Goal: Task Accomplishment & Management: Use online tool/utility

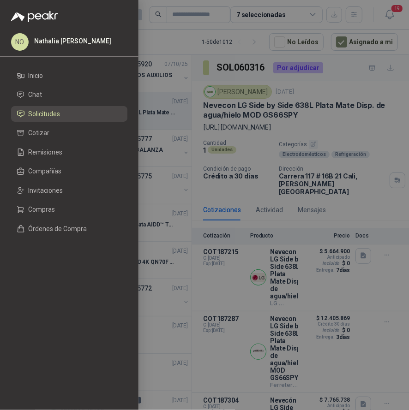
click at [343, 82] on div at bounding box center [204, 205] width 409 height 410
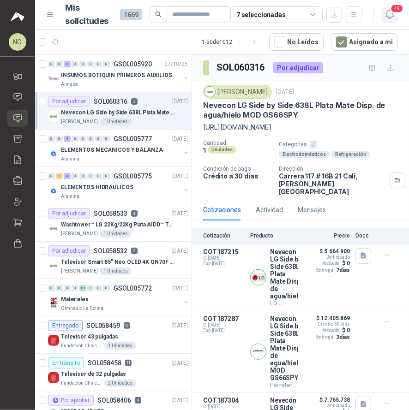
click at [386, 18] on icon "button" at bounding box center [390, 15] width 12 height 12
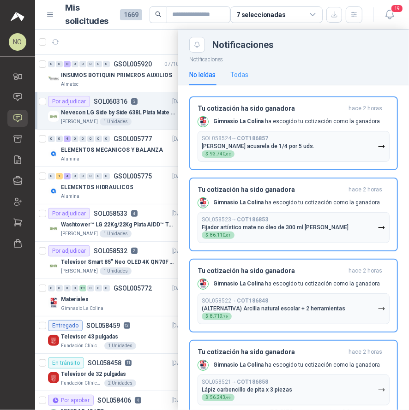
click at [247, 69] on div "Todas" at bounding box center [239, 74] width 18 height 21
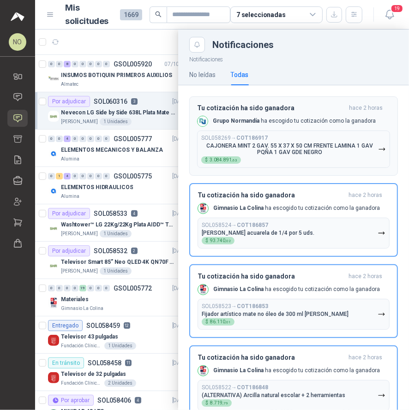
click at [267, 140] on b "COT186917" at bounding box center [251, 138] width 31 height 6
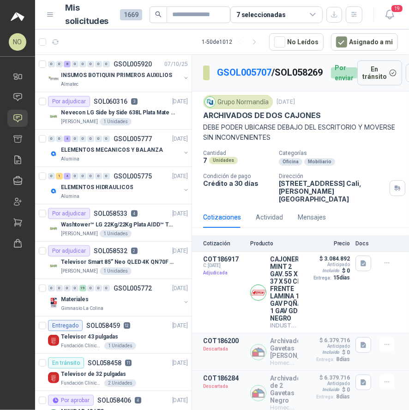
drag, startPoint x: 220, startPoint y: 82, endPoint x: 273, endPoint y: 83, distance: 52.6
click at [273, 83] on div "GSOL005707 / SOL058269 Por enviar" at bounding box center [280, 72] width 154 height 25
copy p "SOL058269"
click at [279, 290] on button "Detalles" at bounding box center [276, 292] width 43 height 12
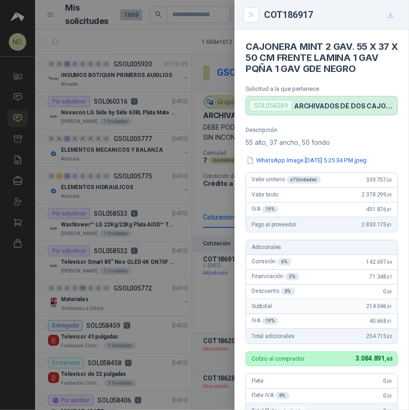
click at [245, 46] on h4 "CAJONERA MINT 2 GAV. 55 X 37 X 50 CM FRENTE LAMINA 1 GAV PQÑA 1 GAV GDE NEGRO" at bounding box center [321, 57] width 152 height 33
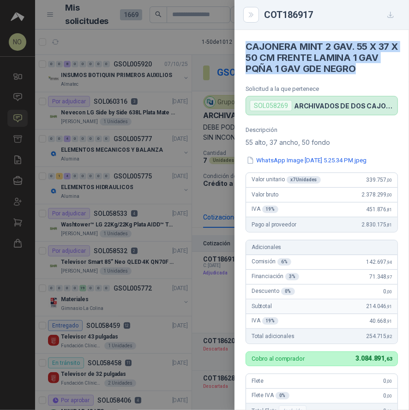
drag, startPoint x: 245, startPoint y: 46, endPoint x: 379, endPoint y: 72, distance: 135.9
click at [379, 72] on h4 "CAJONERA MINT 2 GAV. 55 X 37 X 50 CM FRENTE LAMINA 1 GAV PQÑA 1 GAV GDE NEGRO" at bounding box center [321, 57] width 152 height 33
copy h4 "CAJONERA MINT 2 GAV. 55 X 37 X 50 CM FRENTE LAMINA 1 GAV PQÑA 1 GAV GDE NEGRO"
click at [207, 136] on div at bounding box center [204, 205] width 409 height 410
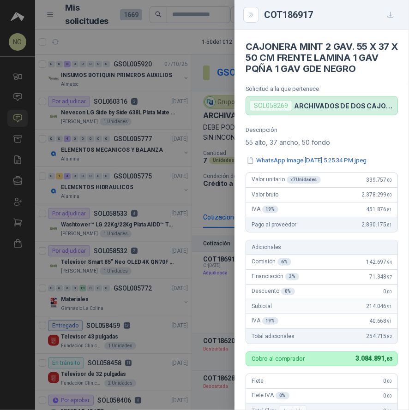
scroll to position [317, 0]
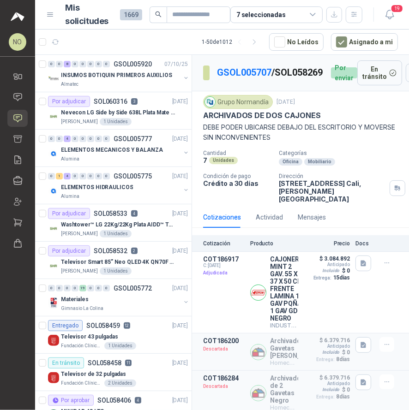
click at [380, 184] on div "Dirección [STREET_ADDRESS][PERSON_NAME]" at bounding box center [342, 188] width 126 height 30
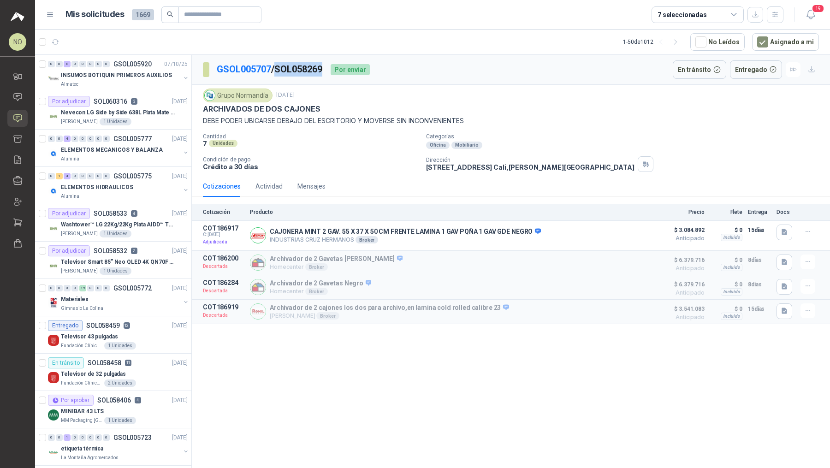
drag, startPoint x: 279, startPoint y: 70, endPoint x: 330, endPoint y: 69, distance: 51.2
click at [330, 69] on div "GSOL005707 / SOL058269 Por enviar" at bounding box center [286, 69] width 167 height 18
copy p "SOL058269"
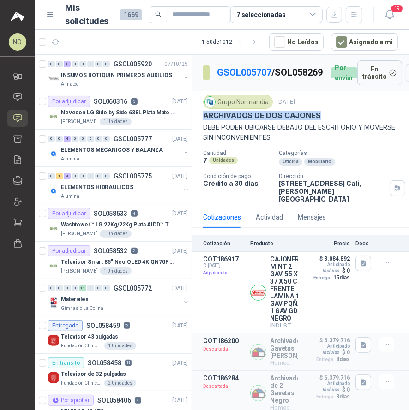
drag, startPoint x: 197, startPoint y: 122, endPoint x: 334, endPoint y: 122, distance: 137.0
click at [334, 122] on div "Grupo [PERSON_NAME] [DATE] ARCHIVADOS DE DOS CAJONES DEBE PODER UBICARSE DEBAJO…" at bounding box center [300, 148] width 217 height 115
copy p "ARCHIVADOS DE DOS CAJONES"
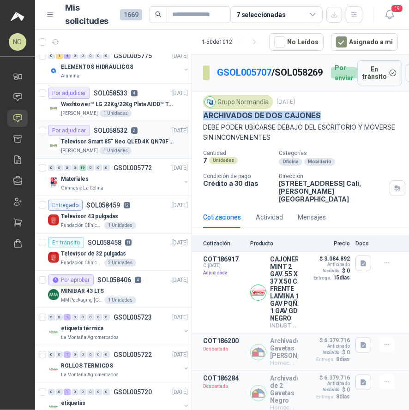
scroll to position [119, 0]
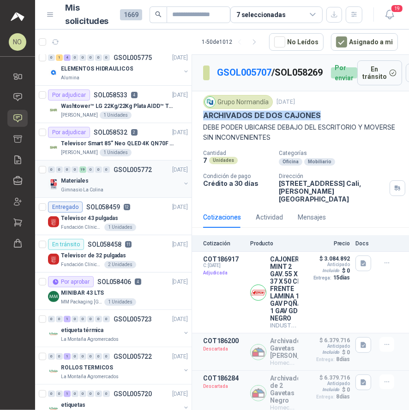
click at [122, 178] on div "Materiales" at bounding box center [120, 180] width 119 height 11
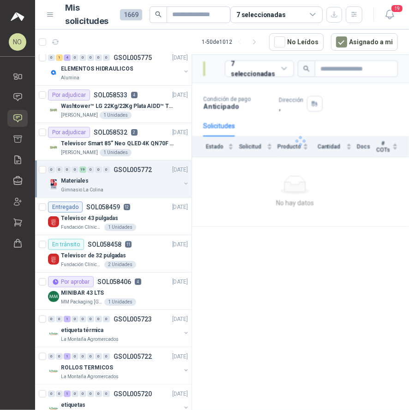
click at [122, 178] on div "Materiales" at bounding box center [120, 180] width 119 height 11
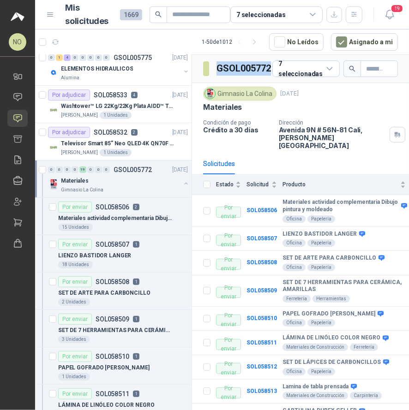
drag, startPoint x: 216, startPoint y: 69, endPoint x: 270, endPoint y: 70, distance: 53.5
click at [270, 70] on h3 "GSOL005772" at bounding box center [244, 68] width 56 height 14
copy h3 "GSOL005772"
click at [126, 219] on p "Materiales actividad complementaria Dibujo pintura y moldeado" at bounding box center [115, 218] width 115 height 9
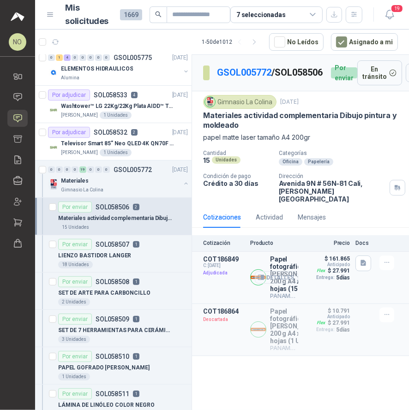
click at [274, 279] on button "Detalles" at bounding box center [276, 277] width 43 height 12
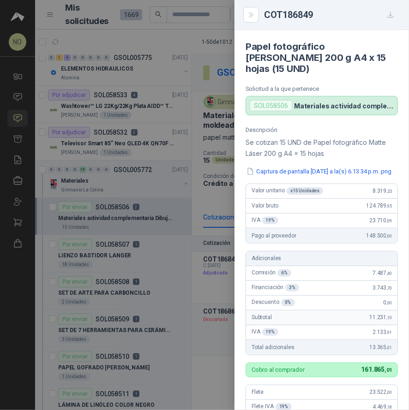
click at [211, 212] on div at bounding box center [204, 205] width 409 height 410
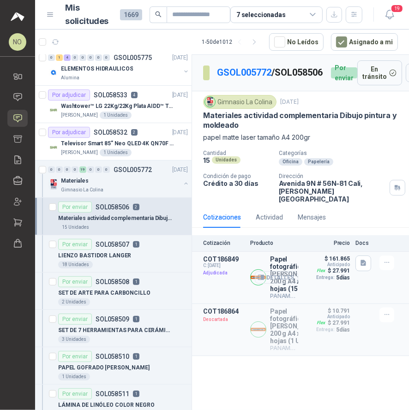
click at [278, 276] on button "Detalles" at bounding box center [276, 277] width 43 height 12
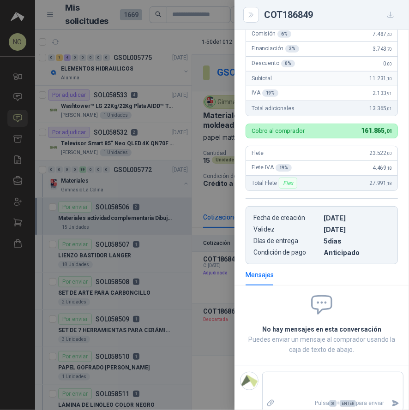
scroll to position [0, 0]
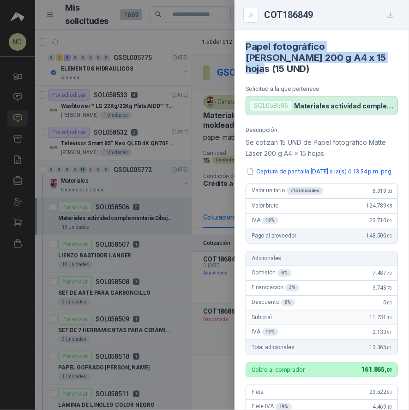
drag, startPoint x: 247, startPoint y: 46, endPoint x: 334, endPoint y: 59, distance: 88.2
click at [334, 59] on h4 "Papel fotográfico [PERSON_NAME] 200 g A4 x 15 hojas (15 UND)" at bounding box center [321, 57] width 152 height 33
copy h4 "Papel fotográfico [PERSON_NAME] 200 g A4 x 15 hojas"
click at [216, 181] on div at bounding box center [204, 205] width 409 height 410
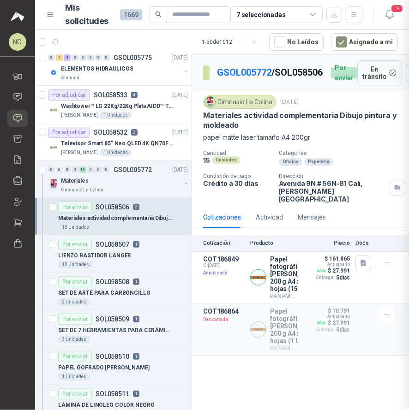
scroll to position [239, 0]
click at [292, 265] on div "Detalles" at bounding box center [276, 278] width 43 height 44
click at [271, 276] on button "Detalles" at bounding box center [276, 277] width 43 height 12
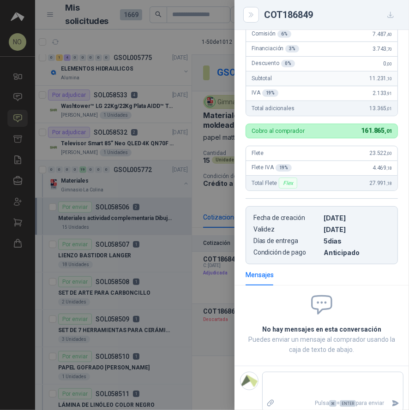
scroll to position [0, 0]
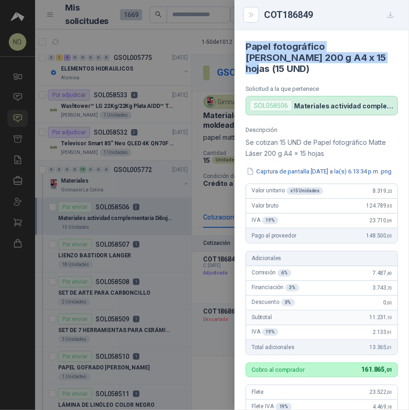
drag, startPoint x: 247, startPoint y: 44, endPoint x: 331, endPoint y: 60, distance: 85.1
click at [331, 60] on h4 "Papel fotográfico [PERSON_NAME] 200 g A4 x 15 hojas (15 UND)" at bounding box center [321, 57] width 152 height 33
copy h4 "Papel fotográfico [PERSON_NAME] 200 g A4 x 15 hojas"
click at [232, 105] on div at bounding box center [204, 205] width 409 height 410
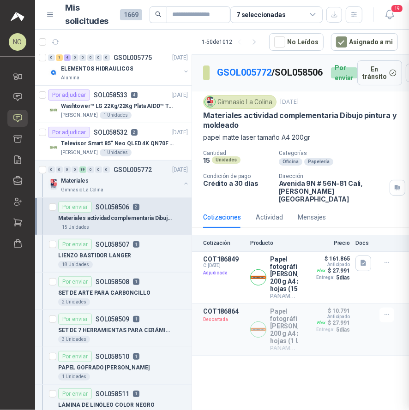
scroll to position [239, 0]
click at [137, 250] on div "LIENZO BASTIDOR LANGER" at bounding box center [123, 255] width 130 height 11
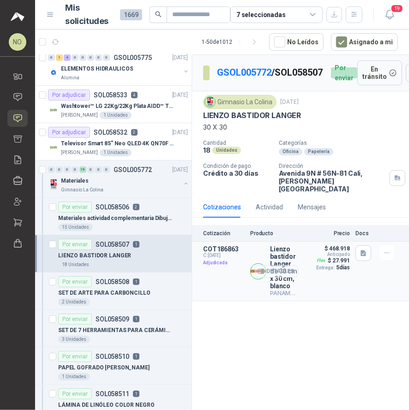
click at [284, 268] on button "Detalles" at bounding box center [276, 271] width 43 height 12
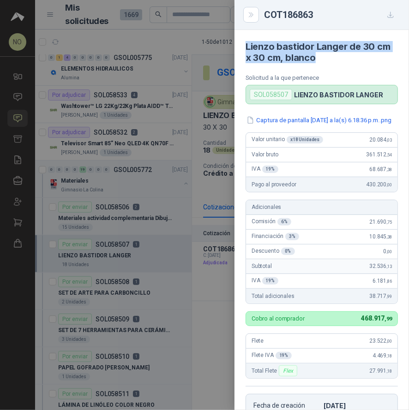
drag, startPoint x: 245, startPoint y: 44, endPoint x: 335, endPoint y: 55, distance: 90.6
click at [335, 55] on h4 "Lienzo bastidor Langer de 30 cm x 30 cm, blanco" at bounding box center [321, 52] width 152 height 22
copy h4 "Lienzo bastidor Langer de 30 cm x 30 cm, blanco"
click at [245, 46] on h4 "Lienzo bastidor Langer de 30 cm x 30 cm, blanco" at bounding box center [321, 52] width 152 height 22
drag, startPoint x: 245, startPoint y: 46, endPoint x: 327, endPoint y: 61, distance: 82.6
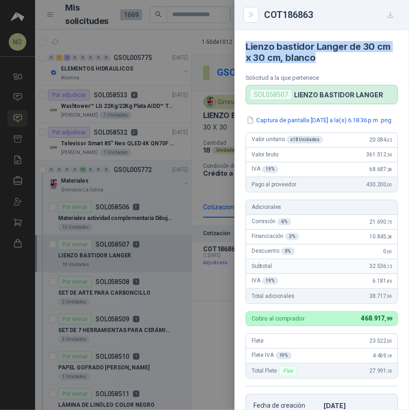
click at [327, 61] on h4 "Lienzo bastidor Langer de 30 cm x 30 cm, blanco" at bounding box center [321, 52] width 152 height 22
copy h4 "Lienzo bastidor Langer de 30 cm x 30 cm, blanco"
click at [206, 149] on div at bounding box center [204, 205] width 409 height 410
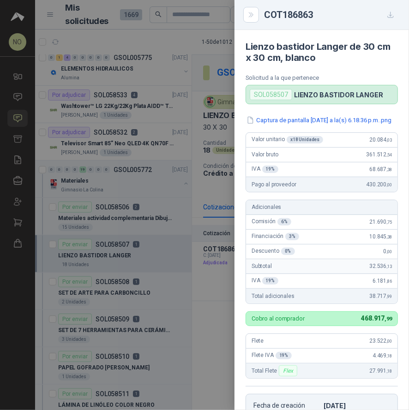
scroll to position [199, 0]
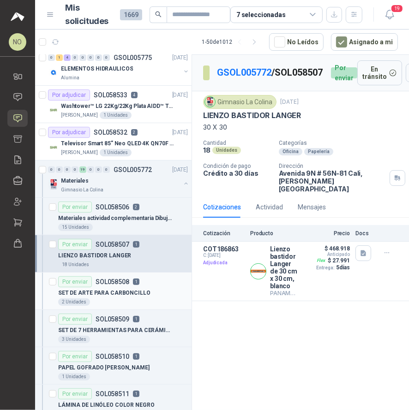
click at [111, 291] on p "SET DE ARTE PARA CARBONCILLO" at bounding box center [104, 293] width 92 height 9
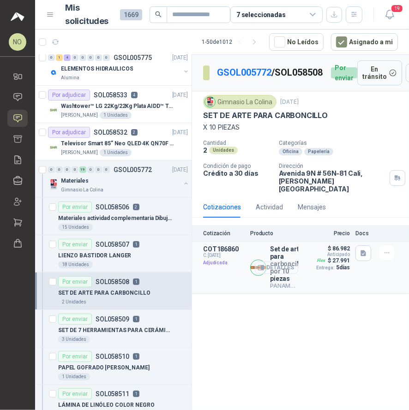
click at [278, 262] on button "Detalles" at bounding box center [276, 267] width 43 height 12
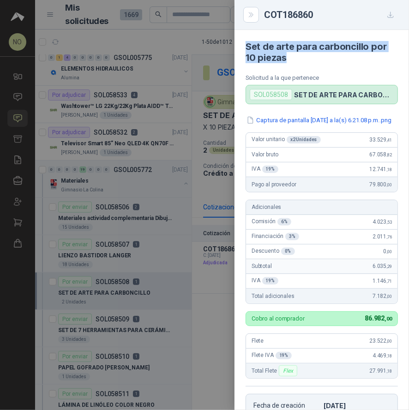
drag, startPoint x: 246, startPoint y: 47, endPoint x: 300, endPoint y: 68, distance: 58.0
click at [300, 68] on article "Set de arte para carboncillo por 10 piezas Solicitud a la que pertenece SOL0585…" at bounding box center [321, 67] width 174 height 74
copy h4 "Set de arte para carboncillo por 10 piezas"
click at [252, 49] on h4 "Set de arte para carboncillo por 10 piezas" at bounding box center [321, 52] width 152 height 22
drag, startPoint x: 246, startPoint y: 45, endPoint x: 297, endPoint y: 58, distance: 52.3
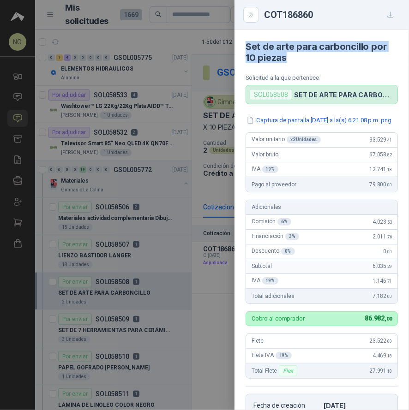
click at [297, 58] on h4 "Set de arte para carboncillo por 10 piezas" at bounding box center [321, 52] width 152 height 22
click at [93, 262] on div at bounding box center [204, 205] width 409 height 410
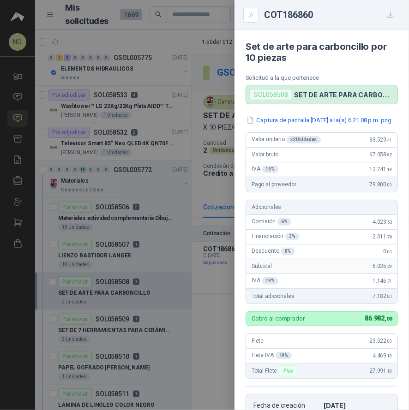
scroll to position [199, 0]
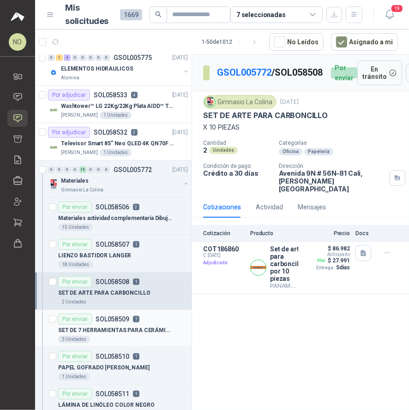
click at [123, 327] on p "SET DE 7 HERRAMIENTAS PARA CERÁMICA, AMARILLAS" at bounding box center [115, 330] width 115 height 9
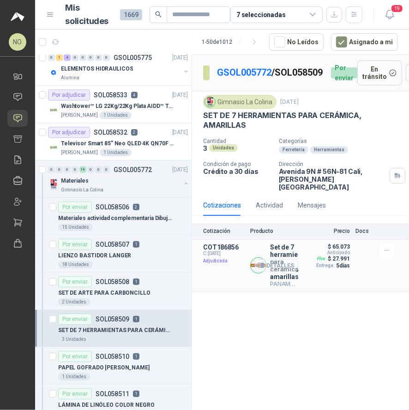
click at [284, 259] on button "Detalles" at bounding box center [276, 265] width 43 height 12
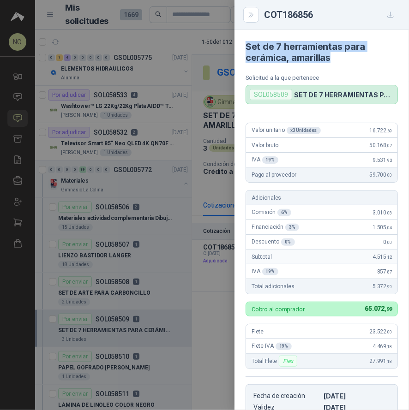
drag, startPoint x: 243, startPoint y: 41, endPoint x: 338, endPoint y: 58, distance: 96.2
click at [338, 58] on article "Set de 7 herramientas para cerámica, [PERSON_NAME] Solicitud a la que pertenece…" at bounding box center [321, 67] width 174 height 74
click at [119, 273] on div at bounding box center [204, 205] width 409 height 410
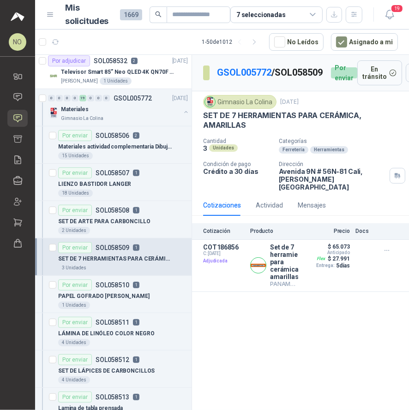
scroll to position [192, 0]
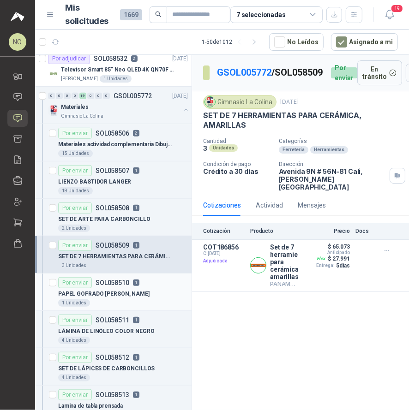
click at [121, 283] on p "SOL058510" at bounding box center [112, 282] width 34 height 6
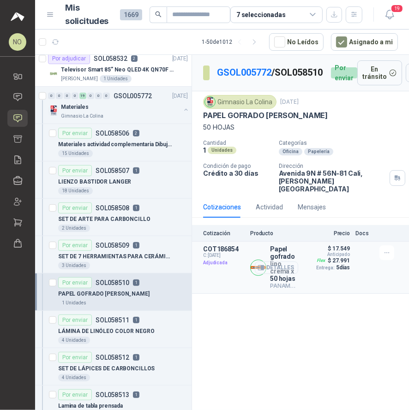
click at [281, 268] on button "Detalles" at bounding box center [276, 267] width 43 height 12
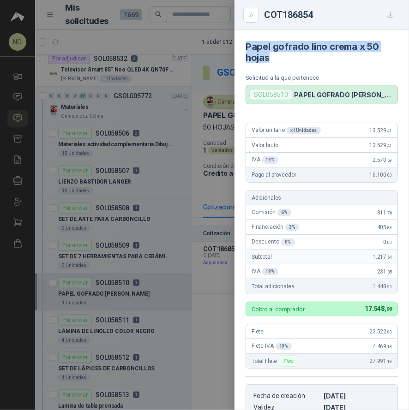
drag, startPoint x: 246, startPoint y: 43, endPoint x: 279, endPoint y: 56, distance: 35.6
click at [279, 56] on h4 "Papel gofrado lino crema x 50 hojas" at bounding box center [321, 52] width 152 height 22
click at [134, 285] on div at bounding box center [204, 205] width 409 height 410
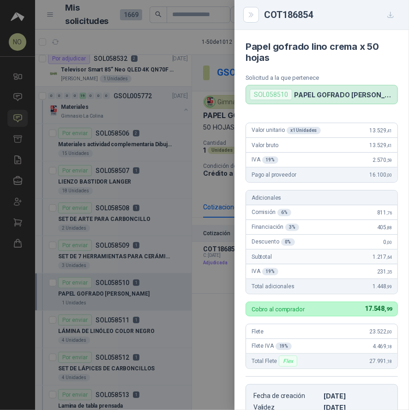
scroll to position [183, 0]
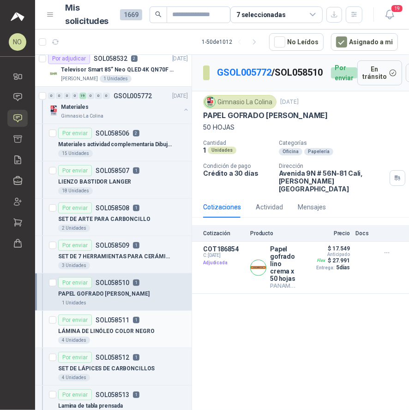
click at [116, 327] on p "LÁMINA DE LINÓLEO COLOR NEGRO" at bounding box center [106, 331] width 96 height 9
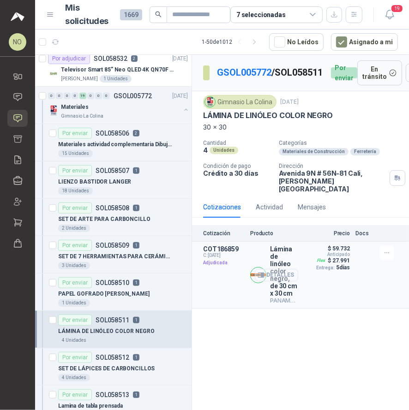
click at [286, 269] on button "Detalles" at bounding box center [276, 275] width 43 height 12
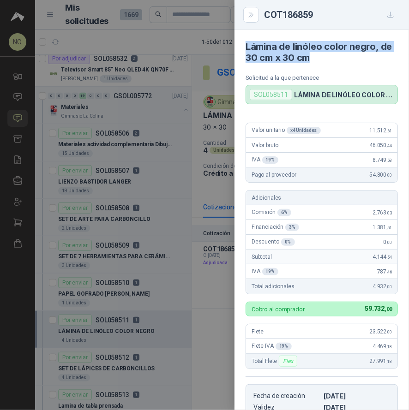
drag, startPoint x: 246, startPoint y: 44, endPoint x: 341, endPoint y: 57, distance: 95.8
click at [341, 57] on h4 "Lámina de linóleo color negro, de 30 cm x 30 cm" at bounding box center [321, 52] width 152 height 22
click at [119, 175] on div at bounding box center [204, 205] width 409 height 410
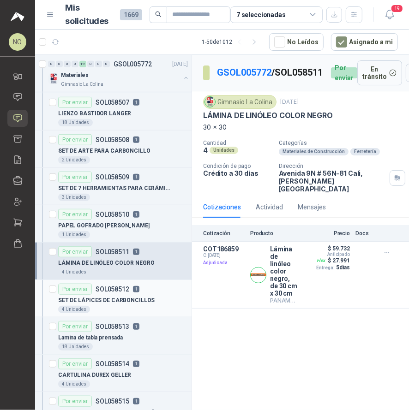
scroll to position [273, 0]
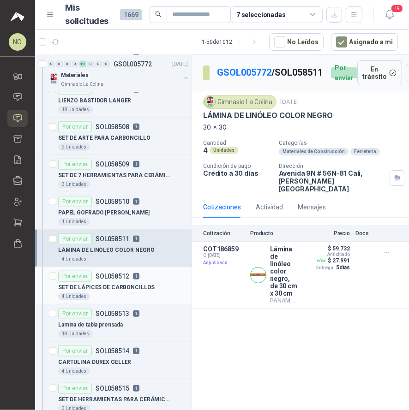
click at [148, 282] on div "SET DE LÁPICES DE CARBONCILLOS" at bounding box center [123, 287] width 130 height 11
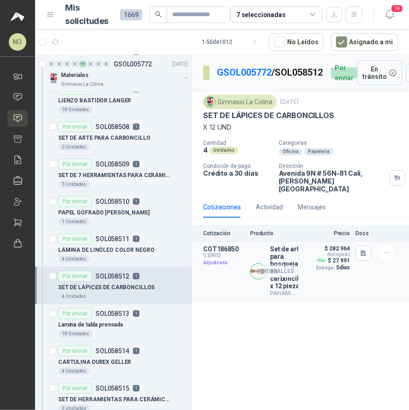
click at [275, 269] on button "Detalles" at bounding box center [276, 271] width 43 height 12
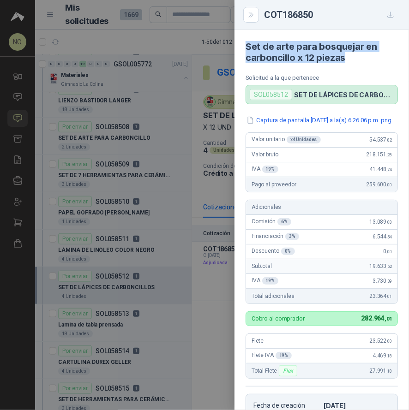
drag, startPoint x: 245, startPoint y: 43, endPoint x: 356, endPoint y: 58, distance: 111.7
click at [356, 58] on h4 "Set de arte para bosquejar en carboncillo x 12 piezas" at bounding box center [321, 52] width 152 height 22
click at [151, 273] on div at bounding box center [204, 205] width 409 height 410
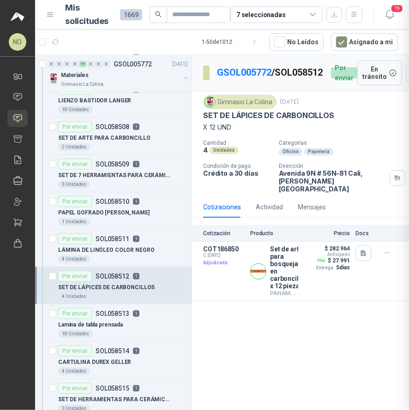
scroll to position [199, 0]
click at [128, 321] on div "Lamina de tabla prensada" at bounding box center [123, 324] width 130 height 11
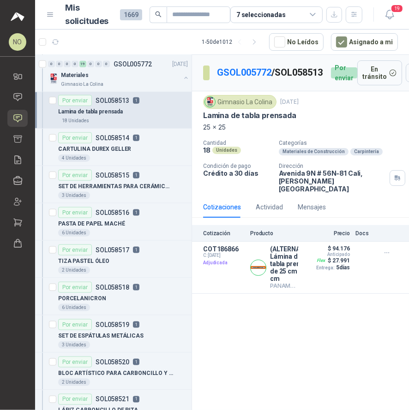
scroll to position [481, 0]
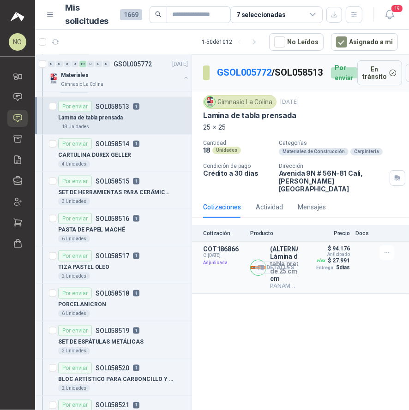
click at [283, 261] on button "Detalles" at bounding box center [276, 267] width 43 height 12
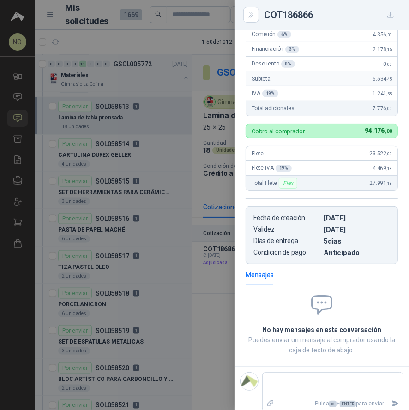
scroll to position [0, 0]
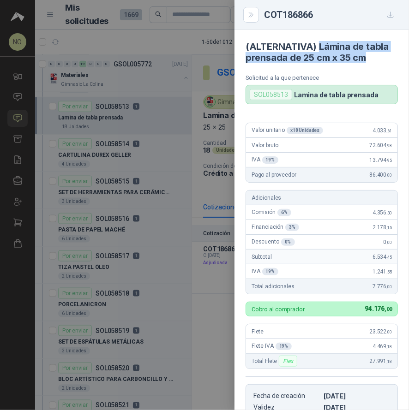
drag, startPoint x: 318, startPoint y: 46, endPoint x: 371, endPoint y: 59, distance: 54.8
click at [371, 59] on h4 "(ALTERNATIVA) Lámina de tabla prensada de 25 cm x 35 cm" at bounding box center [321, 52] width 152 height 22
click at [187, 180] on div at bounding box center [204, 205] width 409 height 410
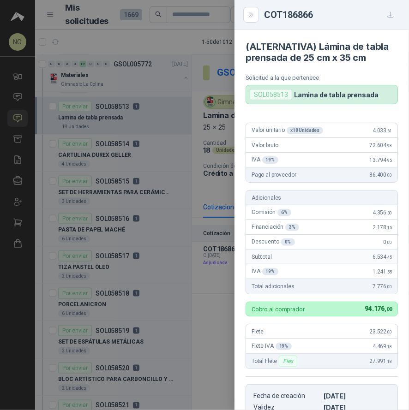
scroll to position [183, 0]
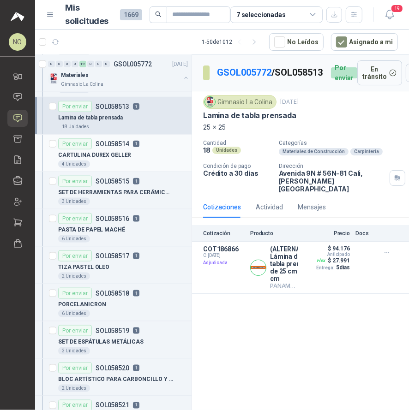
click at [141, 155] on div "CARTULINA DUREX GELLER" at bounding box center [123, 154] width 130 height 11
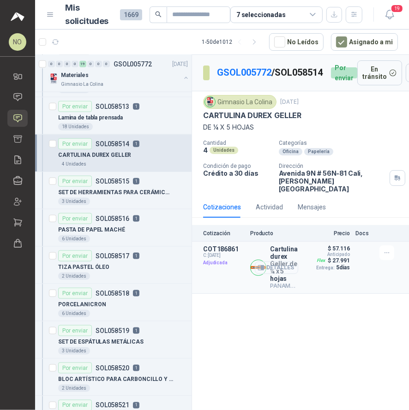
click at [279, 261] on button "Detalles" at bounding box center [276, 267] width 43 height 12
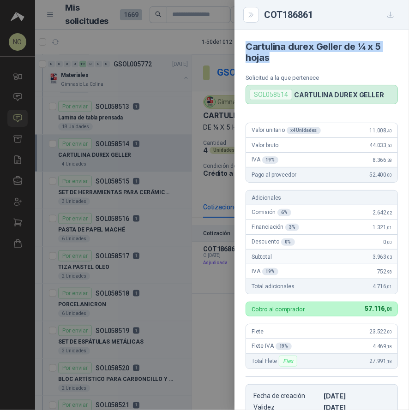
drag, startPoint x: 245, startPoint y: 48, endPoint x: 273, endPoint y: 57, distance: 29.3
click at [273, 57] on h4 "Cartulina durex Geller de ¼ x 5 hojas" at bounding box center [321, 52] width 152 height 22
click at [124, 147] on div at bounding box center [204, 205] width 409 height 410
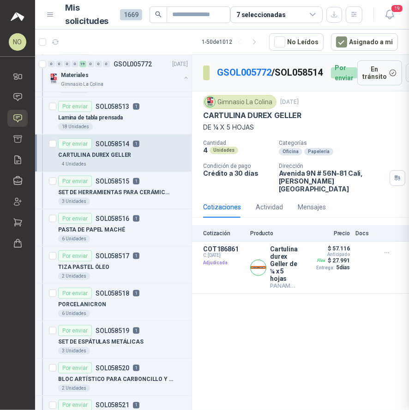
scroll to position [183, 0]
click at [127, 188] on p "SET DE HERRAMIENTAS PARA CERÁMICA EN MADERA" at bounding box center [115, 192] width 115 height 9
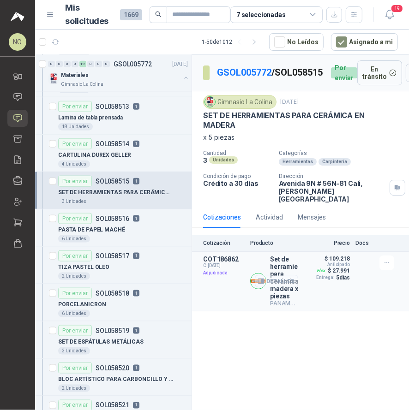
click at [287, 275] on button "Detalles" at bounding box center [276, 281] width 43 height 12
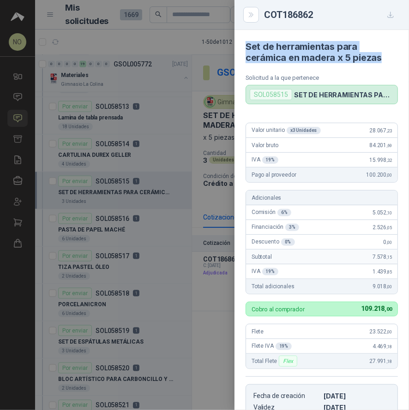
drag, startPoint x: 244, startPoint y: 44, endPoint x: 396, endPoint y: 57, distance: 151.8
click at [396, 57] on article "Set de herramientas para cerámica en madera x 5 piezas Solicitud a la que perte…" at bounding box center [321, 67] width 174 height 74
click at [113, 203] on div at bounding box center [204, 205] width 409 height 410
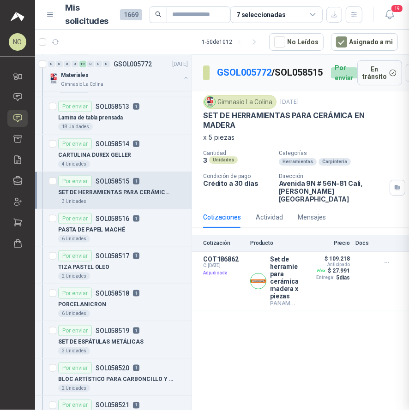
scroll to position [183, 0]
click at [112, 230] on div "PASTA DE PAPEL MACHÉ" at bounding box center [123, 229] width 130 height 11
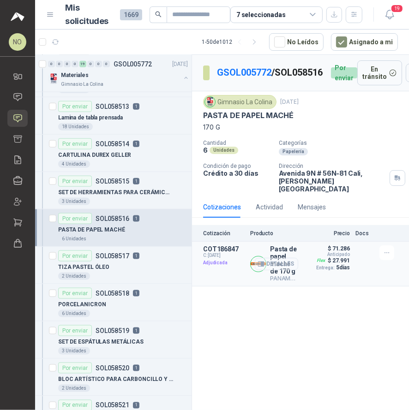
click at [286, 258] on button "Detalles" at bounding box center [276, 264] width 43 height 12
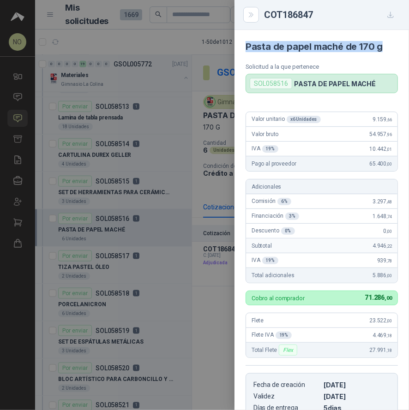
drag, startPoint x: 246, startPoint y: 47, endPoint x: 395, endPoint y: 49, distance: 148.5
click at [395, 49] on article "Pasta de papel maché de 170 g Solicitud a la que pertenece SOL058516 PASTA DE P…" at bounding box center [321, 61] width 174 height 63
click at [131, 209] on div at bounding box center [204, 205] width 409 height 410
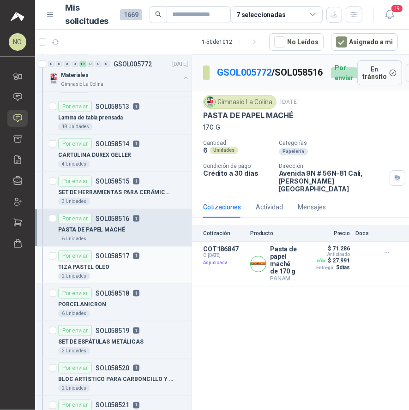
click at [121, 266] on div "TIZA PASTEL ÓLEO" at bounding box center [123, 266] width 130 height 11
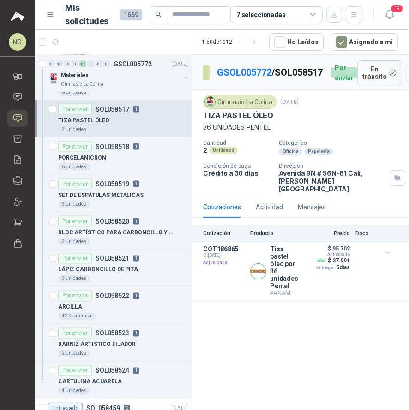
scroll to position [626, 0]
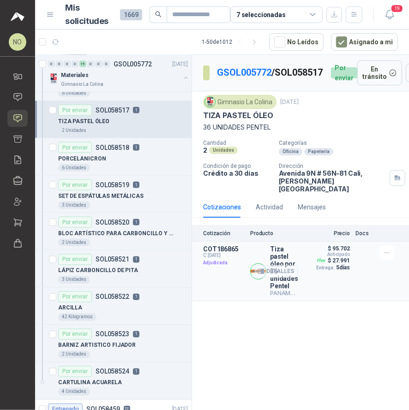
click at [275, 267] on button "Detalles" at bounding box center [276, 271] width 43 height 12
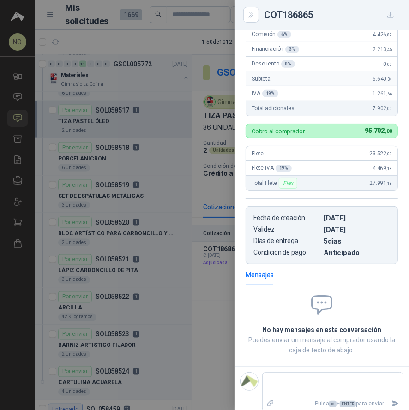
scroll to position [0, 0]
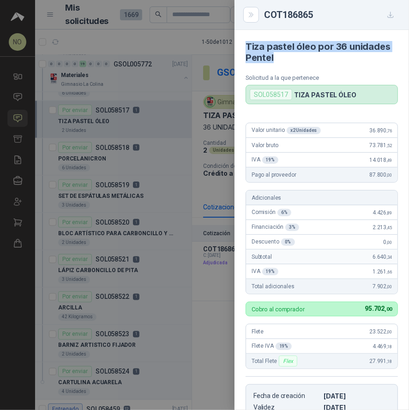
drag, startPoint x: 246, startPoint y: 46, endPoint x: 281, endPoint y: 59, distance: 37.5
click at [281, 59] on h4 "Tiza pastel óleo por 36 unidades Pentel" at bounding box center [321, 52] width 152 height 22
click at [106, 191] on div at bounding box center [204, 205] width 409 height 410
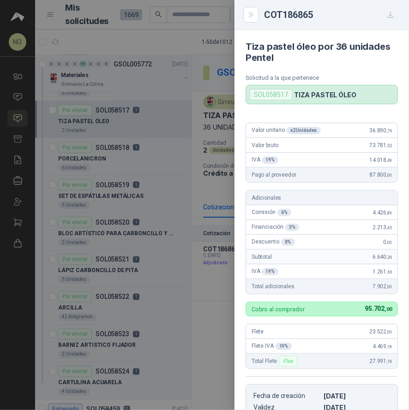
scroll to position [183, 0]
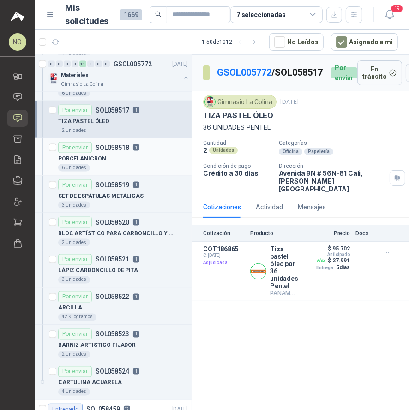
click at [123, 156] on div "PORCELANICRON" at bounding box center [123, 158] width 130 height 11
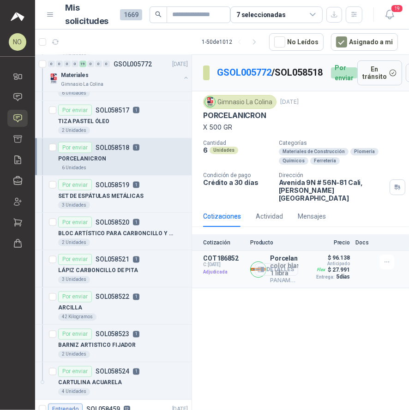
click at [287, 265] on button "Detalles" at bounding box center [276, 269] width 43 height 12
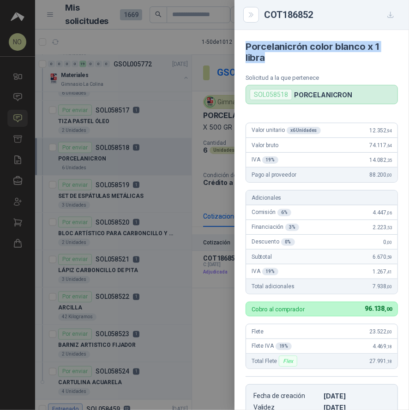
drag, startPoint x: 244, startPoint y: 44, endPoint x: 270, endPoint y: 57, distance: 28.7
click at [270, 57] on article "Porcelanicrón color blanco x 1 libra Solicitud a la que pertenece SOL058518 POR…" at bounding box center [321, 67] width 174 height 74
click at [123, 159] on div at bounding box center [204, 205] width 409 height 410
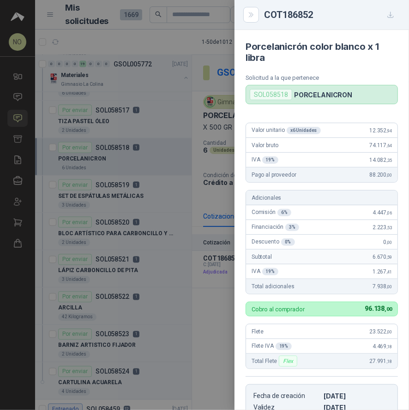
scroll to position [183, 0]
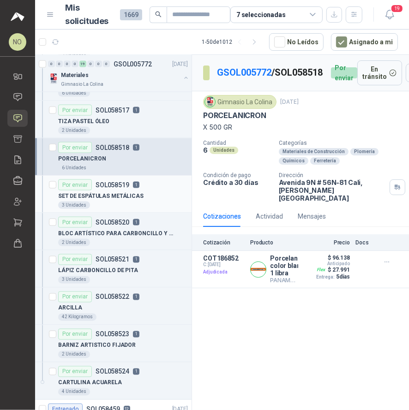
click at [123, 192] on p "SET DE ESPÁTULAS METÁLICAS" at bounding box center [100, 196] width 85 height 9
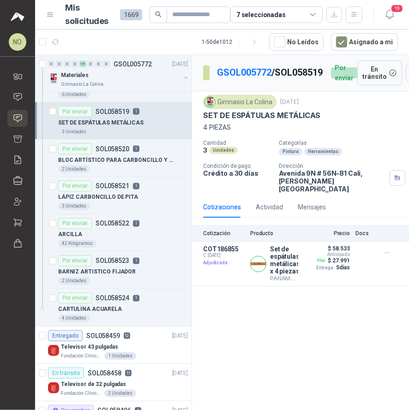
scroll to position [699, 0]
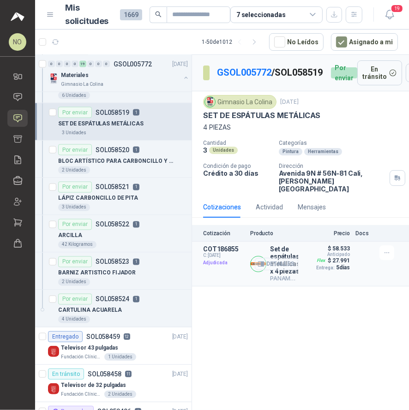
click at [285, 263] on button "Detalles" at bounding box center [276, 264] width 43 height 12
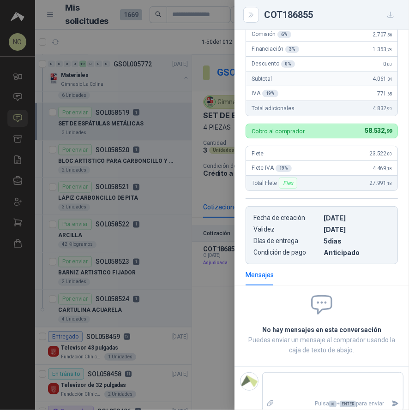
scroll to position [0, 0]
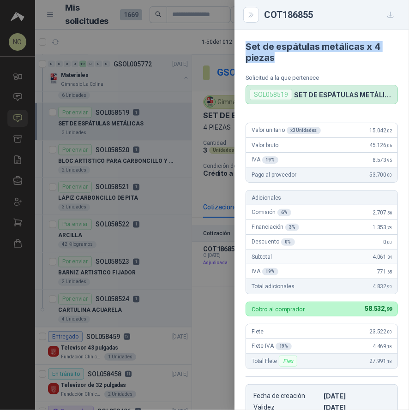
drag, startPoint x: 244, startPoint y: 49, endPoint x: 277, endPoint y: 58, distance: 34.9
click at [277, 58] on article "Set de espátulas metálicas x 4 piezas Solicitud a la que pertenece SOL058519 SE…" at bounding box center [321, 67] width 174 height 74
click at [136, 276] on div at bounding box center [204, 205] width 409 height 410
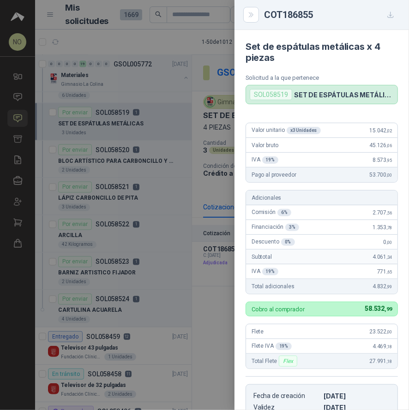
scroll to position [183, 0]
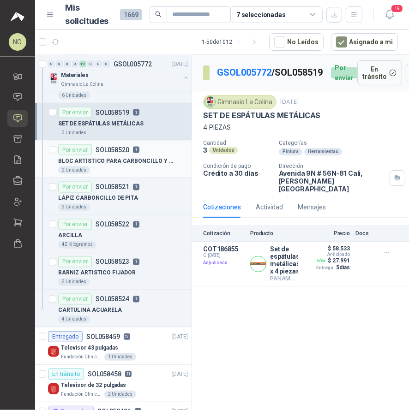
click at [119, 157] on p "BLOC ARTÍSTICO PARA CARBONCILLO Y PASTEL" at bounding box center [115, 161] width 115 height 9
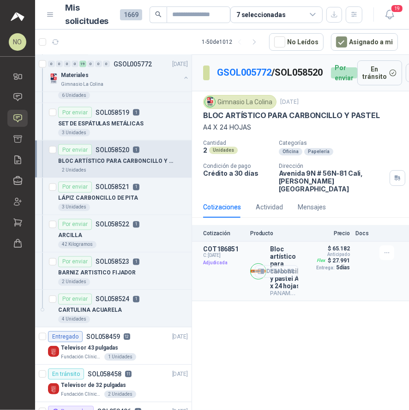
click at [278, 272] on button "Detalles" at bounding box center [276, 271] width 43 height 12
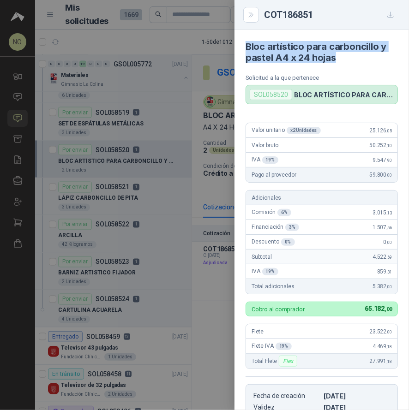
drag, startPoint x: 245, startPoint y: 46, endPoint x: 343, endPoint y: 57, distance: 97.9
click at [343, 57] on h4 "Bloc artístico para carboncillo y pastel A4 x 24 hojas" at bounding box center [321, 52] width 152 height 22
click at [125, 232] on div at bounding box center [204, 205] width 409 height 410
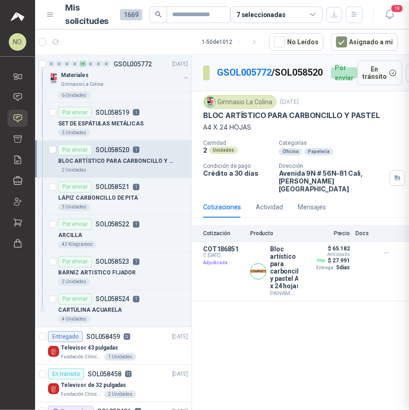
scroll to position [183, 0]
click at [128, 198] on p "LÁPIZ CARBONCILLO DE PITA" at bounding box center [98, 198] width 80 height 9
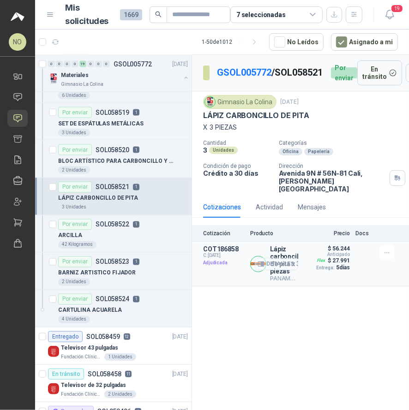
click at [285, 260] on button "Detalles" at bounding box center [276, 264] width 43 height 12
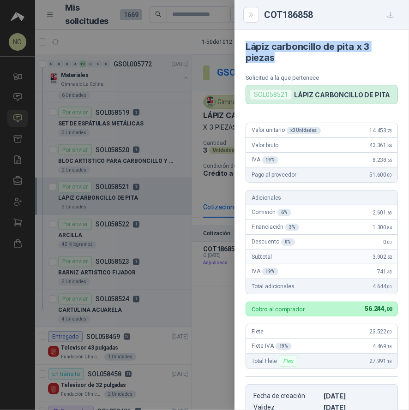
drag, startPoint x: 245, startPoint y: 46, endPoint x: 288, endPoint y: 57, distance: 43.7
click at [288, 57] on h4 "Lápiz carboncillo de pita x 3 piezas" at bounding box center [321, 52] width 152 height 22
click at [183, 231] on div at bounding box center [204, 205] width 409 height 410
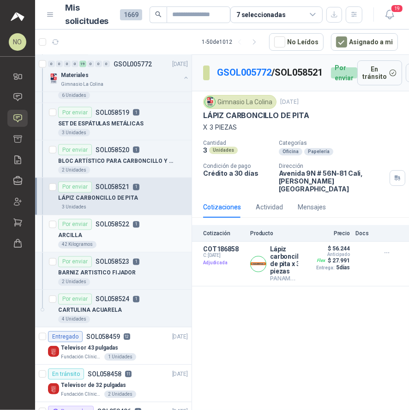
click at [125, 224] on div "Por enviar SOL058522 1" at bounding box center [98, 224] width 81 height 11
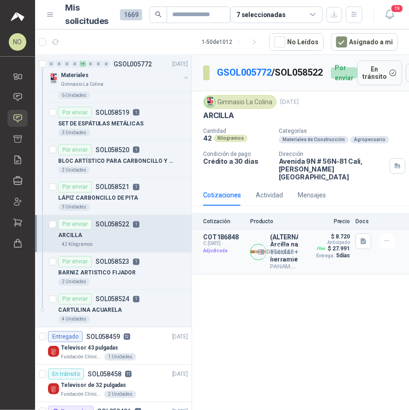
click at [278, 246] on button "Detalles" at bounding box center [276, 252] width 43 height 12
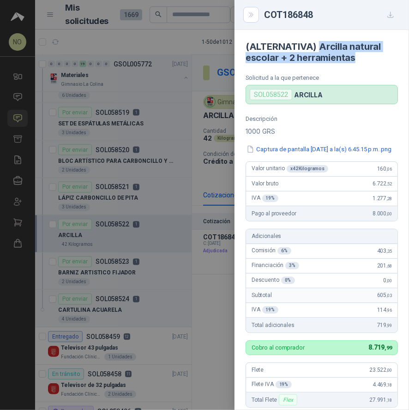
drag, startPoint x: 319, startPoint y: 46, endPoint x: 370, endPoint y: 59, distance: 52.6
click at [370, 59] on h4 "(ALTERNATIVA) Arcilla natural escolar + 2 herramientas" at bounding box center [321, 52] width 152 height 22
click at [113, 238] on div at bounding box center [204, 205] width 409 height 410
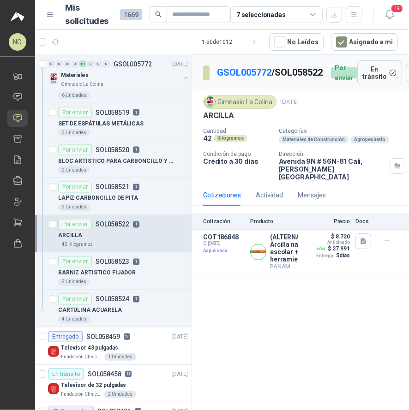
click at [117, 272] on p "BARNIZ ARTISTICO FIJADOR" at bounding box center [96, 273] width 77 height 9
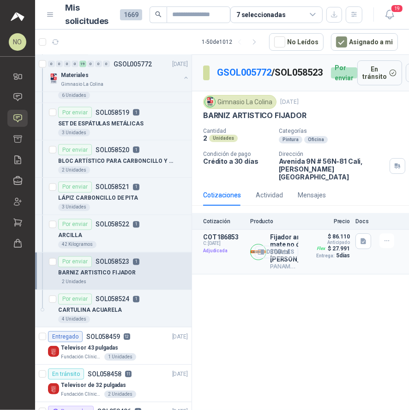
click at [274, 254] on button "Detalles" at bounding box center [276, 252] width 43 height 12
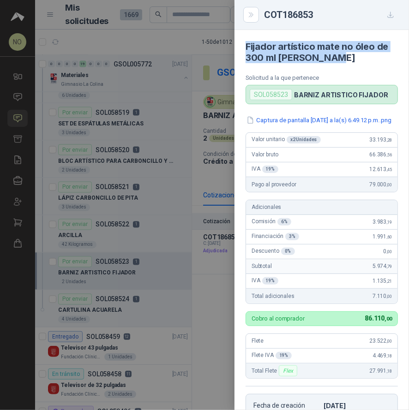
drag, startPoint x: 244, startPoint y: 44, endPoint x: 333, endPoint y: 55, distance: 88.8
click at [333, 55] on article "Fijador artístico mate no óleo de 300 ml [PERSON_NAME] Solicitud a la que perte…" at bounding box center [321, 67] width 174 height 74
click at [104, 283] on div at bounding box center [204, 205] width 409 height 410
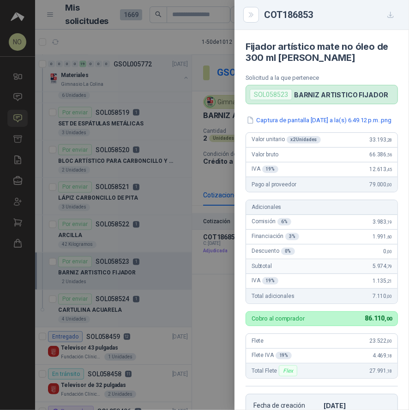
scroll to position [199, 0]
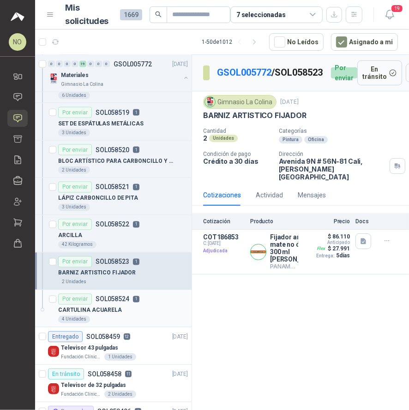
click at [110, 309] on p "CARTULINA ACUARELA" at bounding box center [90, 310] width 64 height 9
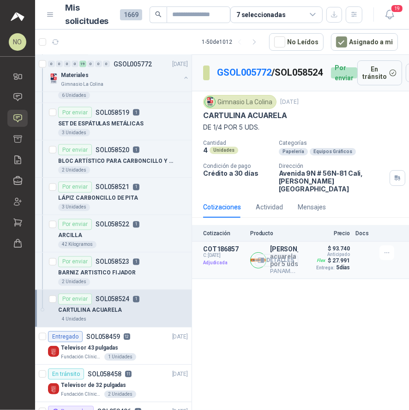
click at [279, 261] on button "Detalles" at bounding box center [276, 260] width 43 height 12
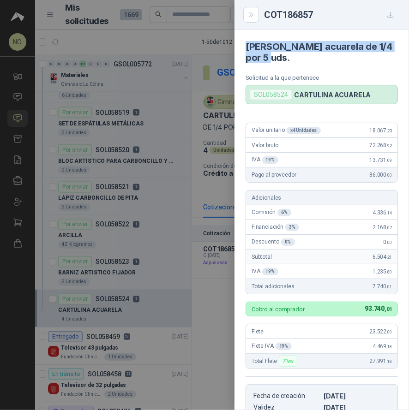
drag, startPoint x: 245, startPoint y: 47, endPoint x: 271, endPoint y: 56, distance: 27.4
click at [271, 56] on article "[PERSON_NAME] acuarela de 1/4 por 5 uds. Solicitud a la que pertenece SOL058524…" at bounding box center [321, 67] width 174 height 74
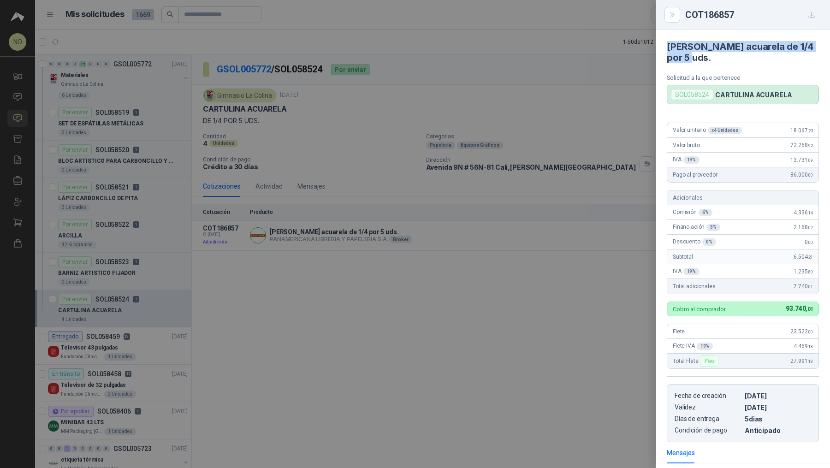
click at [408, 198] on div at bounding box center [415, 234] width 830 height 468
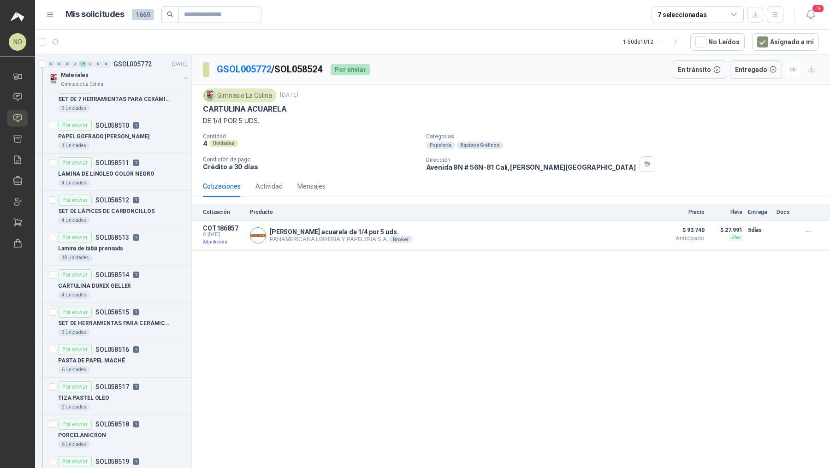
scroll to position [165, 0]
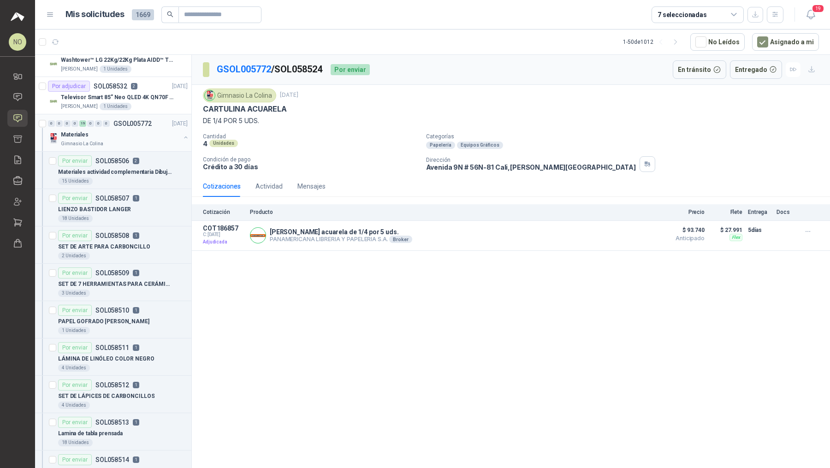
click at [145, 133] on div "Materiales" at bounding box center [120, 134] width 119 height 11
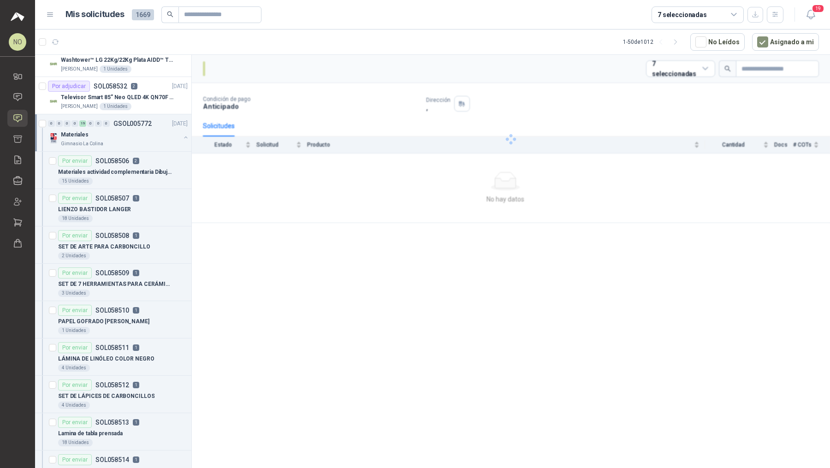
click at [145, 133] on div "Materiales" at bounding box center [120, 134] width 119 height 11
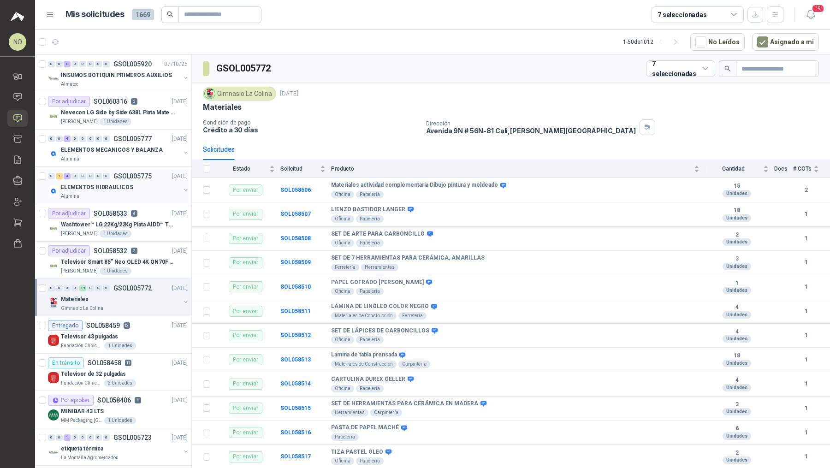
click at [123, 180] on div "0 1 4 0 0 0 0 0 GSOL005775 [DATE]" at bounding box center [119, 176] width 142 height 11
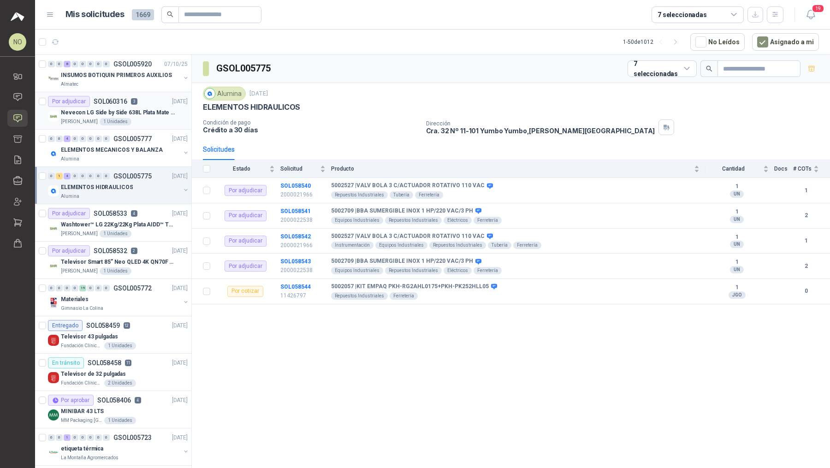
click at [142, 107] on div "Nevecon LG Side by Side 638L Plata Mate Disp. de agua/hielo MOD GS66SPY" at bounding box center [124, 112] width 127 height 11
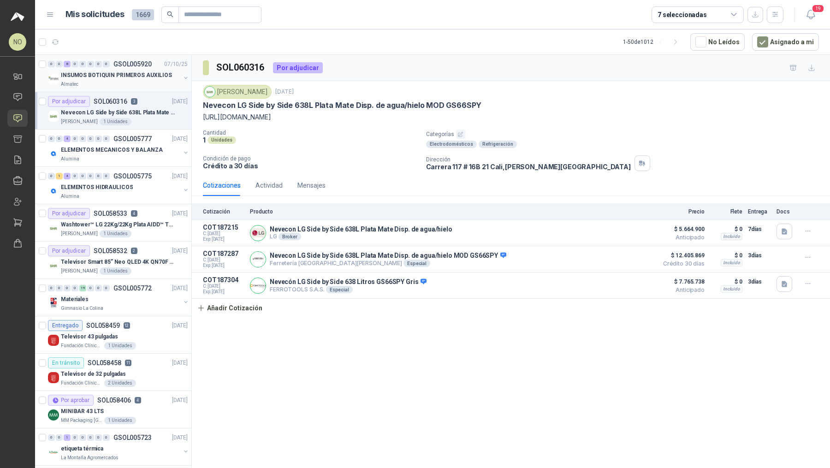
click at [137, 82] on div "Almatec" at bounding box center [120, 84] width 119 height 7
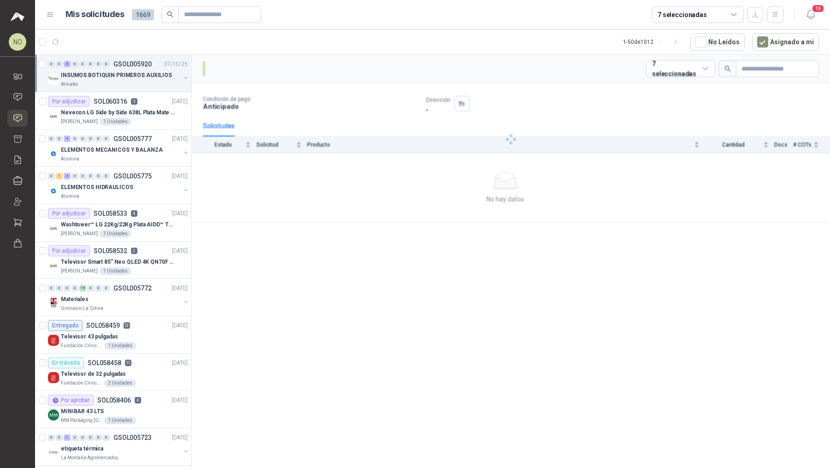
click at [137, 82] on div "Almatec" at bounding box center [120, 84] width 119 height 7
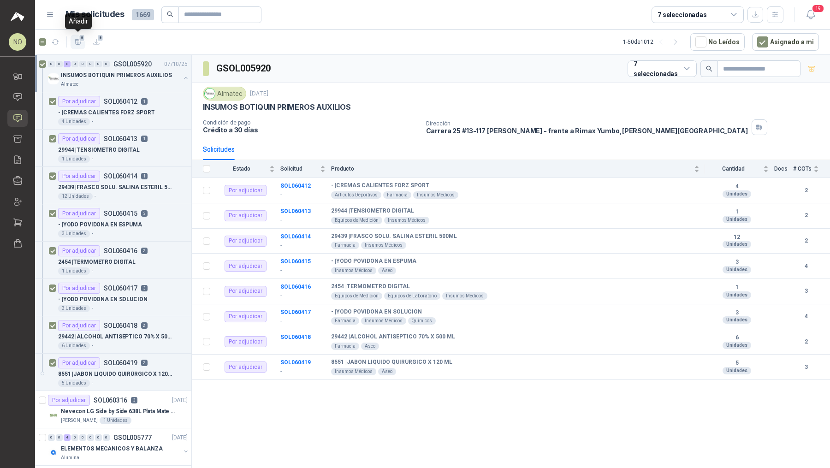
click at [76, 43] on icon "button" at bounding box center [78, 42] width 8 height 8
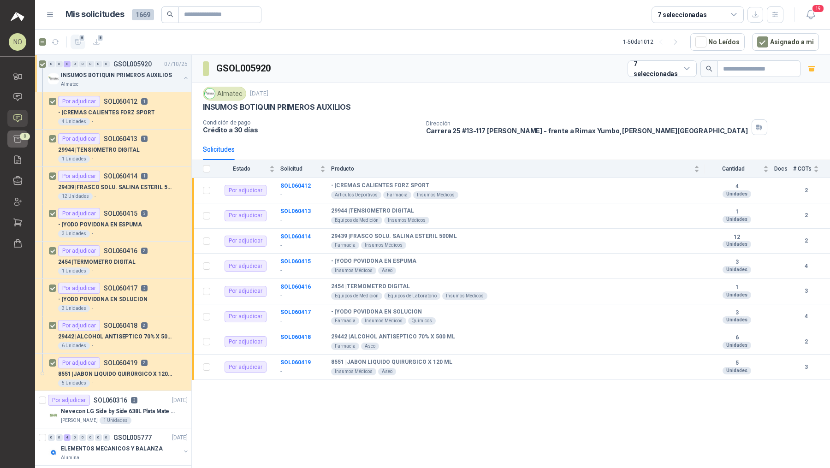
click at [23, 137] on span "8" at bounding box center [25, 136] width 10 height 7
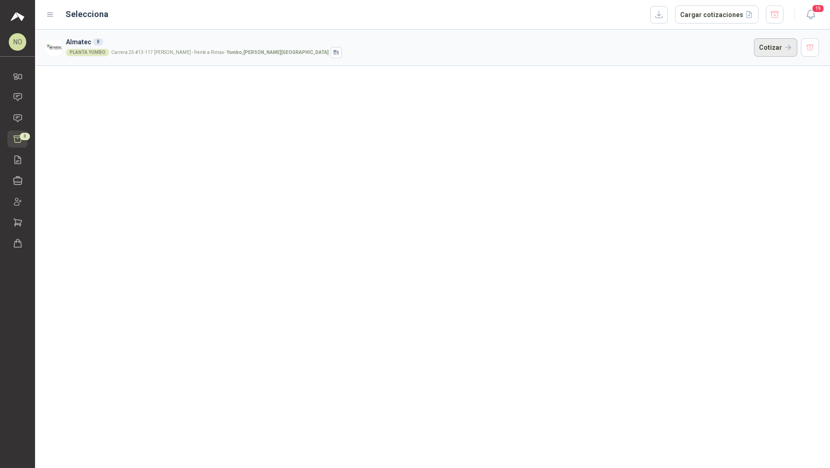
click at [408, 46] on button "Cotizar" at bounding box center [775, 47] width 43 height 18
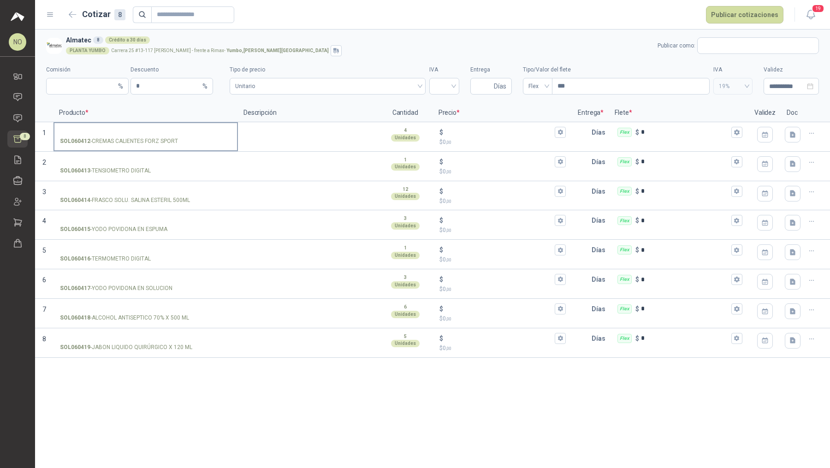
drag, startPoint x: 92, startPoint y: 141, endPoint x: 178, endPoint y: 141, distance: 86.2
click at [178, 141] on div "SOL060412 - CREMAS CALIENTES FORZ SPORT" at bounding box center [146, 141] width 172 height 9
click at [178, 136] on input "SOL060412 - CREMAS CALIENTES FORZ SPORT" at bounding box center [146, 132] width 172 height 7
drag, startPoint x: 90, startPoint y: 140, endPoint x: 189, endPoint y: 137, distance: 98.3
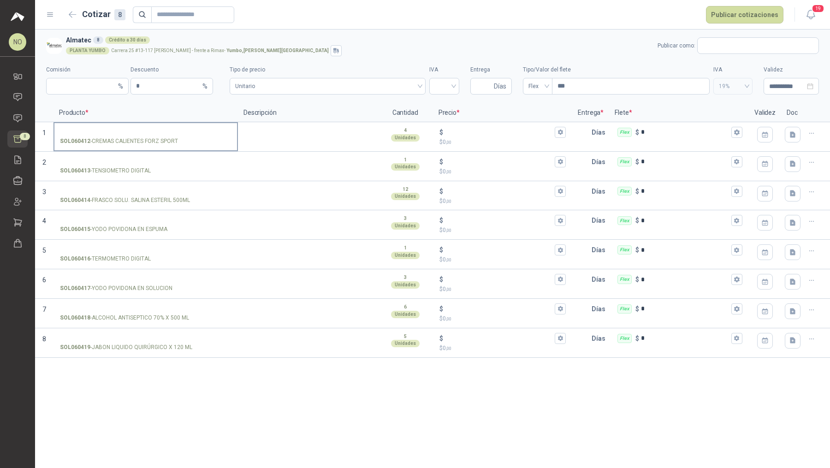
click at [189, 137] on div "SOL060412 - CREMAS CALIENTES FORZ SPORT" at bounding box center [146, 141] width 172 height 9
click at [408, 48] on input "text" at bounding box center [758, 46] width 121 height 16
type input "*********"
click at [408, 72] on button "Droguería San [PERSON_NAME] NIT : 805002583" at bounding box center [758, 68] width 114 height 16
type input "*"
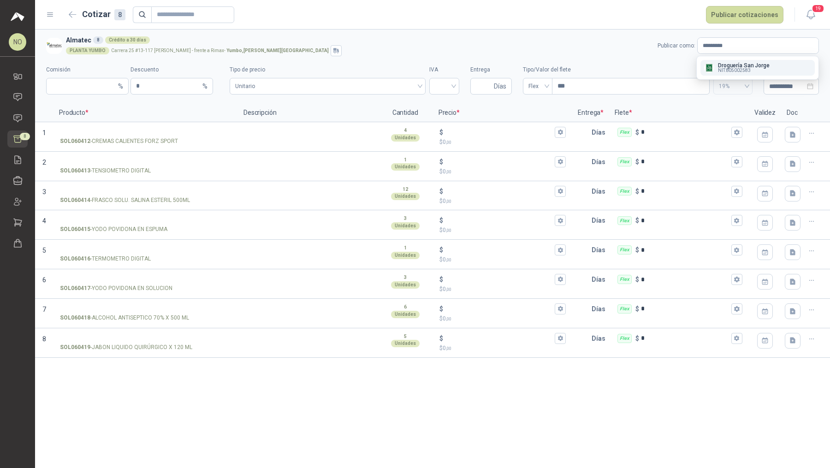
type input "**********"
click at [408, 92] on input "***" at bounding box center [631, 86] width 157 height 16
type input "*"
type input "***"
type input "****"
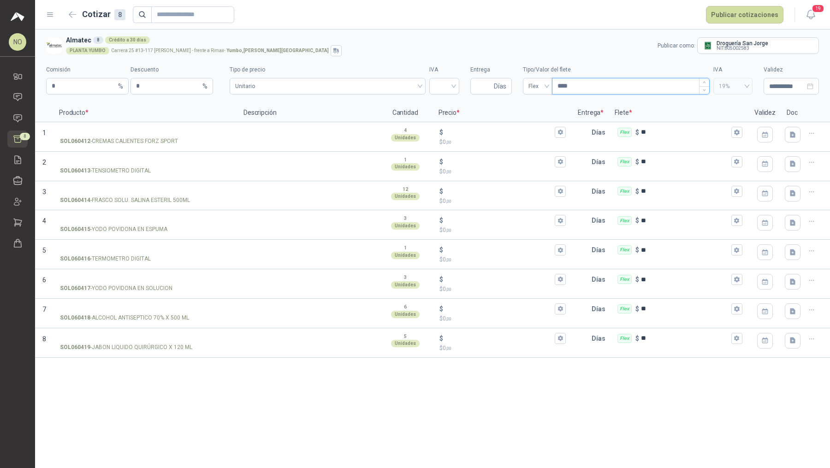
type input "*****"
type input "*******"
type input "********"
click at [408, 88] on input "Entrega" at bounding box center [484, 86] width 16 height 16
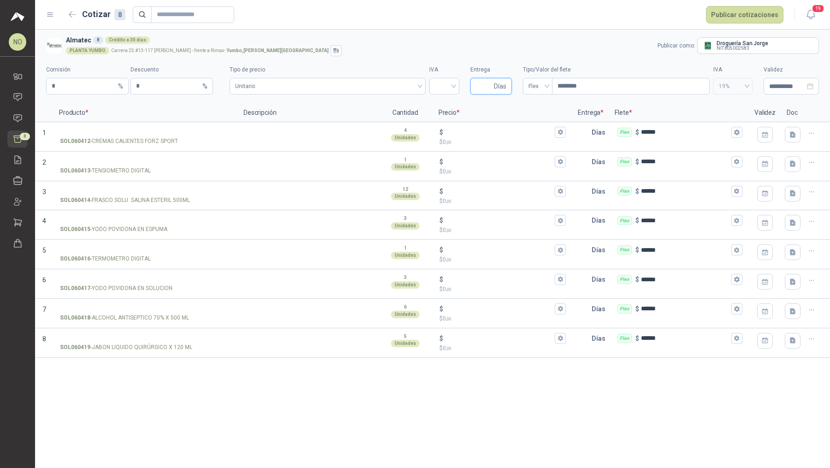
type input "*"
click at [408, 83] on input "search" at bounding box center [444, 85] width 19 height 14
click at [408, 102] on div "19%" at bounding box center [444, 106] width 15 height 10
click at [408, 89] on span "Unitario" at bounding box center [327, 86] width 185 height 14
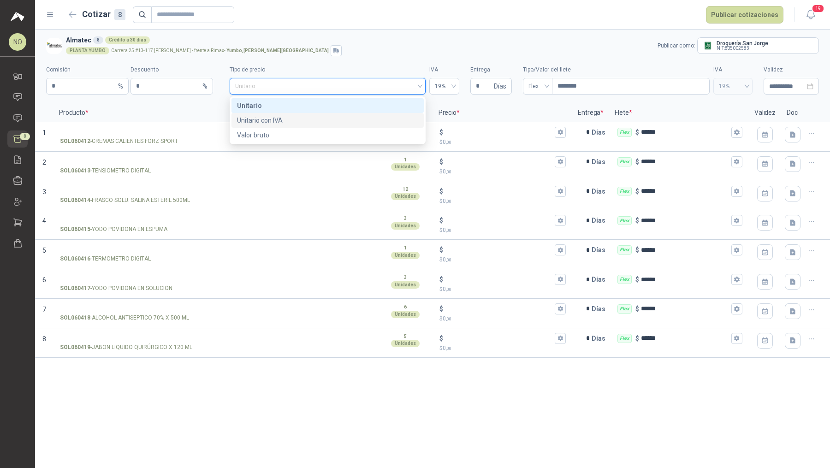
click at [373, 122] on div "Unitario con IVA" at bounding box center [327, 120] width 181 height 10
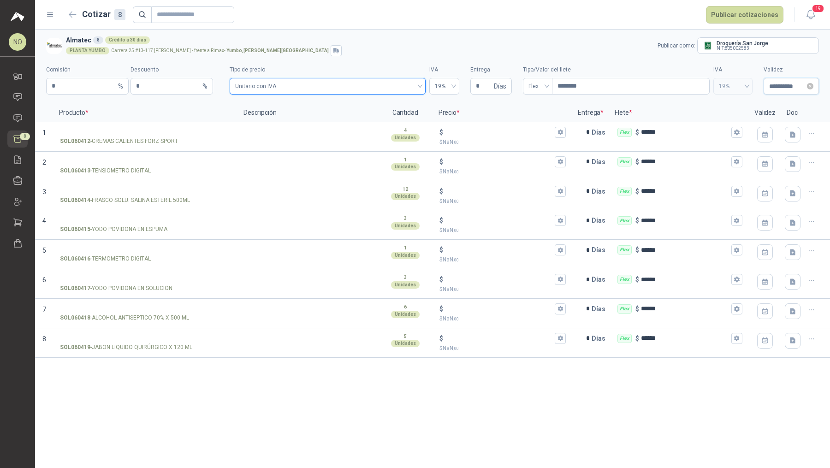
click at [408, 81] on input "**********" at bounding box center [787, 86] width 36 height 10
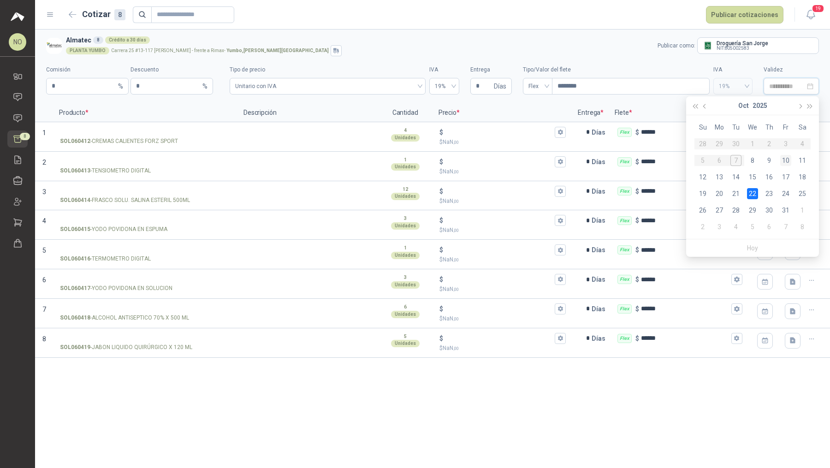
type input "**********"
click at [408, 158] on div "10" at bounding box center [785, 160] width 11 height 11
type input "**********"
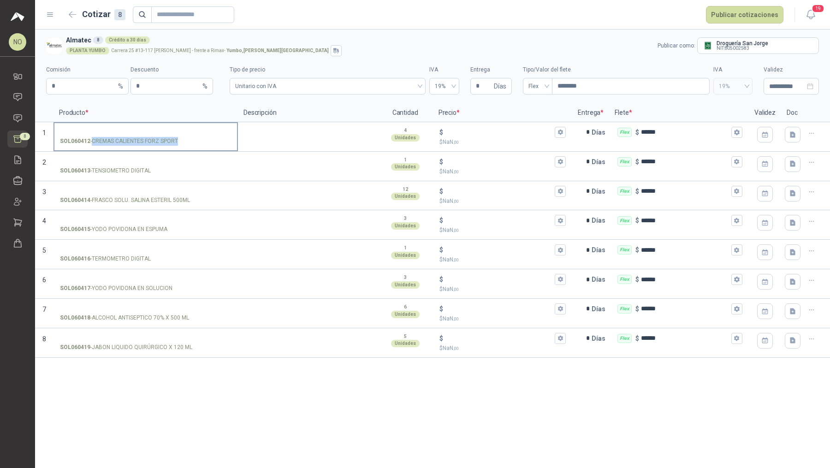
drag, startPoint x: 93, startPoint y: 140, endPoint x: 177, endPoint y: 142, distance: 84.4
click at [177, 142] on p "SOL060412 - CREMAS CALIENTES FORZ SPORT" at bounding box center [119, 141] width 118 height 9
click at [164, 131] on input "SOL060412 - CREMAS CALIENTES FORZ SPORT" at bounding box center [146, 132] width 172 height 7
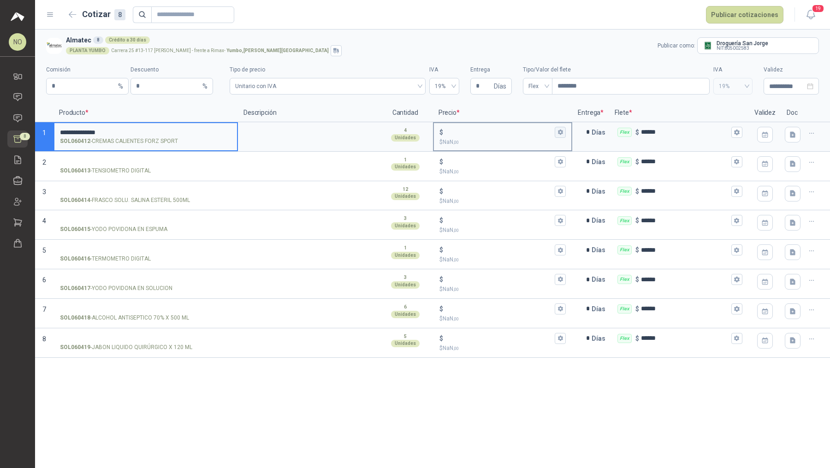
click at [408, 129] on button "$ $ NaN ,00" at bounding box center [560, 132] width 11 height 11
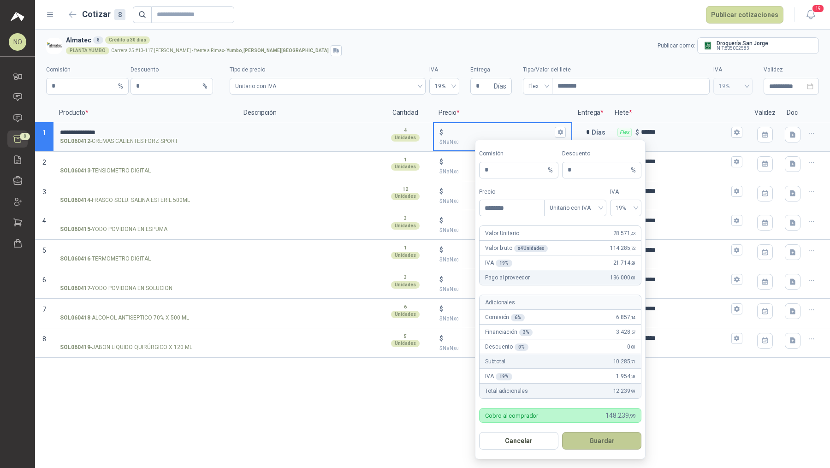
type input "********"
click at [408, 410] on button "Guardar" at bounding box center [601, 441] width 79 height 18
type input "******"
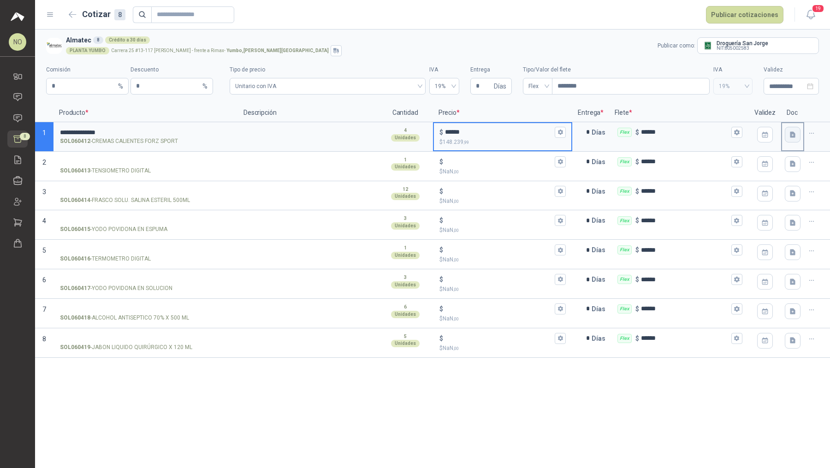
click at [408, 134] on icon "button" at bounding box center [793, 134] width 6 height 6
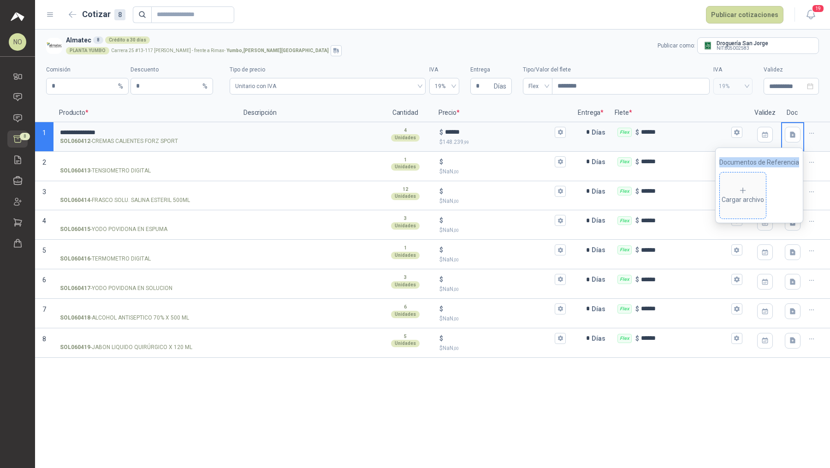
click at [408, 189] on div "Cargar archivo" at bounding box center [743, 195] width 42 height 18
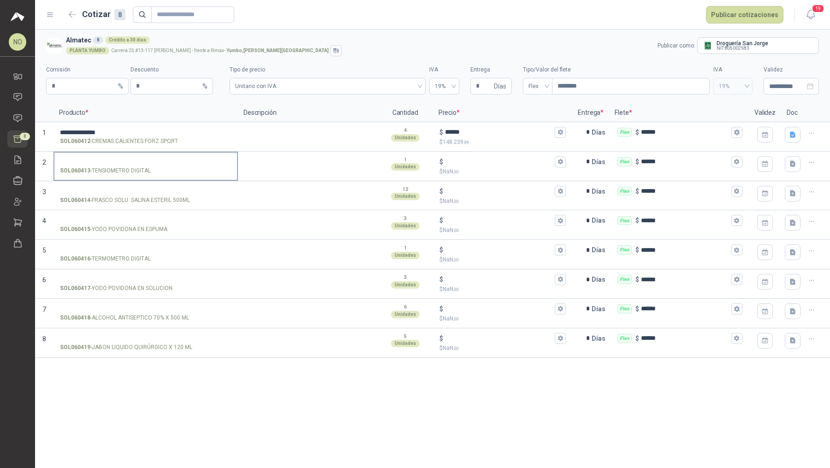
drag, startPoint x: 91, startPoint y: 170, endPoint x: 151, endPoint y: 170, distance: 60.4
click at [151, 170] on div "SOL060413 - TENSIOMETRO DIGITAL" at bounding box center [146, 170] width 172 height 9
click at [93, 169] on p "SOL060413 - TENSIOMETRO DIGITAL" at bounding box center [105, 170] width 91 height 9
click at [93, 166] on input "SOL060413 - TENSIOMETRO DIGITAL" at bounding box center [146, 162] width 172 height 7
drag, startPoint x: 93, startPoint y: 169, endPoint x: 150, endPoint y: 170, distance: 57.2
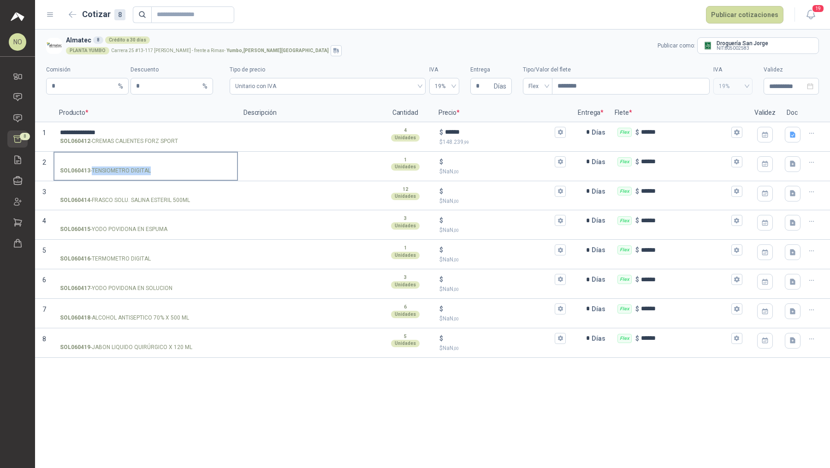
click at [150, 170] on p "SOL060413 - TENSIOMETRO DIGITAL" at bounding box center [105, 170] width 91 height 9
drag, startPoint x: 92, startPoint y: 199, endPoint x: 189, endPoint y: 201, distance: 96.9
click at [189, 201] on p "SOL060414 - FRASCO SOLU. SALINA ESTERIL 500ML" at bounding box center [125, 200] width 130 height 9
click at [408, 163] on icon "button" at bounding box center [812, 163] width 8 height 8
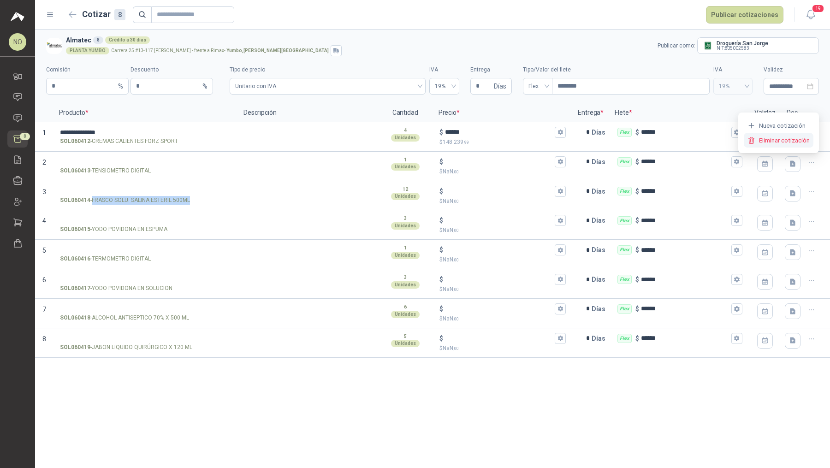
click at [408, 144] on button "Eliminar cotización" at bounding box center [779, 140] width 70 height 15
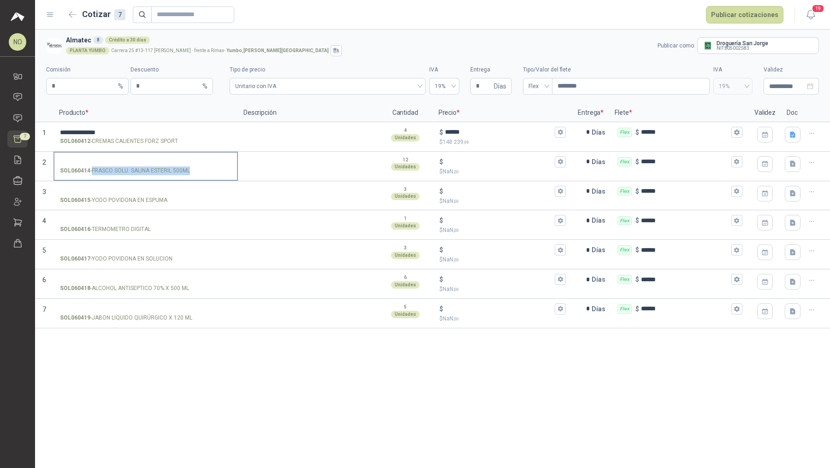
click at [163, 160] on input "SOL060414 - FRASCO SOLU. SALINA ESTERIL 500ML" at bounding box center [146, 162] width 172 height 7
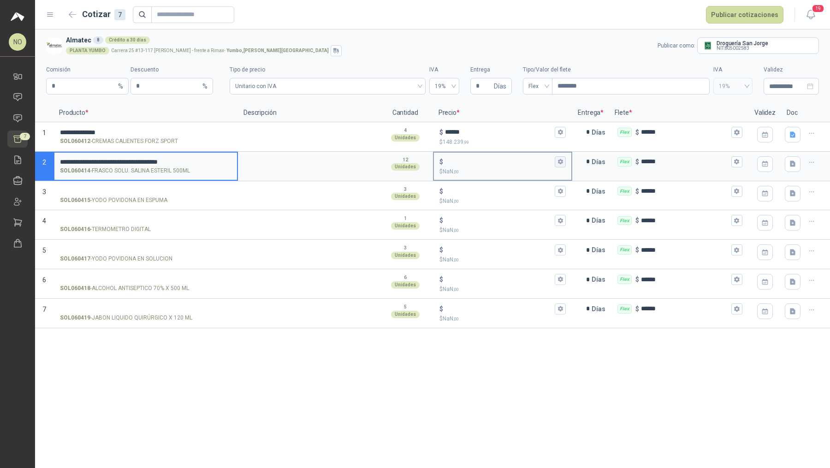
click at [408, 164] on icon "button" at bounding box center [561, 162] width 6 height 6
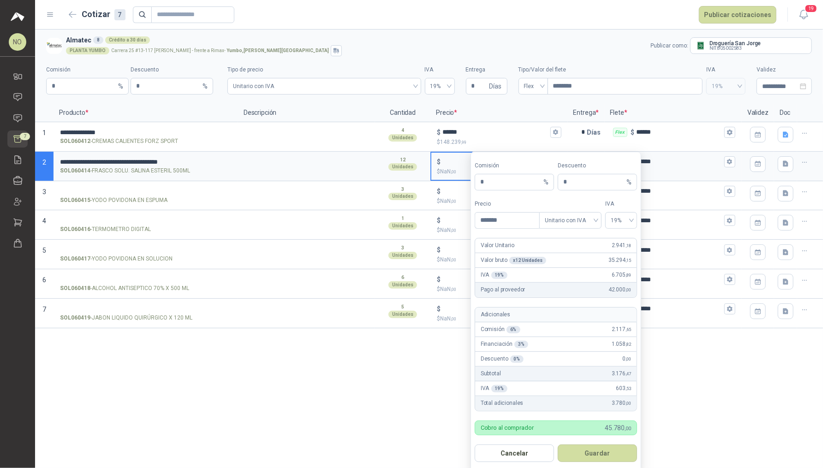
type input "*******"
click at [408, 410] on button "Guardar" at bounding box center [597, 454] width 79 height 18
type input "*****"
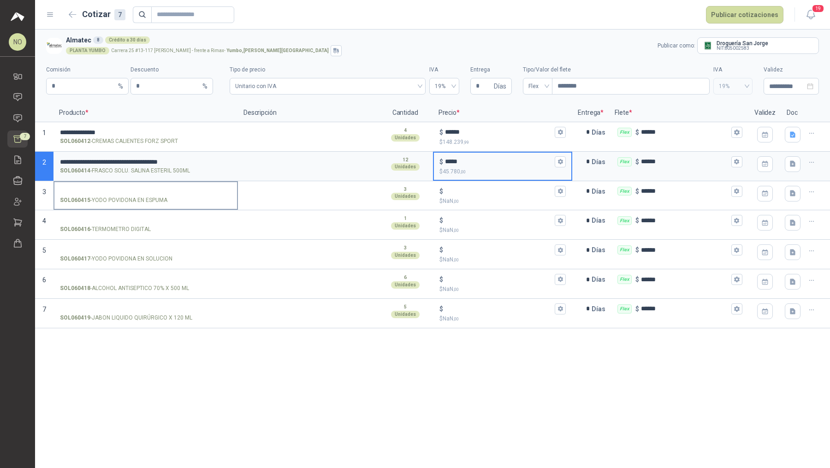
click at [166, 197] on p "SOL060415 - YODO [MEDICAL_DATA] EN ESPUMA" at bounding box center [113, 200] width 107 height 9
click at [166, 195] on input "SOL060415 - YODO [MEDICAL_DATA] EN ESPUMA" at bounding box center [146, 191] width 172 height 7
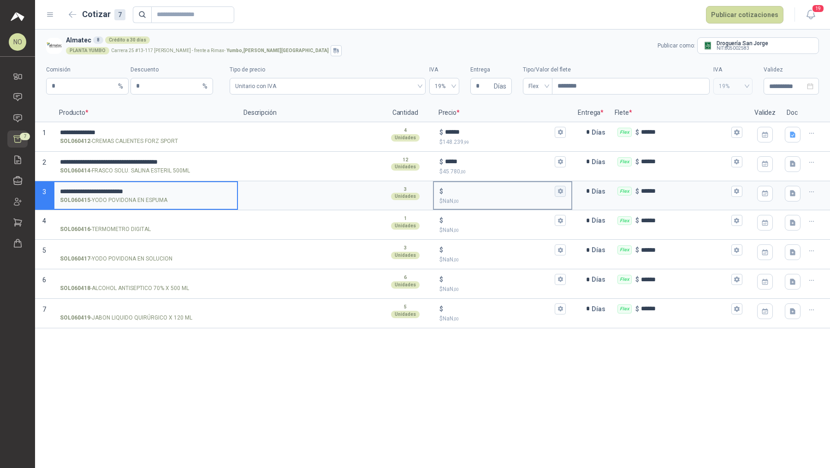
click at [408, 190] on icon "button" at bounding box center [560, 192] width 5 height 6
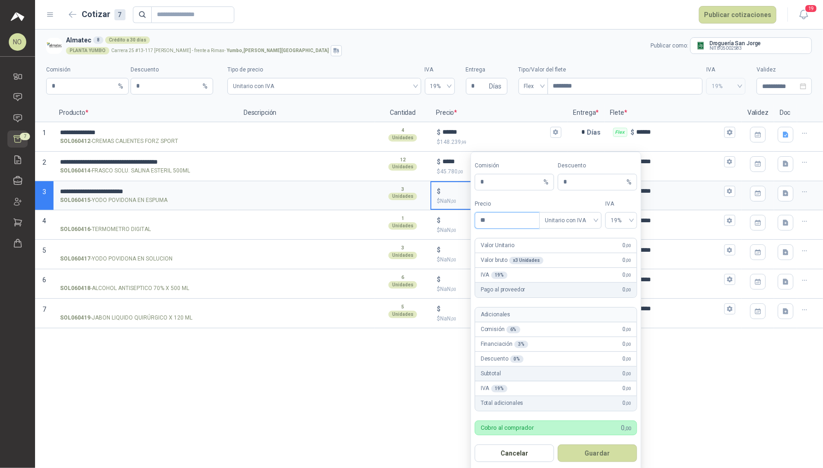
type input "*"
type input "********"
click at [408, 410] on button "Guardar" at bounding box center [597, 454] width 79 height 18
type input "******"
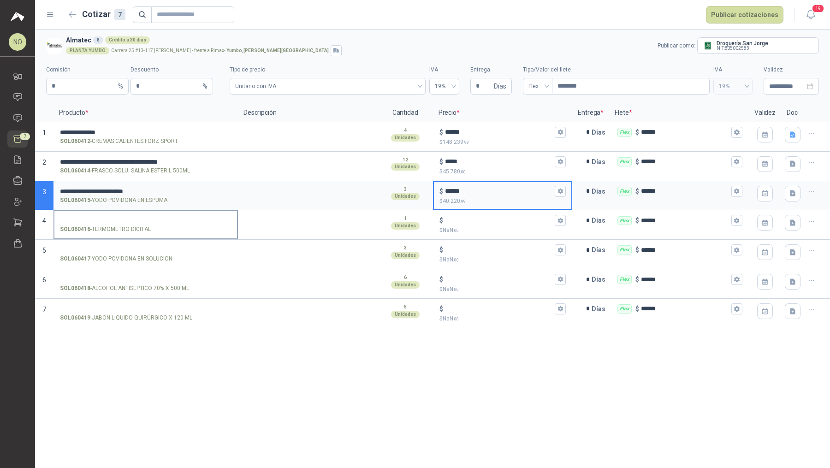
click at [136, 218] on input "SOL060416 - TERMOMETRO DIGITAL" at bounding box center [146, 220] width 172 height 7
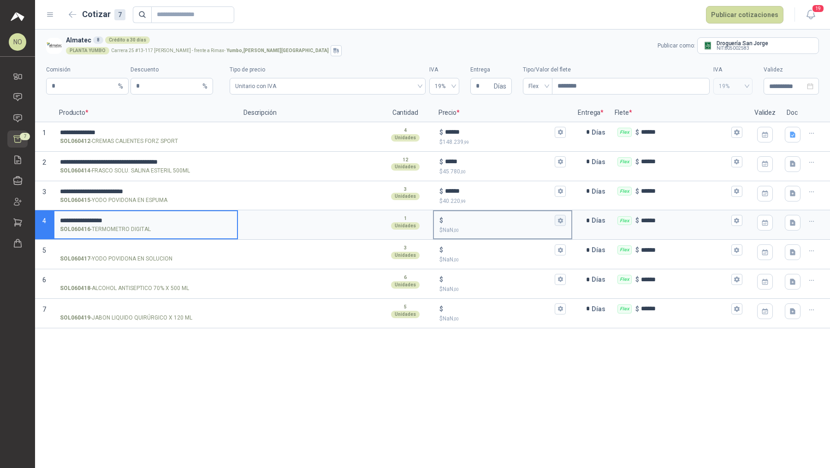
click at [408, 221] on icon "button" at bounding box center [560, 221] width 5 height 6
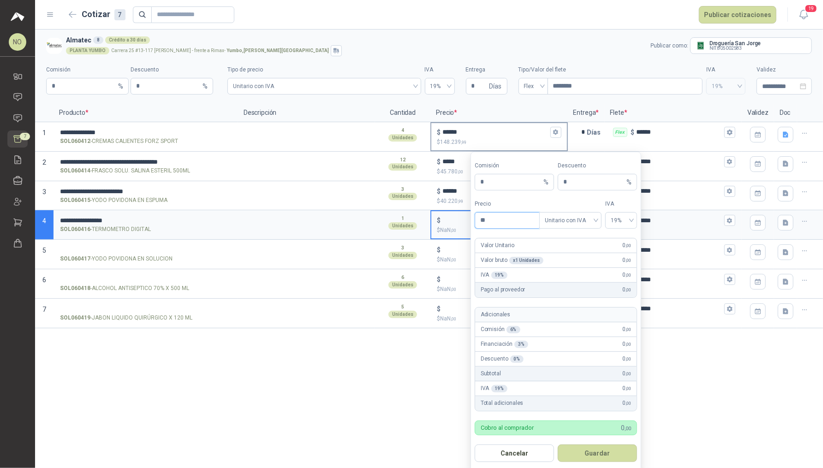
type input "*"
type input "********"
click at [408, 410] on button "Guardar" at bounding box center [597, 454] width 79 height 18
type input "******"
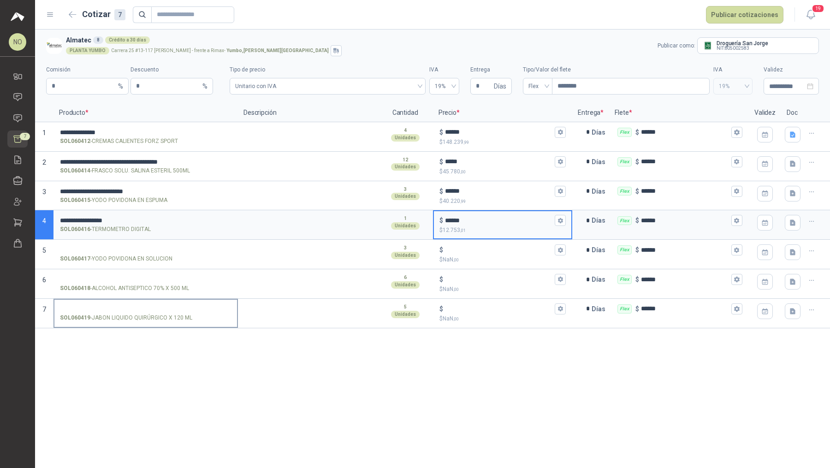
click at [159, 302] on label "SOL060419 - JABON LIQUIDO QUIRÚRGICO X 120 ML" at bounding box center [145, 313] width 183 height 26
click at [159, 306] on input "SOL060419 - JABON LIQUIDO QUIRÚRGICO X 120 ML" at bounding box center [146, 309] width 172 height 7
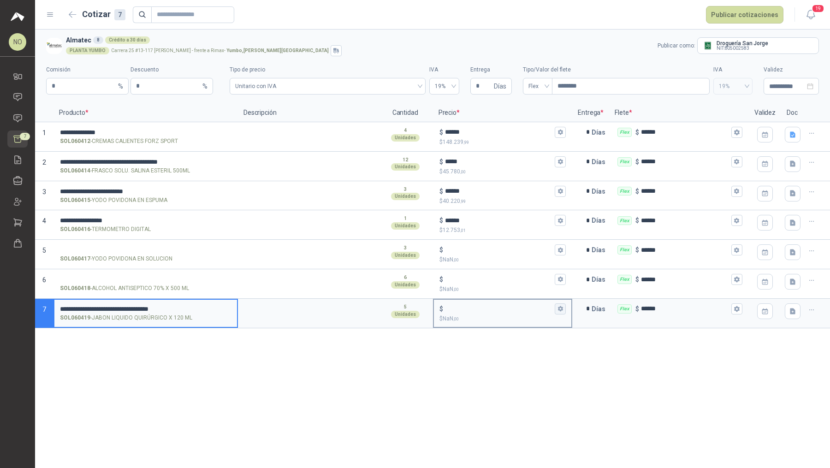
click at [408, 308] on icon "button" at bounding box center [561, 309] width 6 height 6
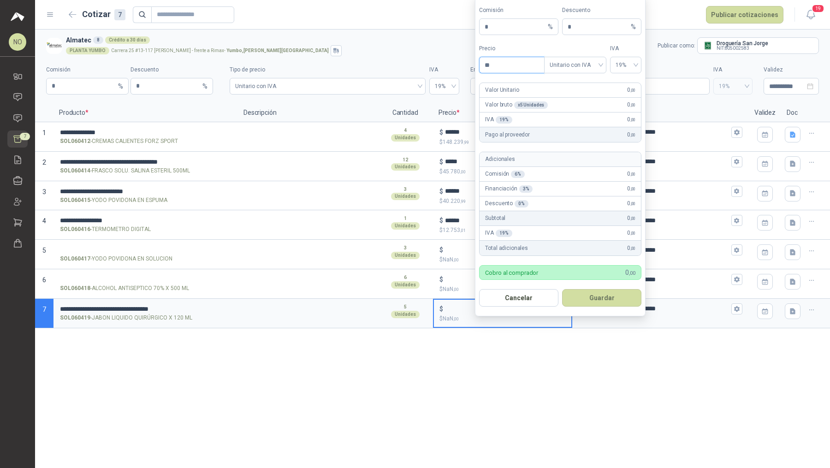
type input "*"
type input "*******"
click at [408, 296] on button "Guardar" at bounding box center [601, 298] width 79 height 18
type input "*****"
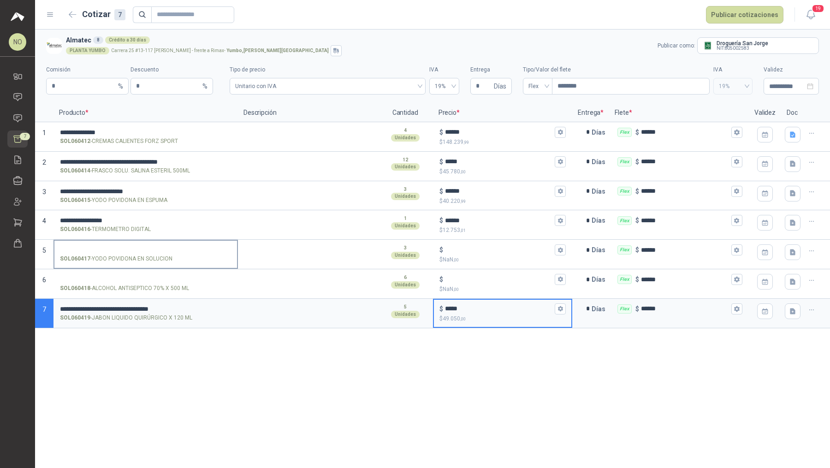
click at [139, 252] on label "SOL060417 - YODO [MEDICAL_DATA] EN SOLUCION" at bounding box center [145, 254] width 183 height 26
click at [139, 252] on input "SOL060417 - YODO [MEDICAL_DATA] EN SOLUCION" at bounding box center [146, 250] width 172 height 7
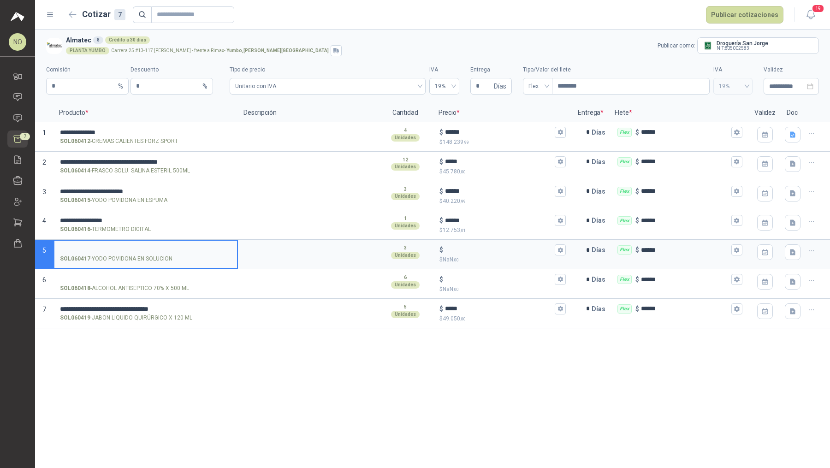
click at [144, 250] on input "SOL060417 - YODO [MEDICAL_DATA] EN SOLUCION" at bounding box center [146, 250] width 172 height 7
click at [408, 247] on icon "button" at bounding box center [561, 250] width 6 height 6
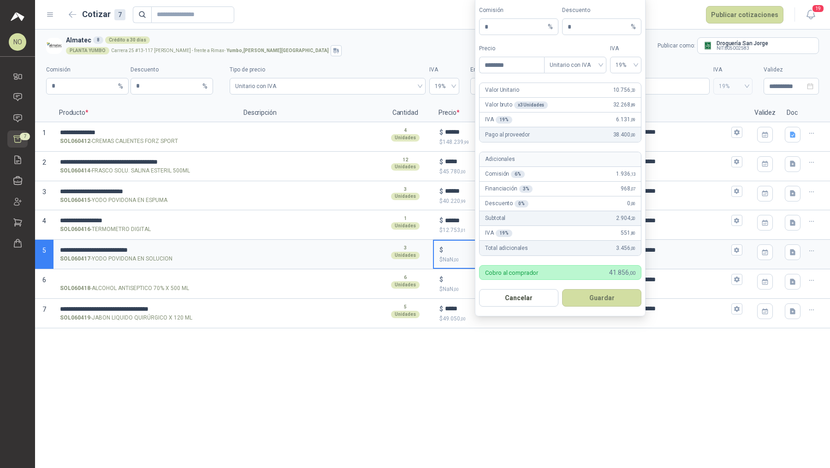
type input "********"
click at [408, 299] on button "Guardar" at bounding box center [601, 298] width 79 height 18
type input "******"
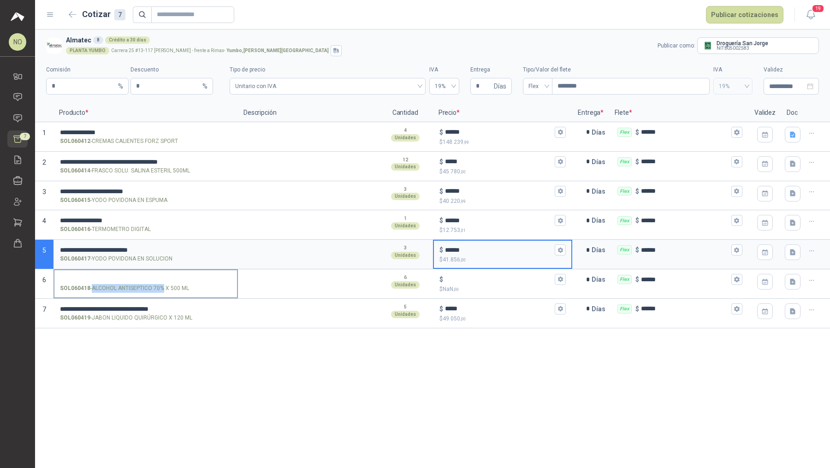
drag, startPoint x: 93, startPoint y: 287, endPoint x: 162, endPoint y: 289, distance: 69.2
click at [162, 289] on p "SOL060418 - ALCOHOL ANTISEPTICO 70% X 500 ML" at bounding box center [124, 288] width 129 height 9
click at [142, 276] on input "SOL060418 - ALCOHOL ANTISEPTICO 70% X 500 ML" at bounding box center [146, 279] width 172 height 7
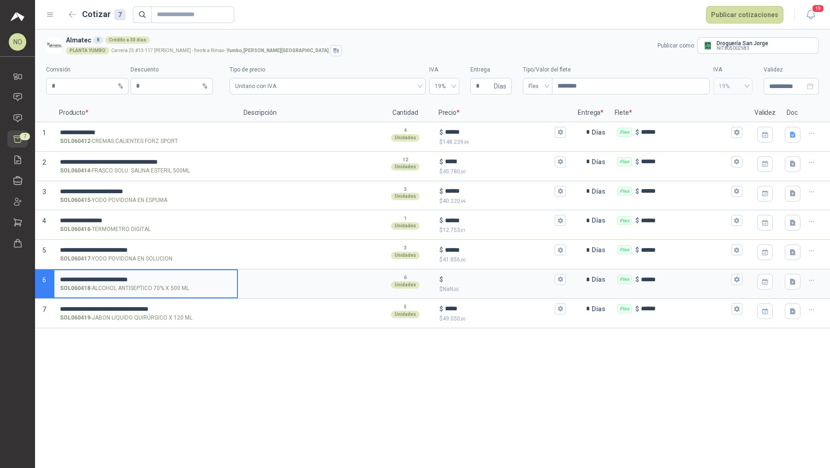
click at [60, 278] on input "**********" at bounding box center [146, 279] width 172 height 7
type input "**********"
click at [408, 277] on icon "button" at bounding box center [560, 280] width 5 height 6
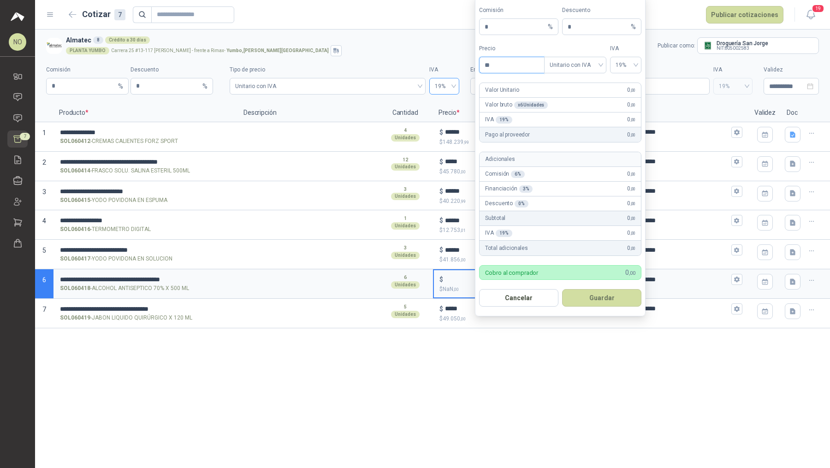
type input "*"
type input "*******"
click at [408, 296] on button "Guardar" at bounding box center [601, 298] width 79 height 18
type input "*****"
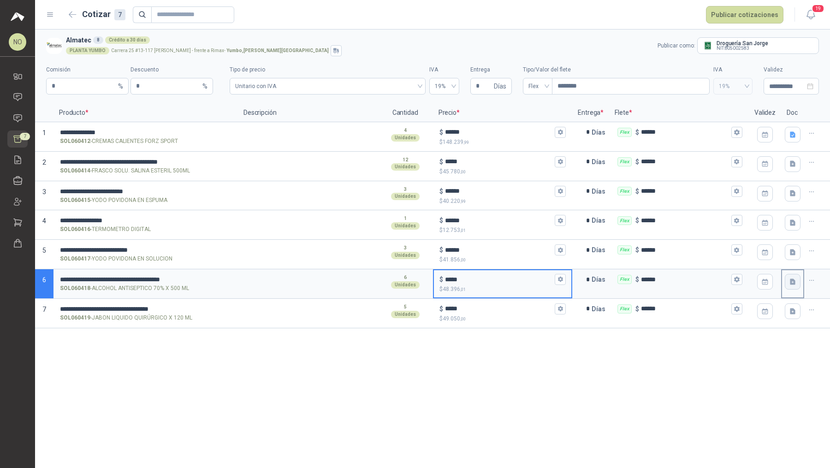
click at [408, 281] on icon "button" at bounding box center [793, 282] width 6 height 6
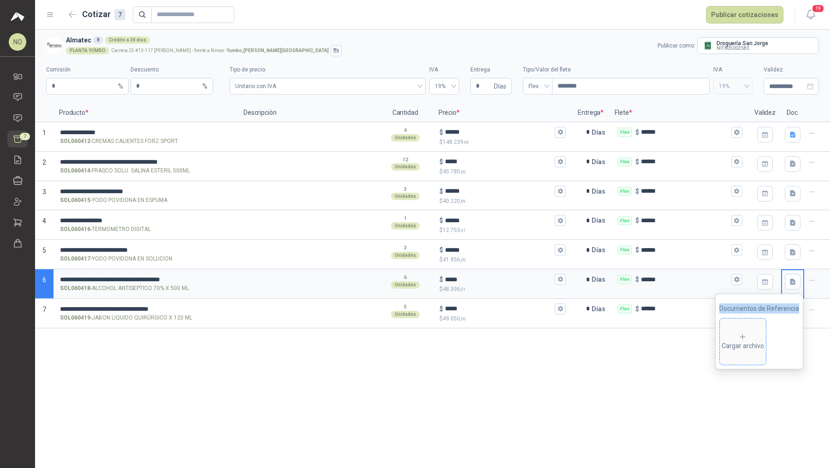
click at [408, 345] on div "Cargar archivo" at bounding box center [743, 342] width 42 height 18
click at [408, 380] on div "**********" at bounding box center [432, 249] width 795 height 439
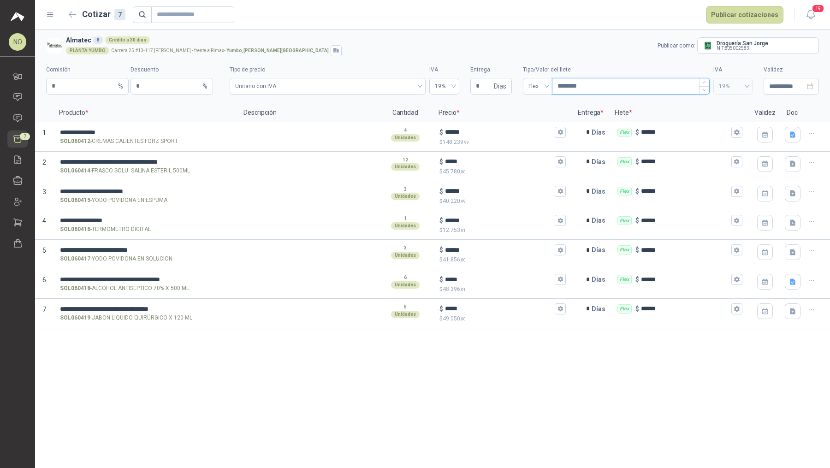
click at [408, 86] on input "********" at bounding box center [631, 86] width 157 height 16
type input "*******"
type input "*****"
type input "****"
type input "***"
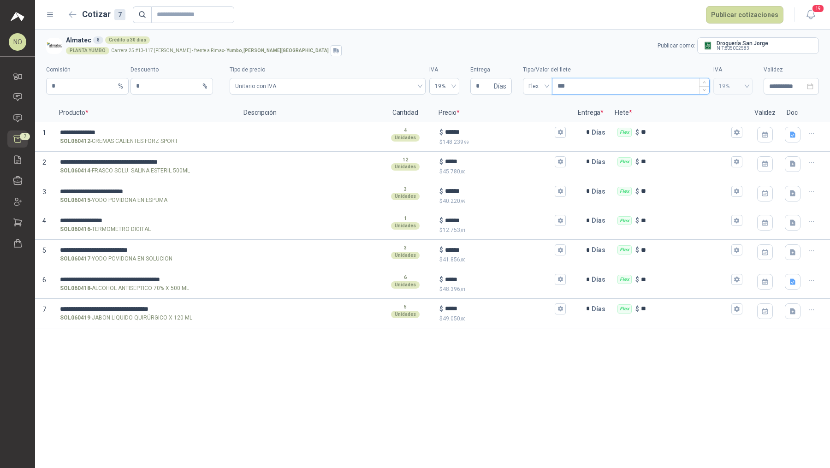
type input "***"
type input "*"
type input "***"
type input "****"
type input "*****"
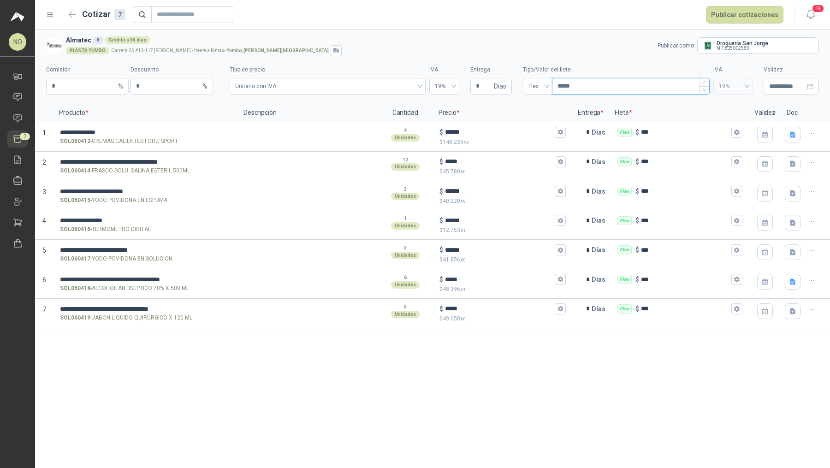
type input "*******"
type input "********"
click at [408, 83] on input "**********" at bounding box center [787, 86] width 36 height 10
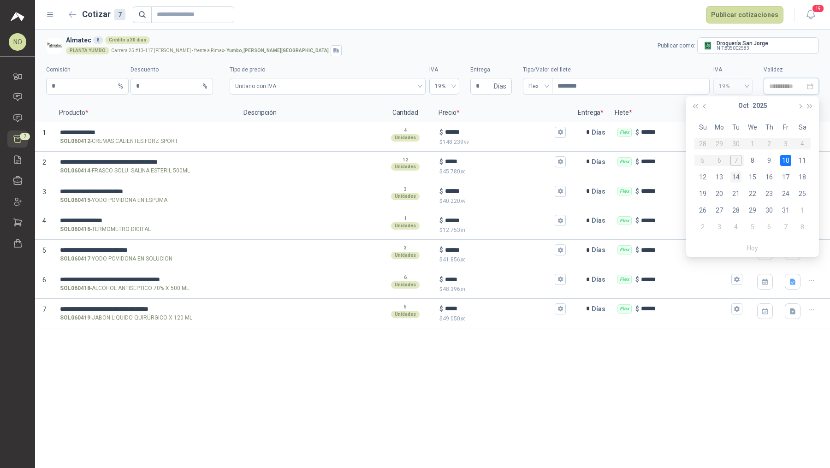
type input "**********"
click at [408, 178] on div "14" at bounding box center [736, 177] width 11 height 11
type input "**********"
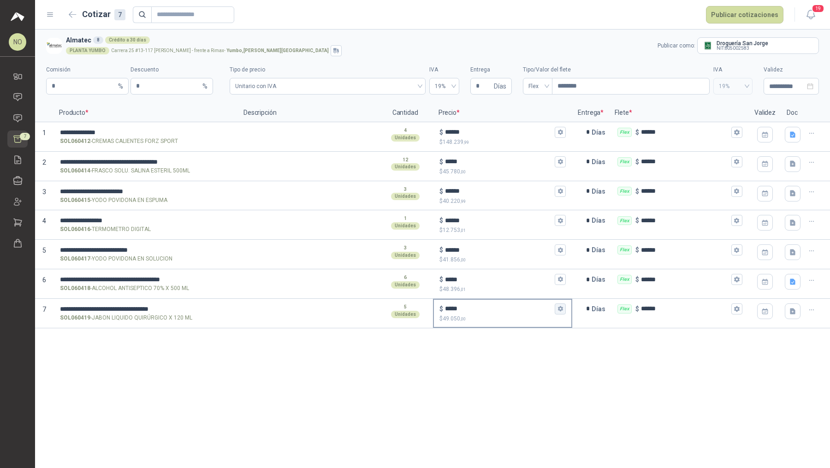
click at [408, 308] on button "$ ***** $ 49.050 ,00" at bounding box center [560, 308] width 11 height 11
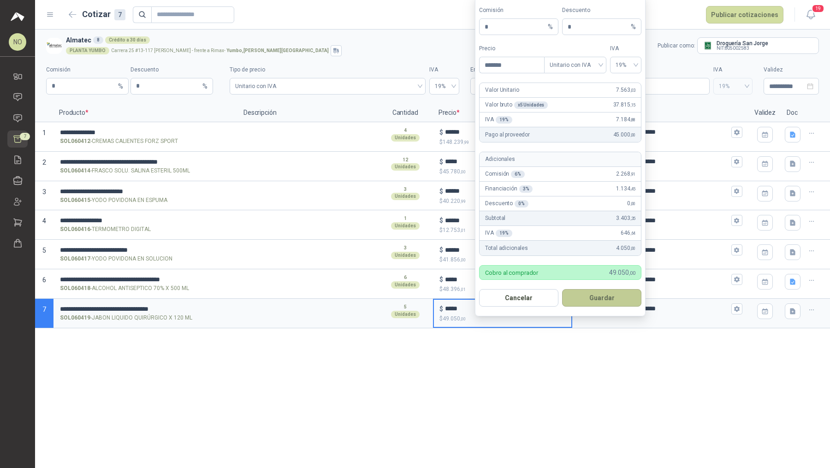
click at [408, 297] on button "Guardar" at bounding box center [601, 298] width 79 height 18
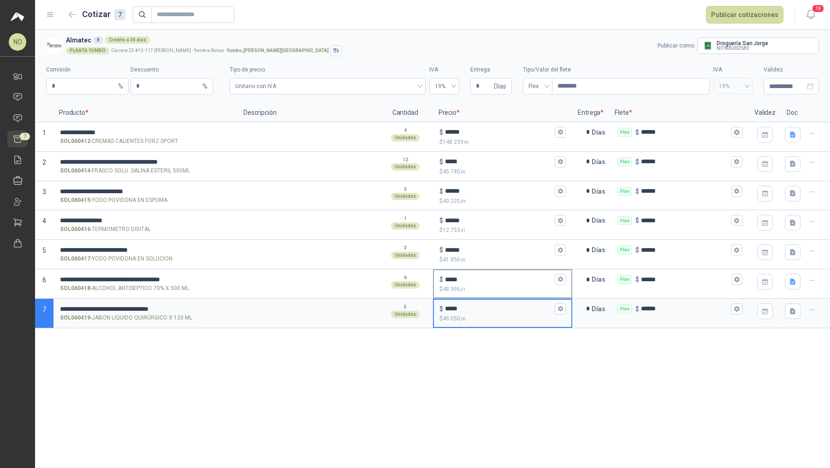
click at [408, 281] on div "$ ***** $ 48.396 ,01" at bounding box center [503, 283] width 138 height 27
click at [408, 281] on input "*****" at bounding box center [499, 279] width 108 height 7
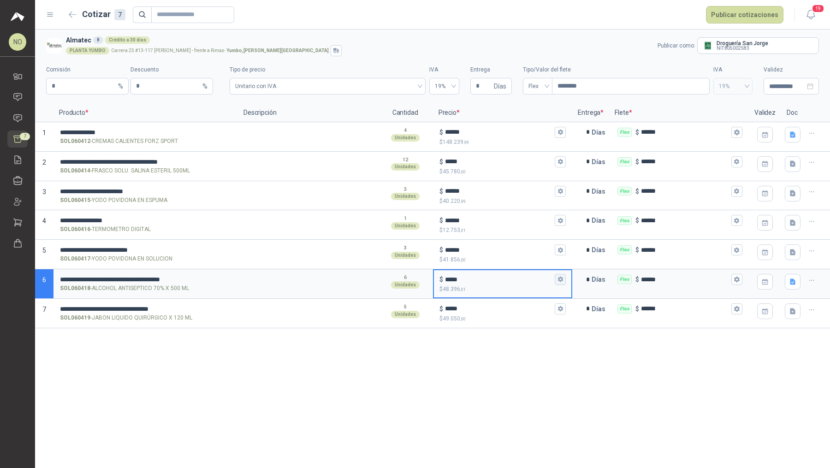
click at [408, 279] on icon "button" at bounding box center [560, 280] width 5 height 6
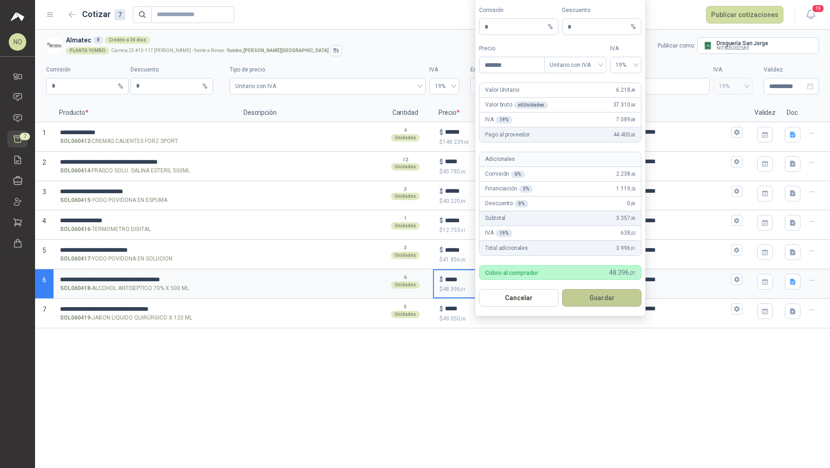
click at [408, 300] on button "Guardar" at bounding box center [601, 298] width 79 height 18
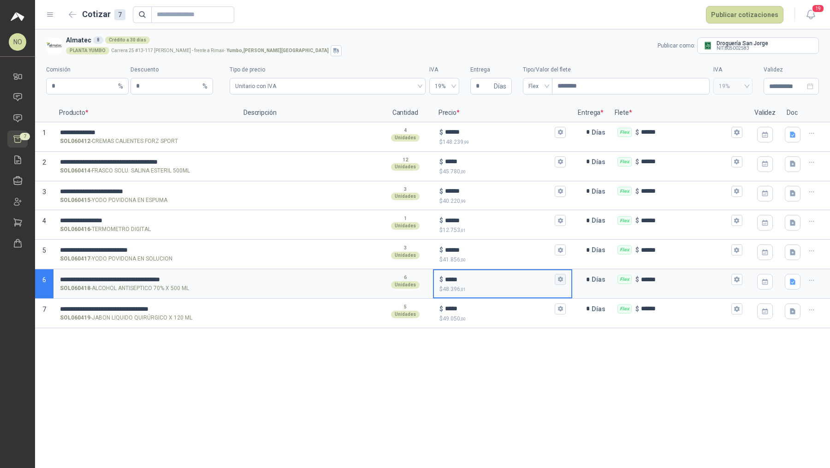
click at [408, 279] on icon "button" at bounding box center [560, 280] width 5 height 6
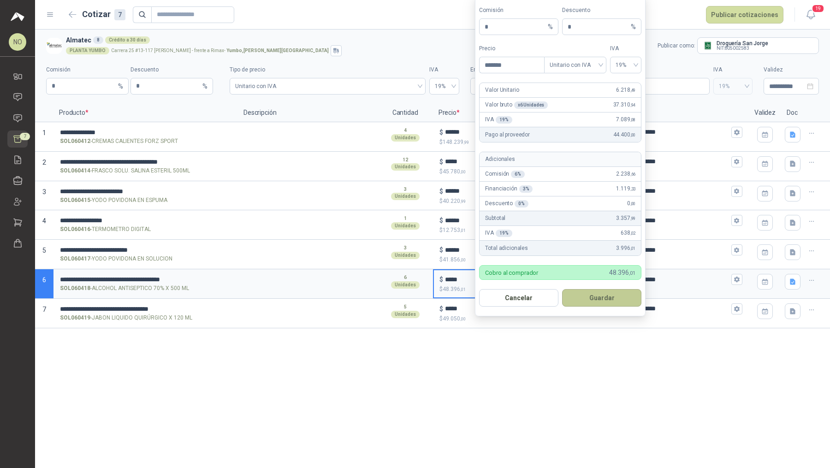
click at [408, 301] on button "Guardar" at bounding box center [601, 298] width 79 height 18
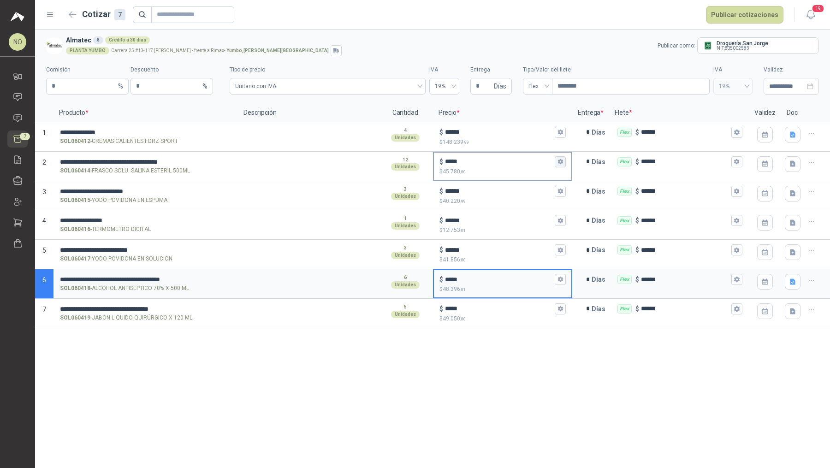
click at [408, 165] on button "$ ***** $ 45.780 ,00" at bounding box center [560, 161] width 11 height 11
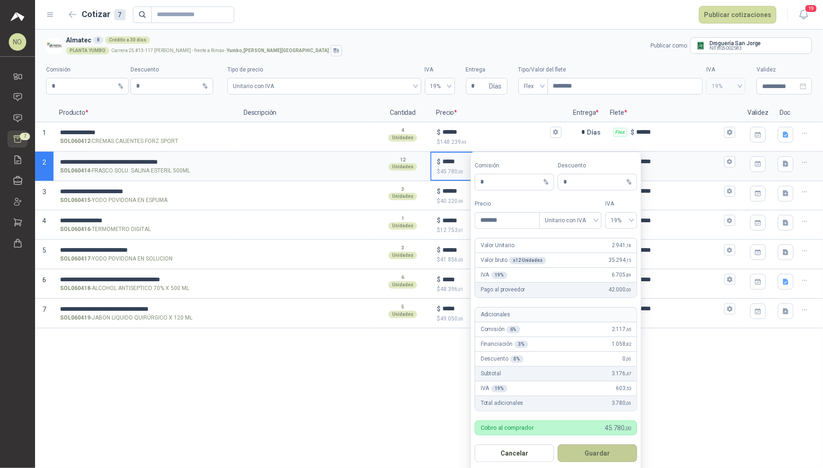
click at [408, 410] on button "Guardar" at bounding box center [597, 454] width 79 height 18
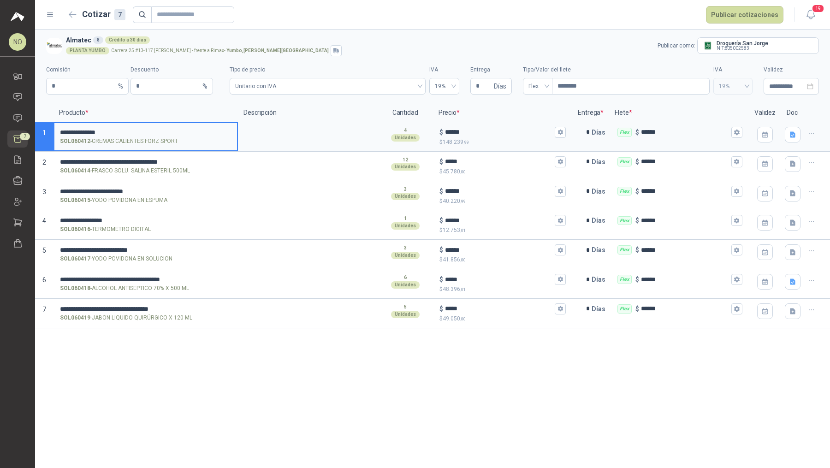
drag, startPoint x: 61, startPoint y: 131, endPoint x: 119, endPoint y: 132, distance: 58.1
click at [119, 132] on input "**********" at bounding box center [146, 132] width 172 height 7
drag, startPoint x: 94, startPoint y: 140, endPoint x: 172, endPoint y: 137, distance: 77.5
click at [172, 137] on p "SOL060412 - CREMAS CALIENTES FORZ SPORT" at bounding box center [119, 141] width 118 height 9
click at [61, 133] on input "**********" at bounding box center [146, 132] width 172 height 7
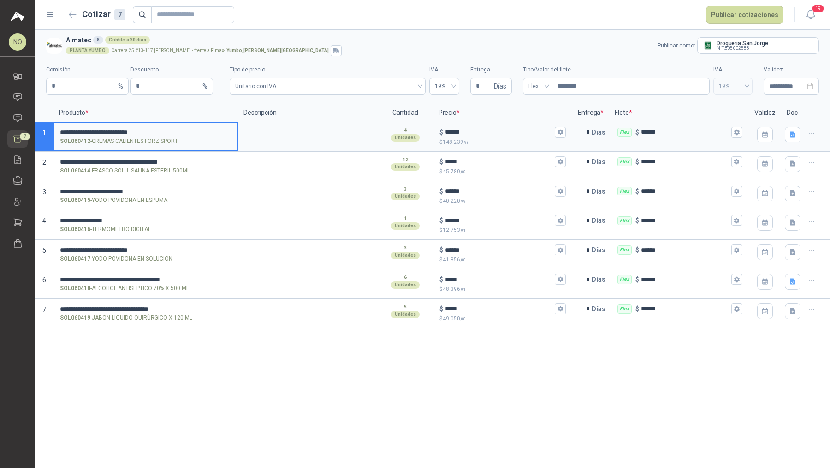
type input "**********"
click at [152, 140] on p "SOL060412 - CREMAS CALIENTES FORZ SPORT" at bounding box center [119, 141] width 118 height 9
click at [152, 136] on input "**********" at bounding box center [146, 132] width 172 height 7
drag, startPoint x: 178, startPoint y: 140, endPoint x: 121, endPoint y: 140, distance: 57.7
click at [121, 140] on div "SOL060412 - CREMAS CALIENTES FORZ SPORT" at bounding box center [146, 141] width 172 height 9
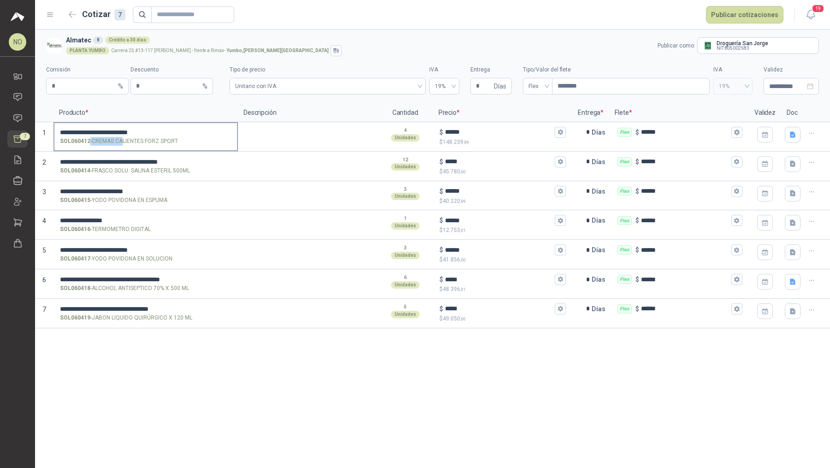
click at [121, 140] on p "SOL060412 - CREMAS CALIENTES FORZ SPORT" at bounding box center [119, 141] width 118 height 9
click at [121, 136] on input "**********" at bounding box center [146, 132] width 172 height 7
drag, startPoint x: 93, startPoint y: 141, endPoint x: 176, endPoint y: 141, distance: 83.0
click at [176, 141] on p "SOL060412 - CREMAS CALIENTES FORZ SPORT" at bounding box center [119, 141] width 118 height 9
click at [408, 21] on button "Publicar cotizaciones" at bounding box center [744, 15] width 77 height 18
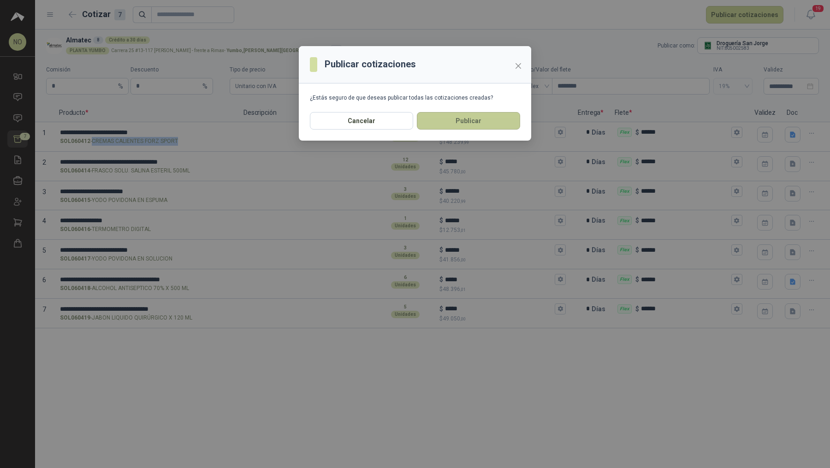
click at [408, 115] on button "Publicar" at bounding box center [468, 121] width 103 height 18
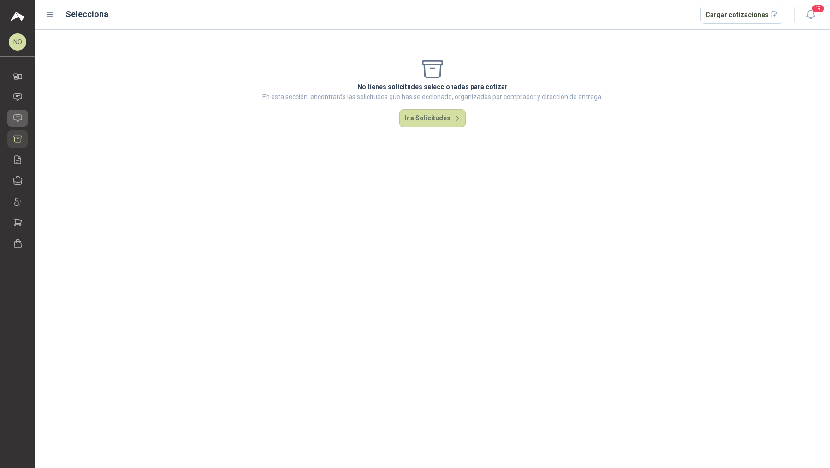
click at [24, 117] on link "Solicitudes" at bounding box center [17, 118] width 20 height 17
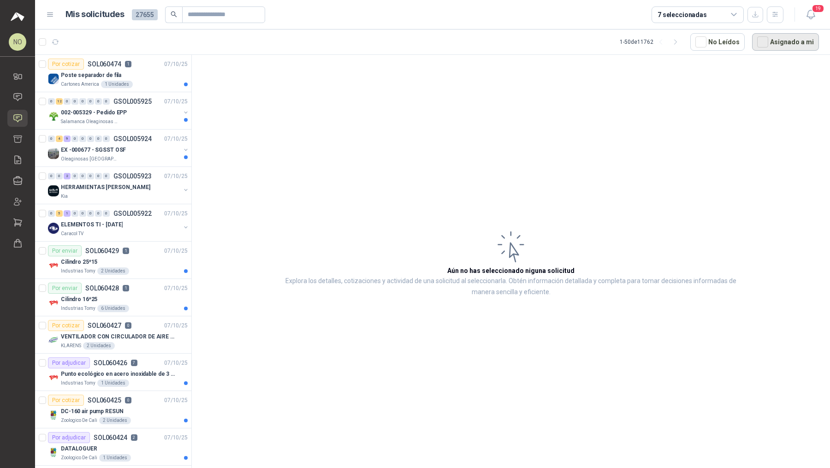
click at [408, 40] on button "Asignado a mi" at bounding box center [785, 42] width 67 height 18
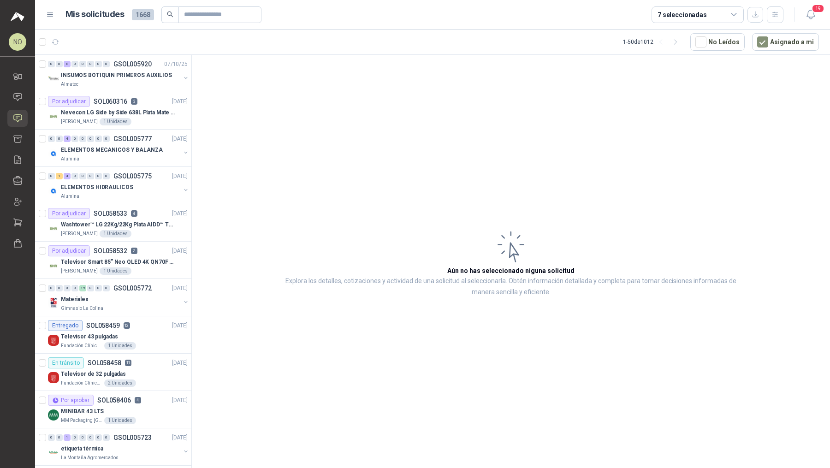
click at [109, 76] on p "INSUMOS BOTIQUIN PRIMEROS AUXILIOS" at bounding box center [116, 75] width 111 height 9
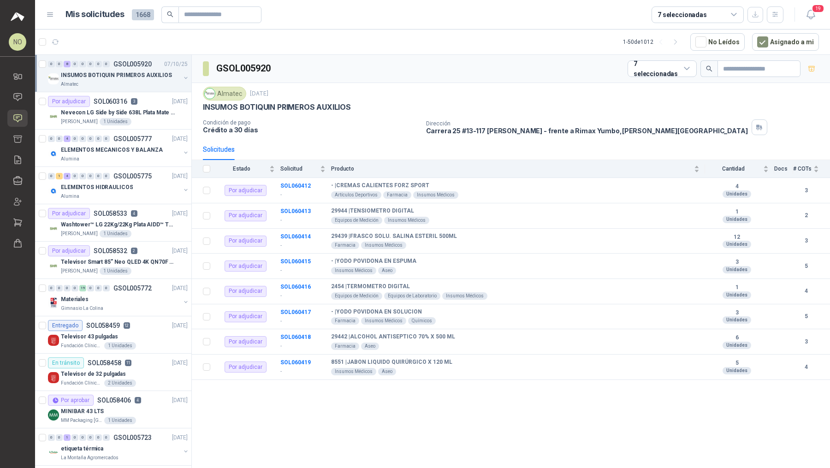
click at [109, 76] on p "INSUMOS BOTIQUIN PRIMEROS AUXILIOS" at bounding box center [116, 75] width 111 height 9
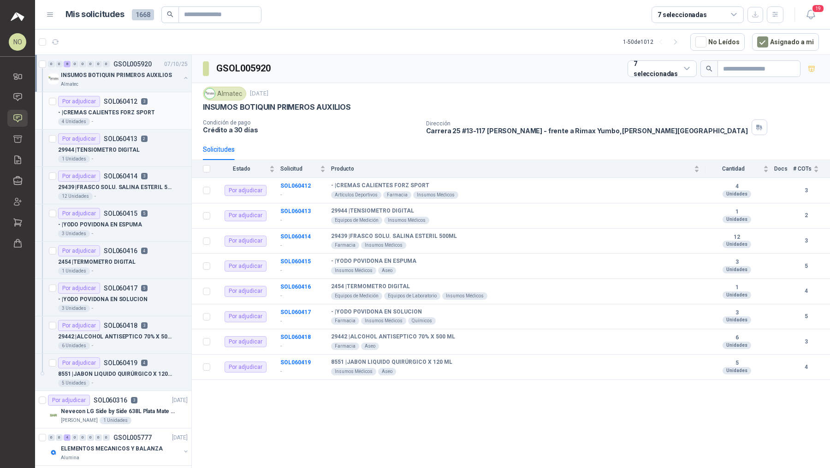
click at [113, 107] on div "- | CREMAS CALIENTES FORZ SPORT" at bounding box center [123, 112] width 130 height 11
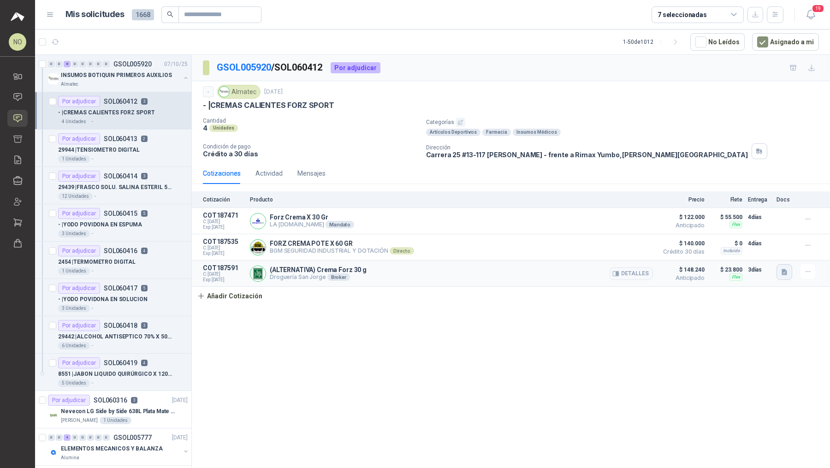
click at [408, 274] on button "button" at bounding box center [785, 272] width 16 height 16
click at [408, 255] on button "Captura de pantalla [DATE] a la(s) 2.51.27 p.m..png" at bounding box center [712, 250] width 147 height 10
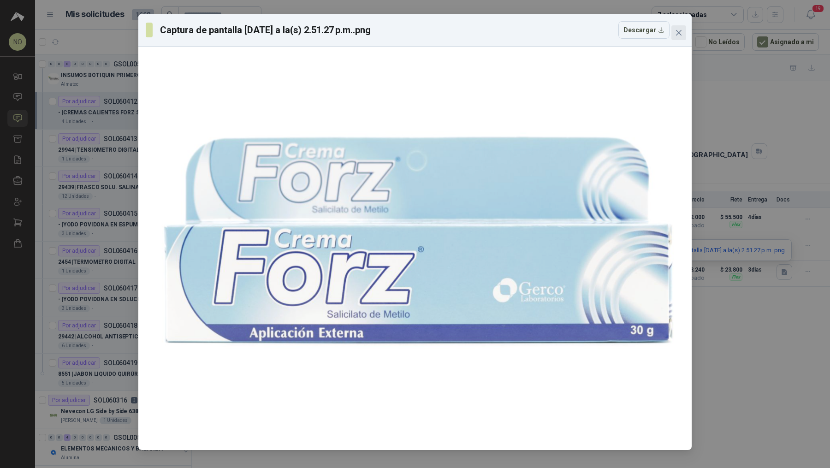
click at [408, 36] on icon "close" at bounding box center [678, 32] width 7 height 7
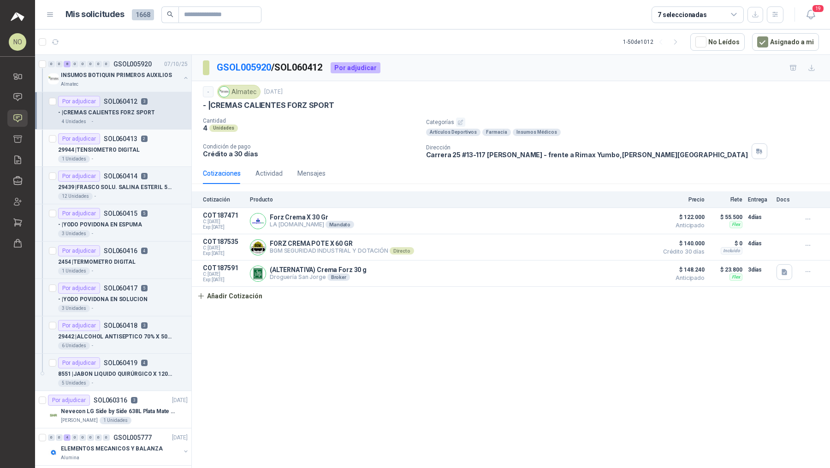
click at [133, 143] on div "Por adjudicar SOL060413 2" at bounding box center [102, 138] width 89 height 11
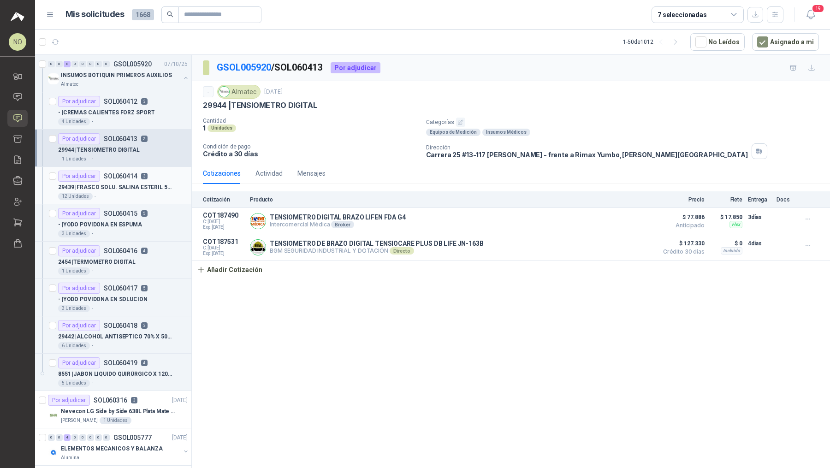
click at [131, 173] on p "SOL060414" at bounding box center [121, 176] width 34 height 6
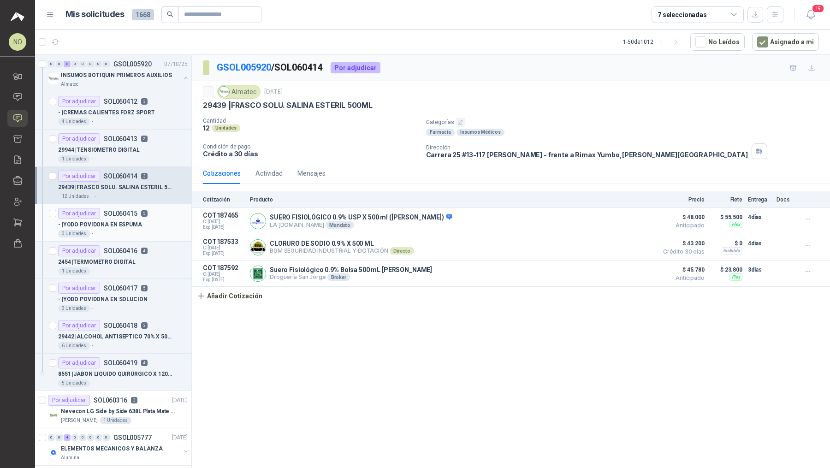
click at [140, 216] on div "Por adjudicar SOL060415 5" at bounding box center [102, 213] width 89 height 11
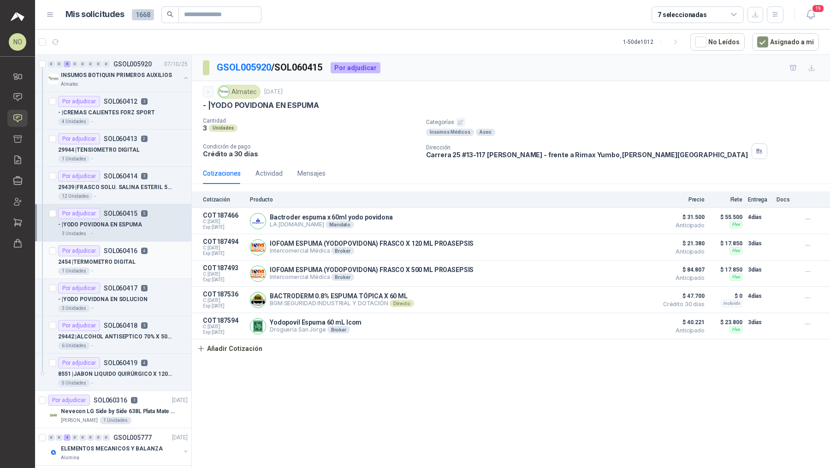
click at [142, 251] on p "4" at bounding box center [144, 251] width 6 height 6
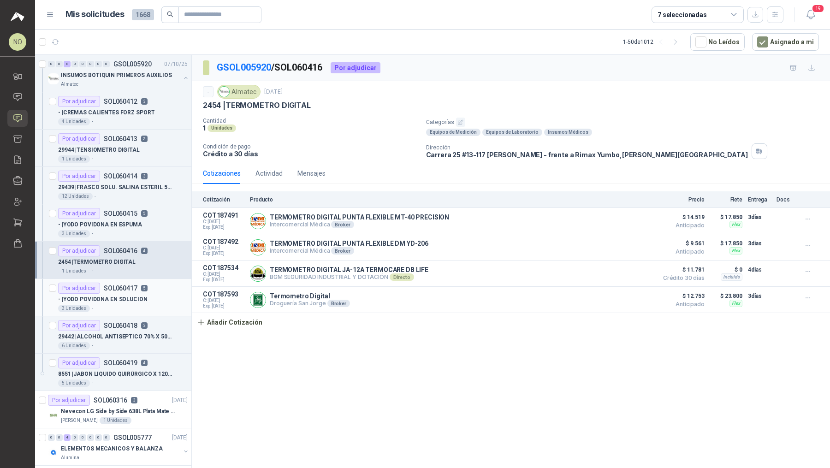
click at [141, 288] on p "5" at bounding box center [144, 288] width 6 height 6
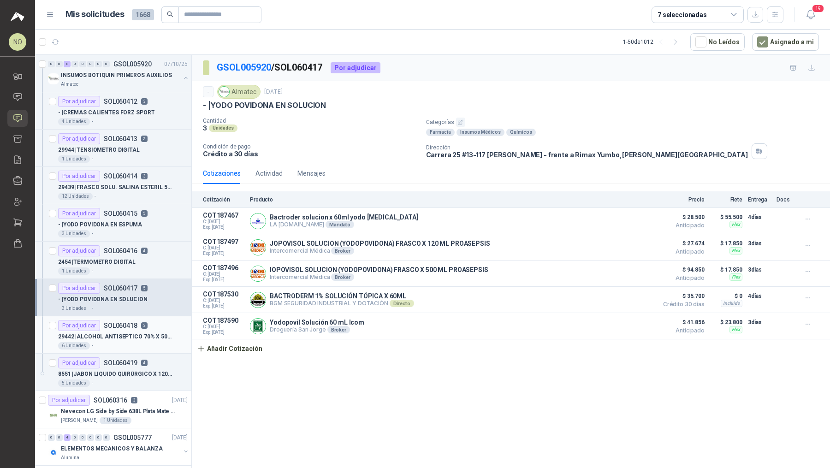
click at [135, 326] on p "SOL060418" at bounding box center [121, 325] width 34 height 6
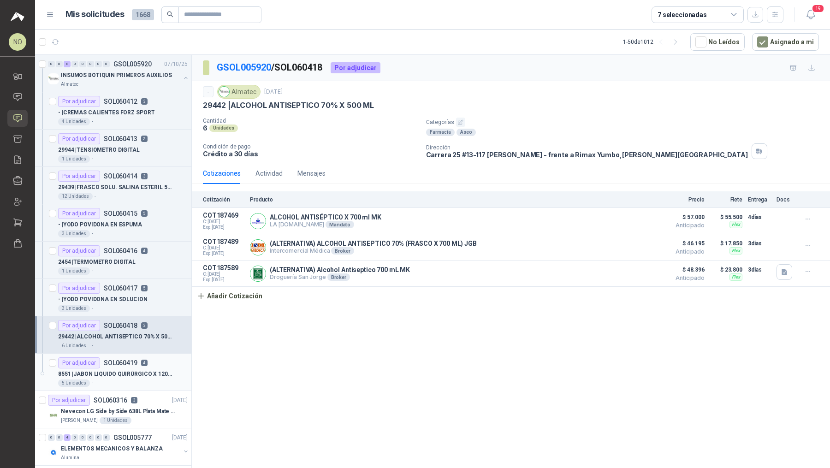
click at [135, 374] on p "8551 | JABON LIQUIDO QUIRÚRGICO X 120 ML" at bounding box center [115, 374] width 115 height 9
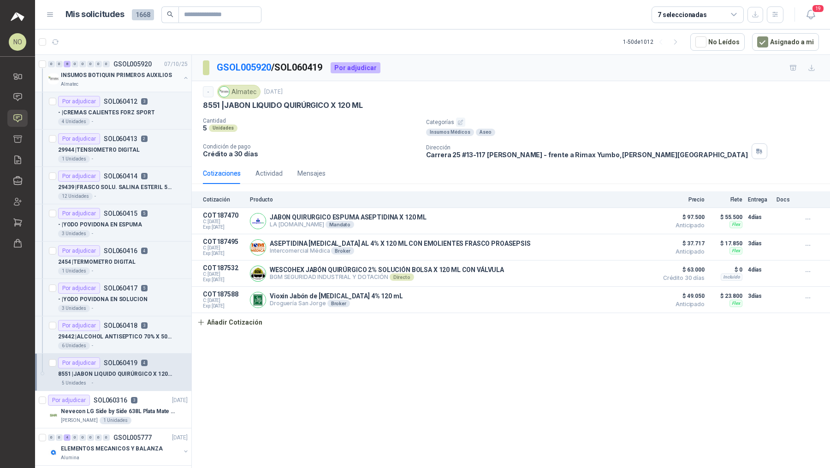
click at [149, 76] on p "INSUMOS BOTIQUIN PRIMEROS AUXILIOS" at bounding box center [116, 75] width 111 height 9
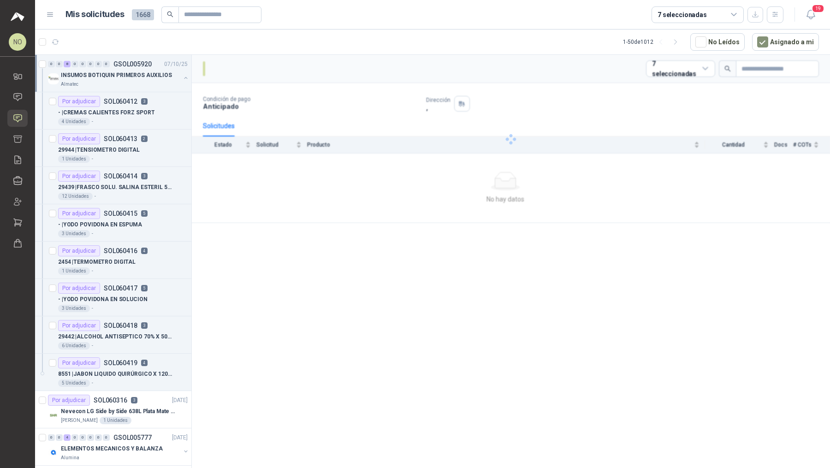
click at [149, 76] on p "INSUMOS BOTIQUIN PRIMEROS AUXILIOS" at bounding box center [116, 75] width 111 height 9
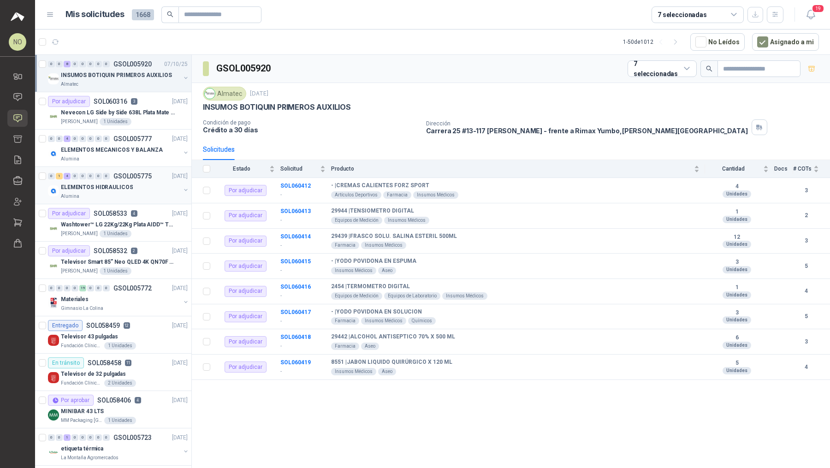
click at [128, 184] on div "ELEMENTOS HIDRAULICOS" at bounding box center [120, 187] width 119 height 11
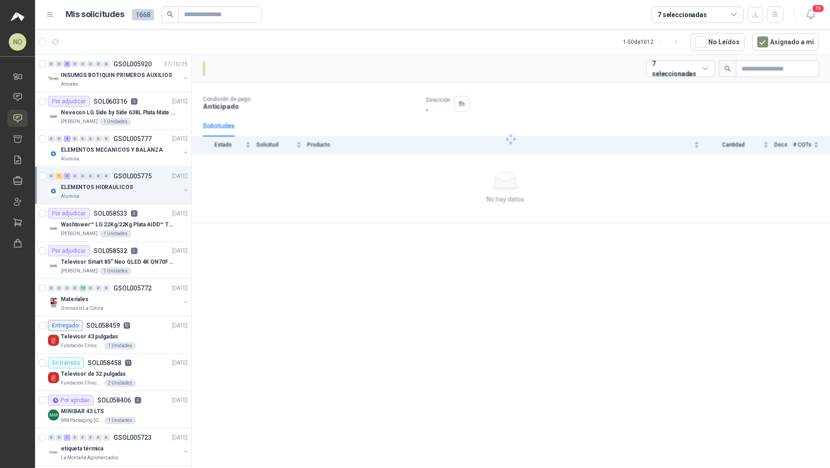
click at [128, 184] on div "ELEMENTOS HIDRAULICOS" at bounding box center [120, 187] width 119 height 11
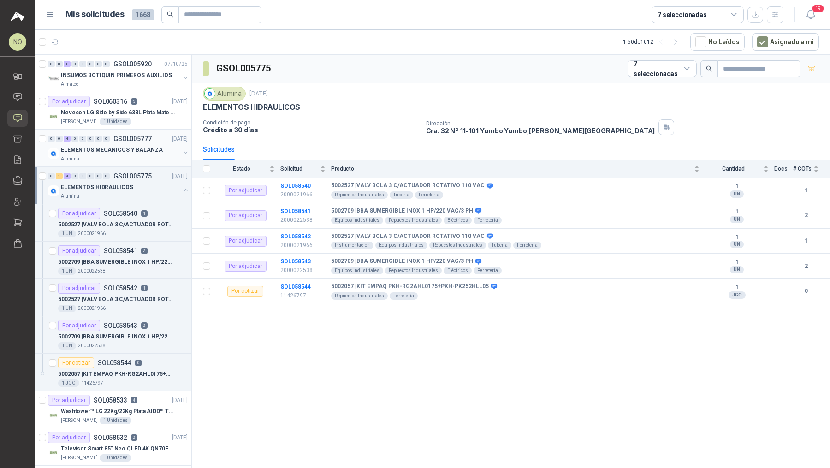
click at [101, 148] on p "ELEMENTOS MECANICOS Y BALANZA" at bounding box center [112, 150] width 102 height 9
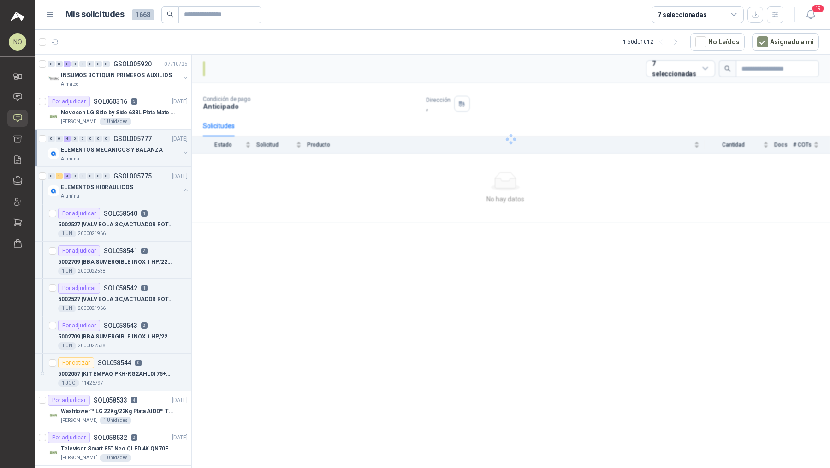
click at [101, 148] on p "ELEMENTOS MECANICOS Y BALANZA" at bounding box center [112, 150] width 102 height 9
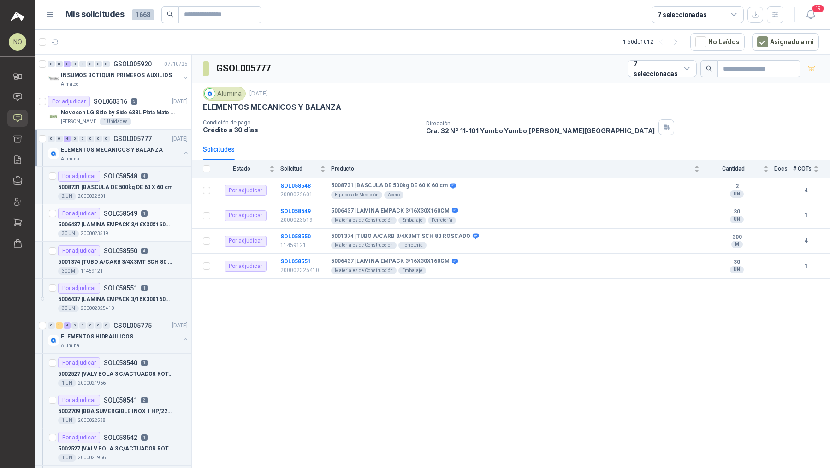
click at [149, 228] on div "5006437 | LAMINA EMPACK 3/16X30X160CM" at bounding box center [123, 224] width 130 height 11
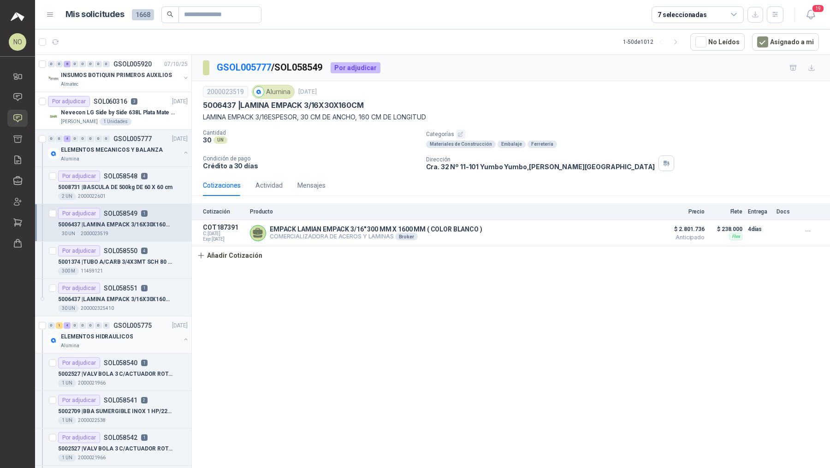
click at [139, 331] on div "ELEMENTOS HIDRAULICOS" at bounding box center [120, 336] width 119 height 11
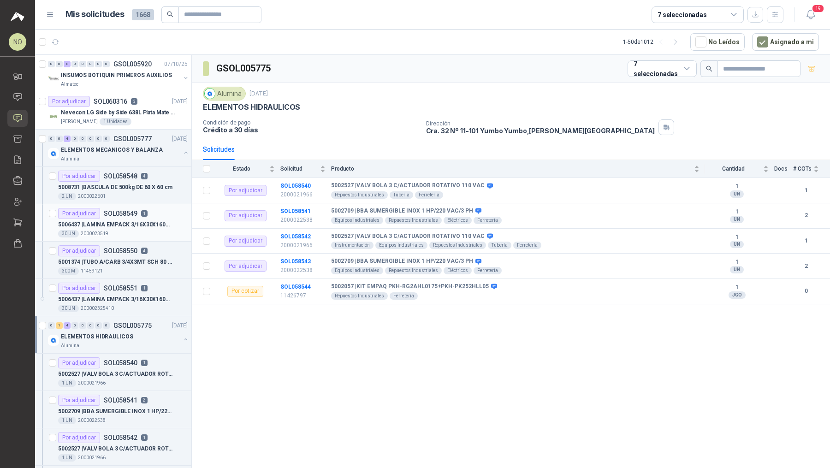
click at [139, 233] on div "30 UN 2000023519" at bounding box center [123, 233] width 130 height 7
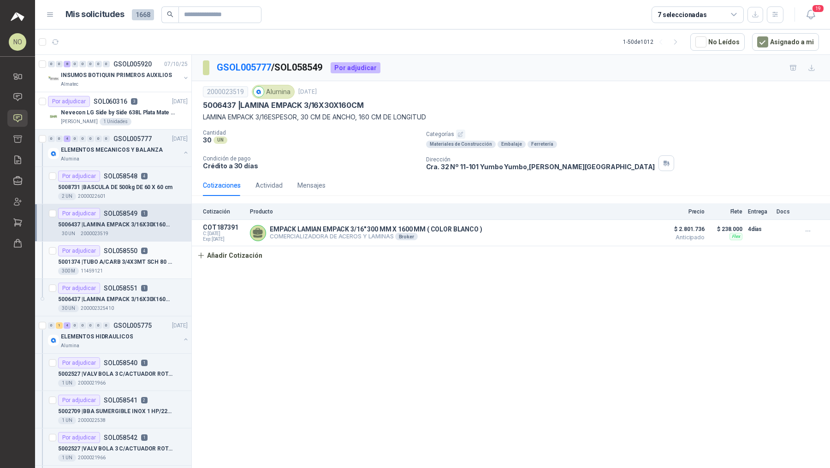
click at [139, 251] on div "Por adjudicar SOL058550 4" at bounding box center [102, 250] width 89 height 11
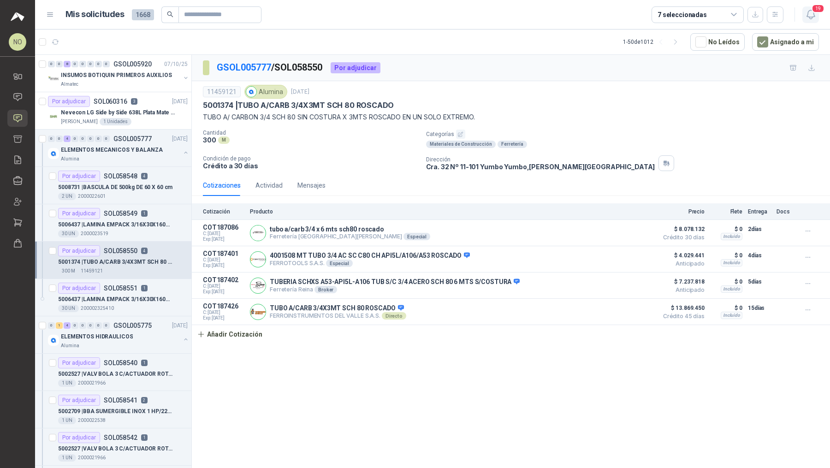
click at [408, 16] on icon "button" at bounding box center [811, 15] width 12 height 12
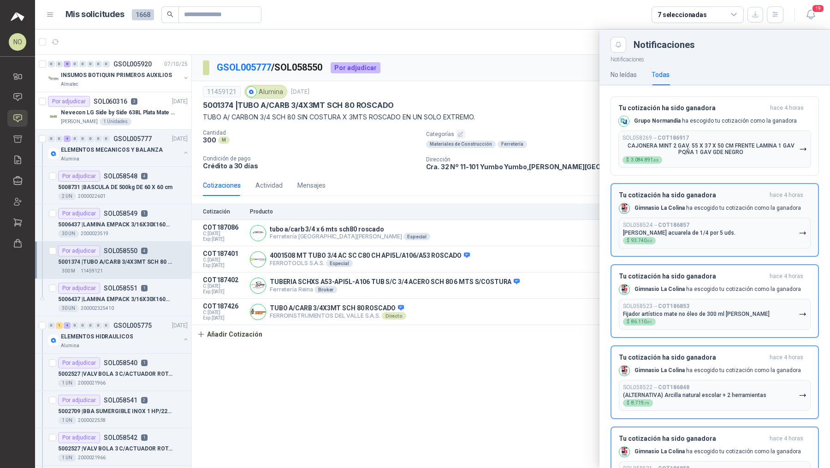
click at [408, 204] on p "Gimnasio La Colina ha escogido tu cotización como la ganadora" at bounding box center [718, 208] width 166 height 8
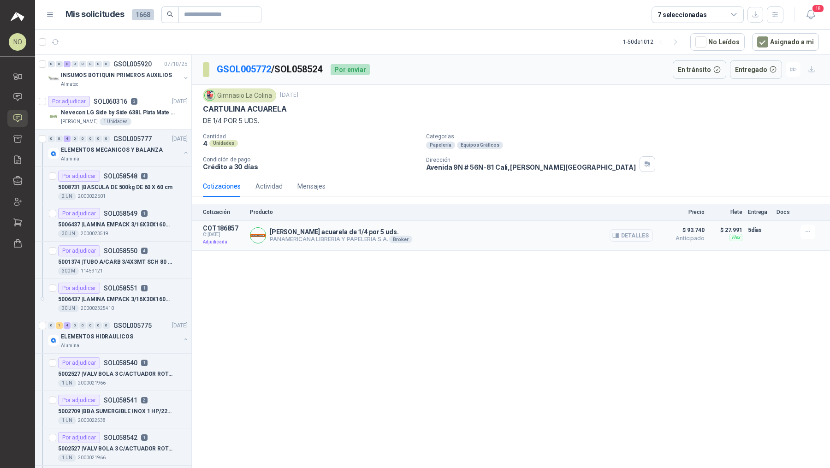
click at [408, 235] on icon "button" at bounding box center [616, 235] width 6 height 5
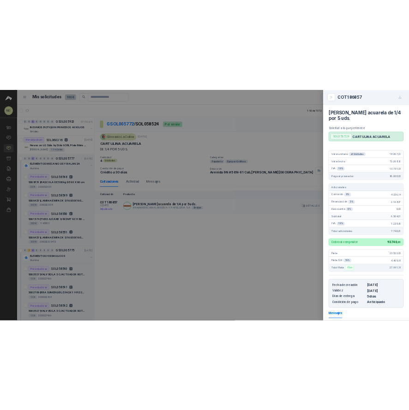
scroll to position [120, 0]
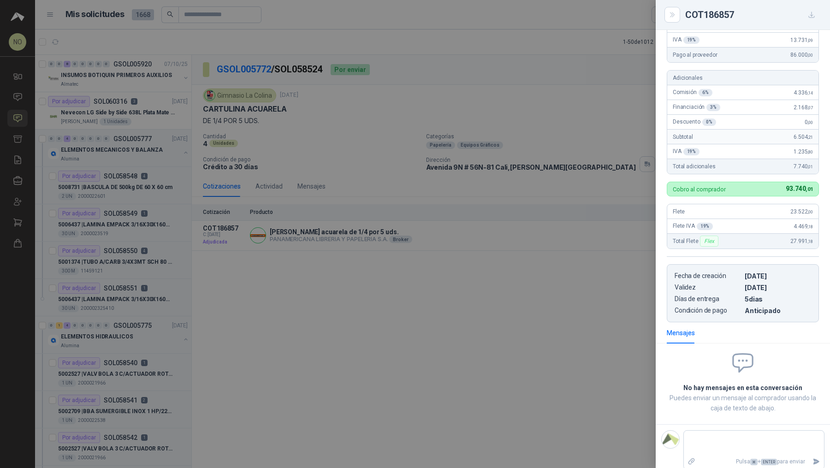
click at [408, 253] on div at bounding box center [415, 234] width 830 height 468
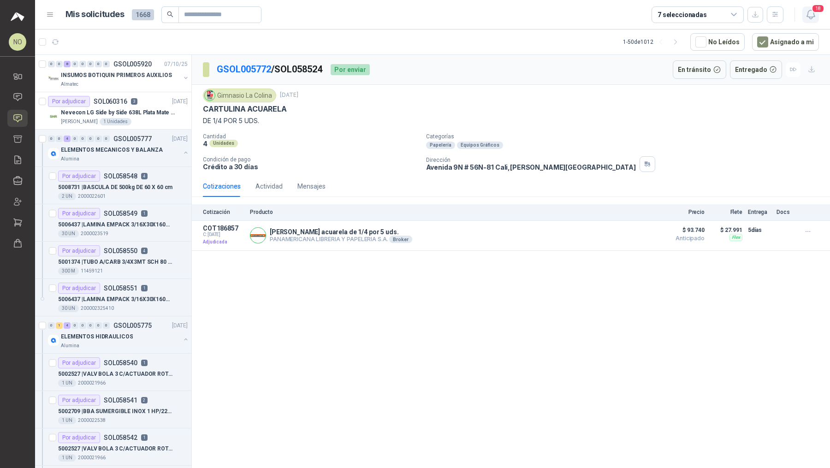
click at [408, 16] on icon "button" at bounding box center [811, 15] width 12 height 12
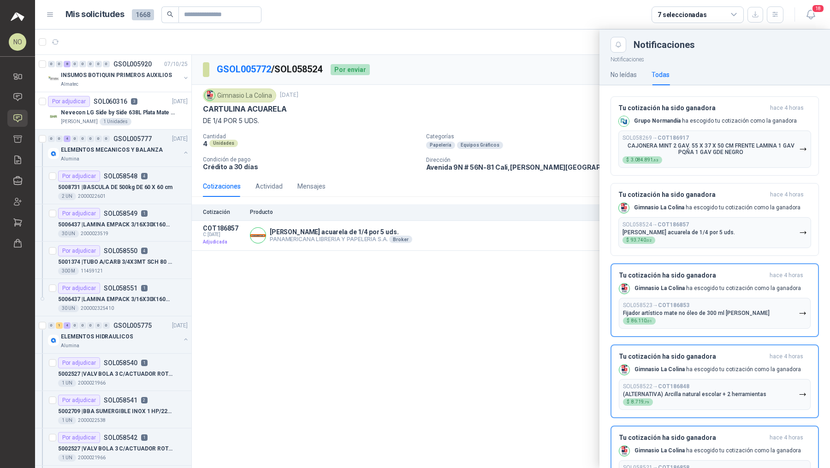
click at [408, 214] on div at bounding box center [432, 249] width 795 height 439
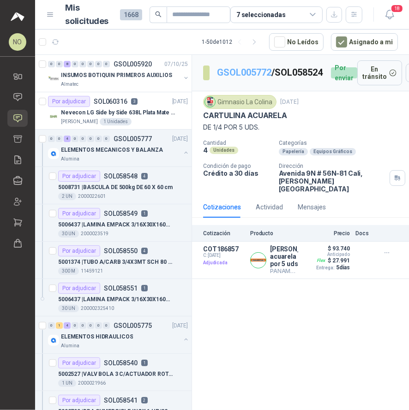
click at [238, 72] on link "GSOL005772" at bounding box center [244, 72] width 54 height 11
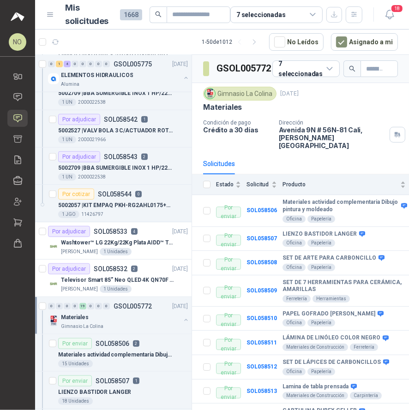
scroll to position [380, 0]
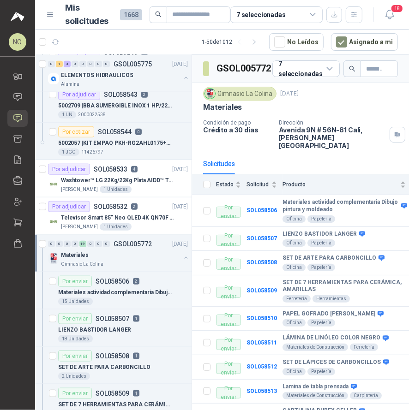
click at [133, 272] on article "Por enviar SOL058506 2 Materiales actividad complementaria Dibujo pintura y mol…" at bounding box center [113, 290] width 156 height 37
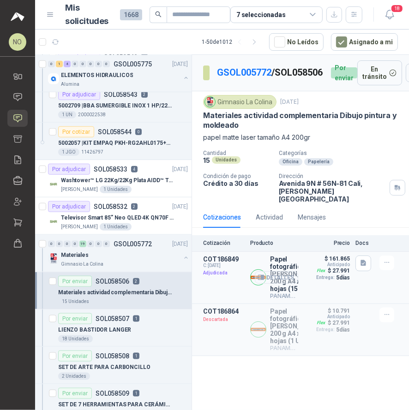
click at [282, 284] on button "Detalles" at bounding box center [276, 277] width 43 height 12
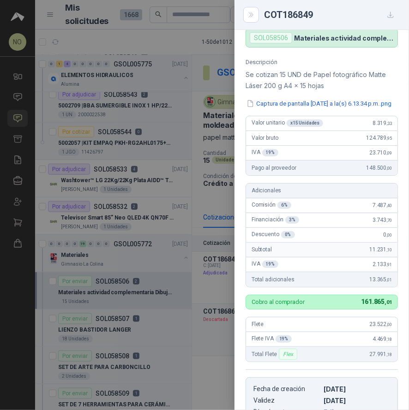
scroll to position [70, 0]
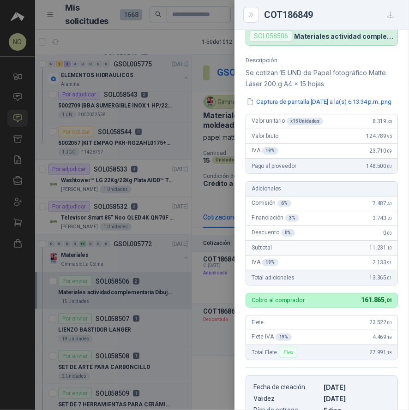
click at [75, 174] on div at bounding box center [204, 205] width 409 height 410
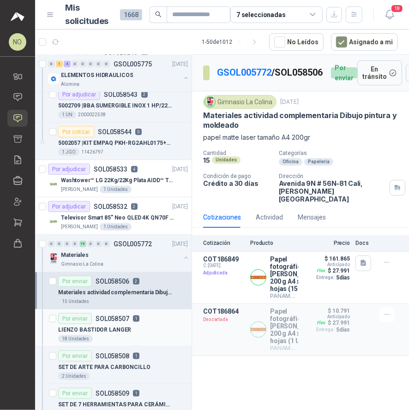
click at [133, 335] on div "18 Unidades" at bounding box center [123, 338] width 130 height 7
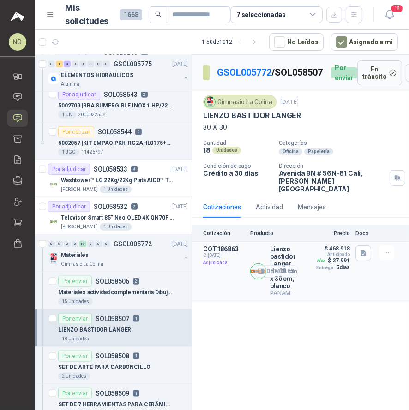
click at [279, 265] on button "Detalles" at bounding box center [276, 271] width 43 height 12
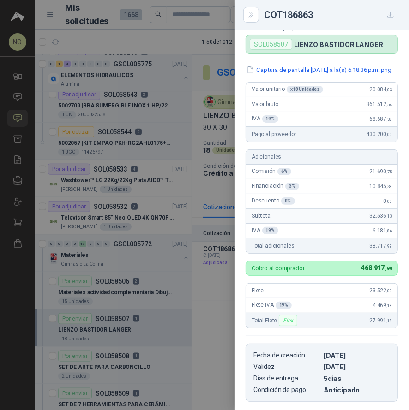
scroll to position [49, 0]
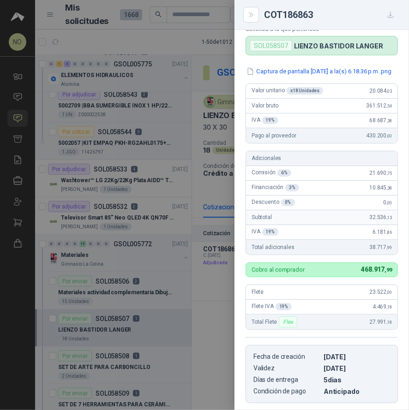
click at [139, 367] on div at bounding box center [204, 205] width 409 height 410
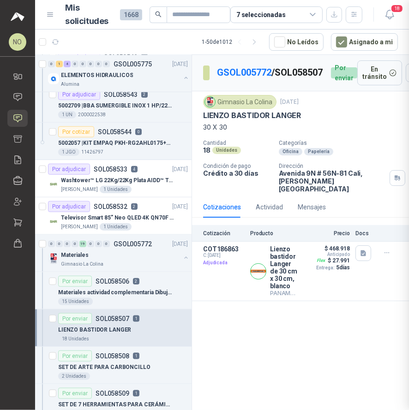
click at [139, 367] on div at bounding box center [204, 205] width 409 height 410
click at [139, 367] on p "SET DE ARTE PARA CARBONCILLO" at bounding box center [104, 367] width 92 height 9
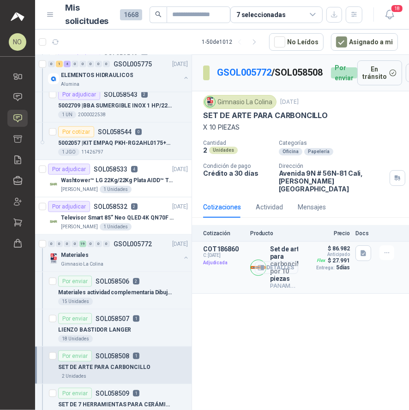
click at [278, 261] on button "Detalles" at bounding box center [276, 267] width 43 height 12
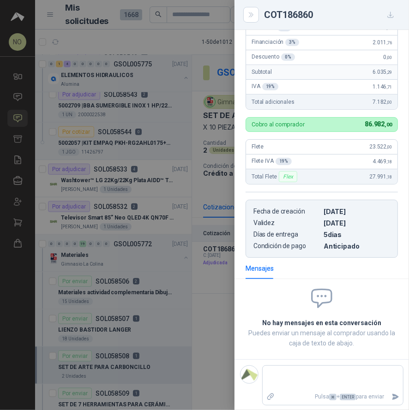
scroll to position [70, 0]
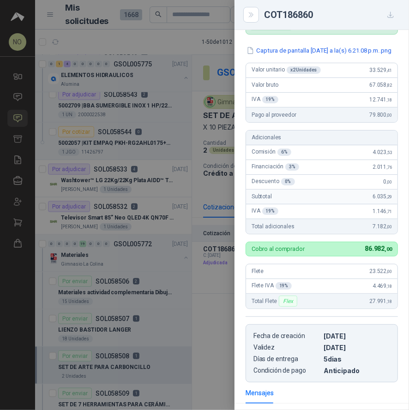
click at [167, 265] on div at bounding box center [204, 205] width 409 height 410
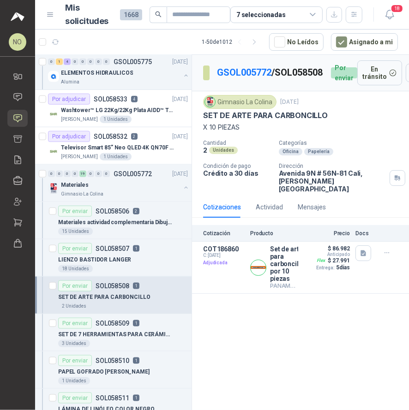
scroll to position [458, 0]
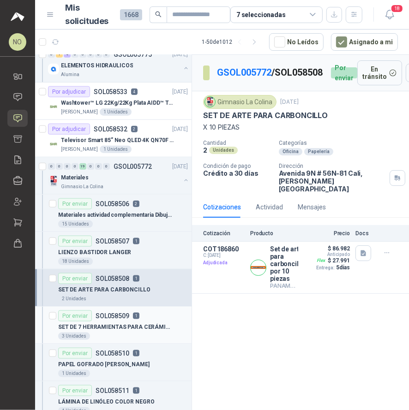
click at [148, 323] on p "SET DE 7 HERRAMIENTAS PARA CERÁMICA, AMARILLAS" at bounding box center [115, 327] width 115 height 9
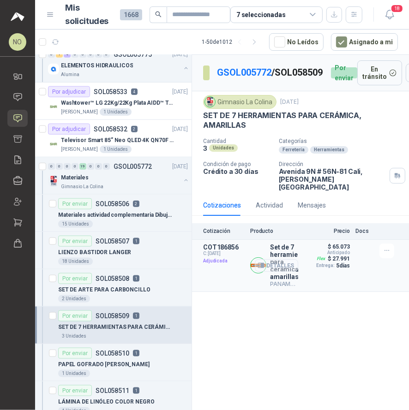
click at [289, 260] on button "Detalles" at bounding box center [276, 265] width 43 height 12
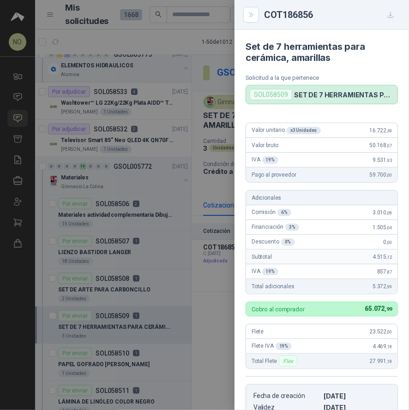
click at [135, 353] on div at bounding box center [204, 205] width 409 height 410
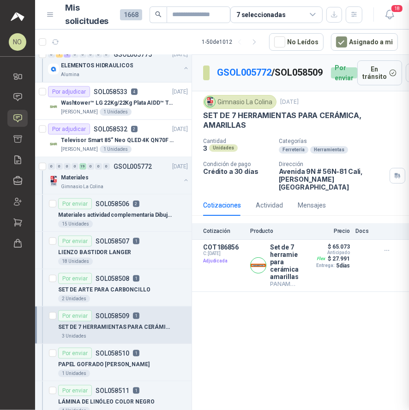
scroll to position [183, 0]
click at [135, 353] on div "Por enviar SOL058510 1" at bounding box center [98, 353] width 81 height 11
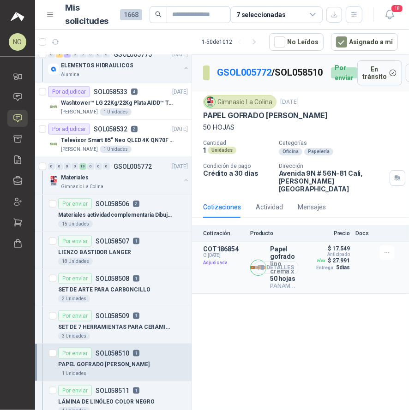
click at [273, 261] on button "Detalles" at bounding box center [276, 267] width 43 height 12
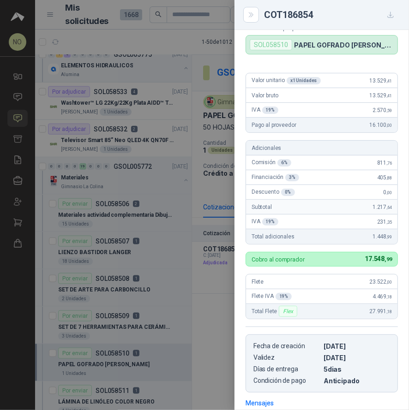
scroll to position [45, 0]
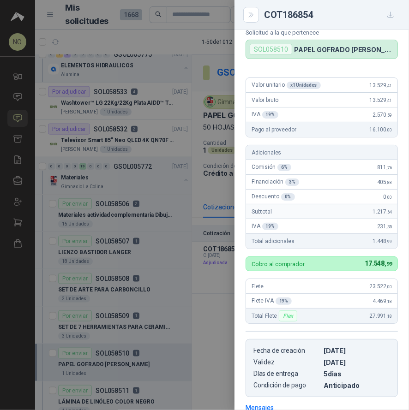
click at [149, 374] on div at bounding box center [204, 205] width 409 height 410
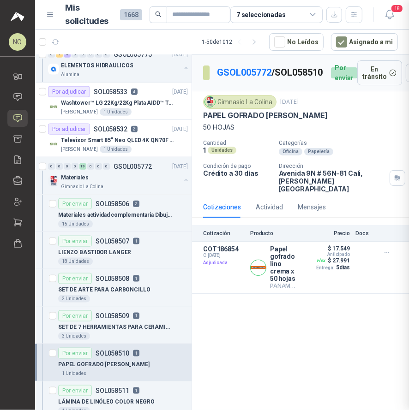
scroll to position [183, 0]
click at [149, 374] on div at bounding box center [204, 205] width 409 height 410
click at [138, 385] on div "Por enviar SOL058511 1" at bounding box center [123, 390] width 130 height 11
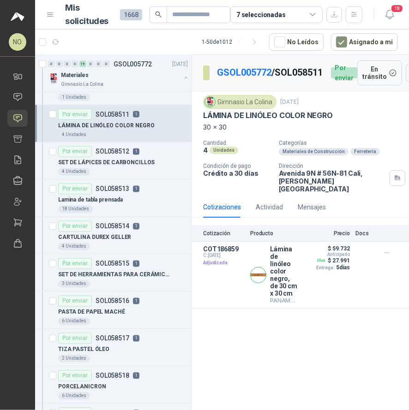
scroll to position [741, 0]
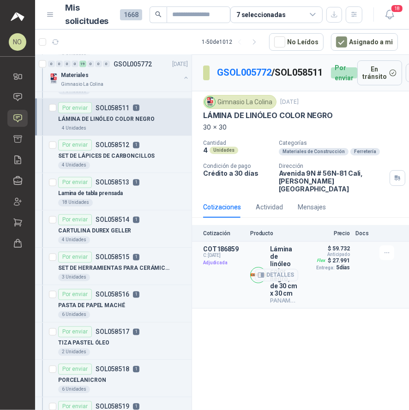
click at [285, 260] on div "Detalles" at bounding box center [276, 274] width 43 height 59
click at [283, 269] on button "Detalles" at bounding box center [276, 275] width 43 height 12
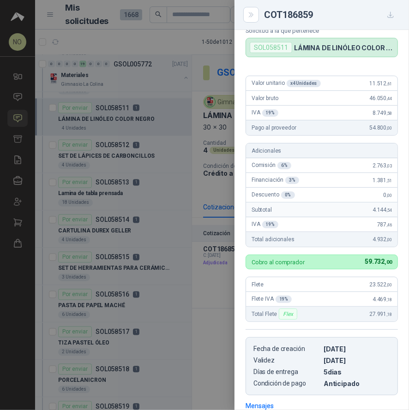
scroll to position [47, 0]
click at [96, 216] on div at bounding box center [204, 205] width 409 height 410
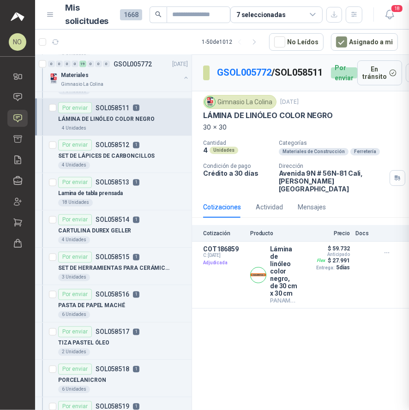
scroll to position [183, 0]
click at [114, 162] on div "4 Unidades" at bounding box center [123, 165] width 130 height 7
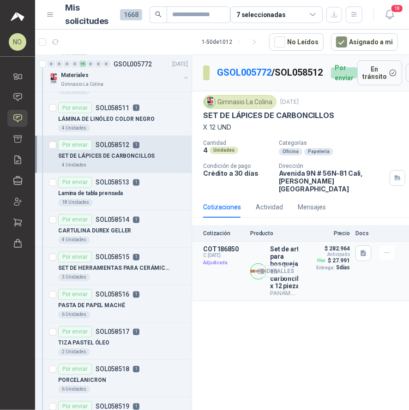
click at [277, 268] on button "Detalles" at bounding box center [276, 271] width 43 height 12
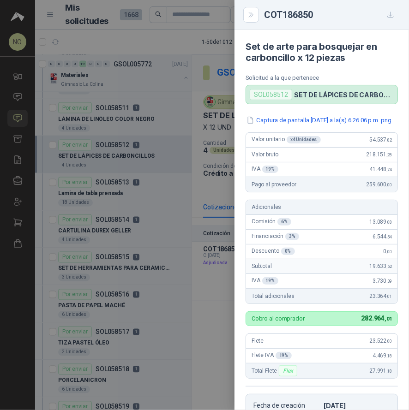
click at [117, 183] on div at bounding box center [204, 205] width 409 height 410
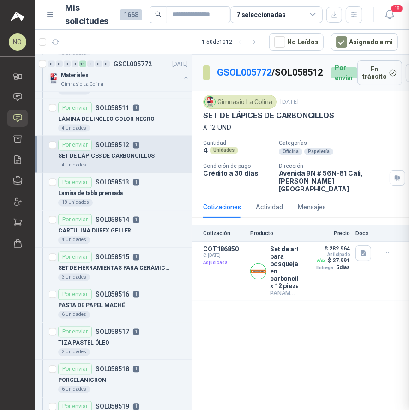
scroll to position [199, 0]
click at [117, 183] on div at bounding box center [204, 205] width 409 height 410
click at [117, 188] on div "Lamina de tabla prensada" at bounding box center [123, 193] width 130 height 11
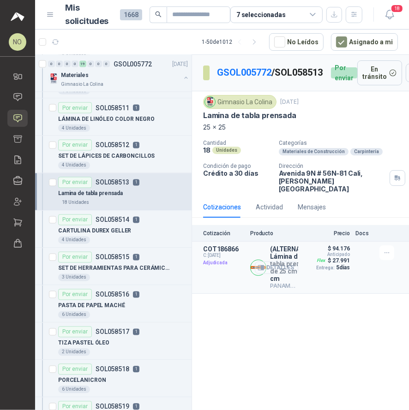
click at [276, 261] on button "Detalles" at bounding box center [276, 267] width 43 height 12
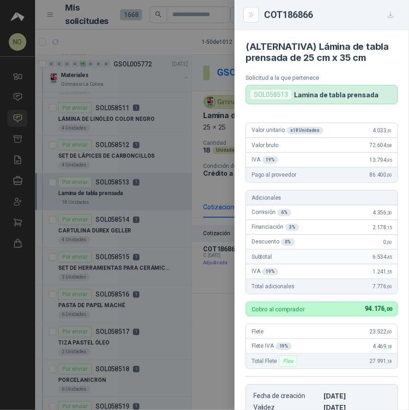
click at [142, 232] on div at bounding box center [204, 205] width 409 height 410
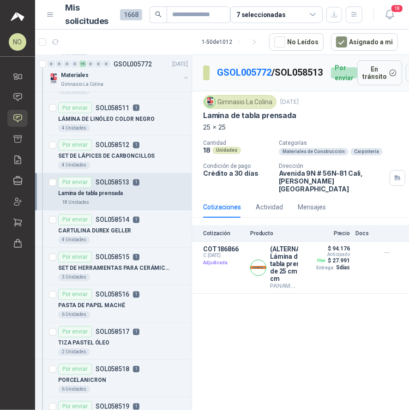
click at [142, 237] on div "4 Unidades" at bounding box center [123, 240] width 130 height 7
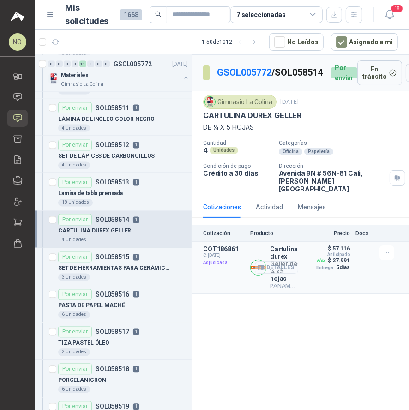
click at [282, 263] on button "Detalles" at bounding box center [276, 267] width 43 height 12
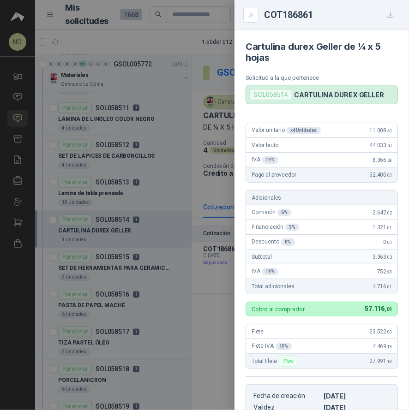
click at [143, 262] on div at bounding box center [204, 205] width 409 height 410
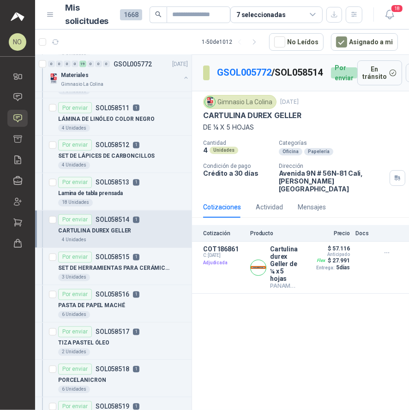
click at [143, 264] on p "SET DE HERRAMIENTAS PARA CERÁMICA EN MADERA" at bounding box center [115, 268] width 115 height 9
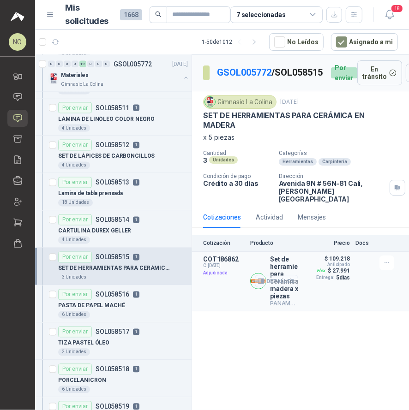
click at [274, 275] on button "Detalles" at bounding box center [276, 281] width 43 height 12
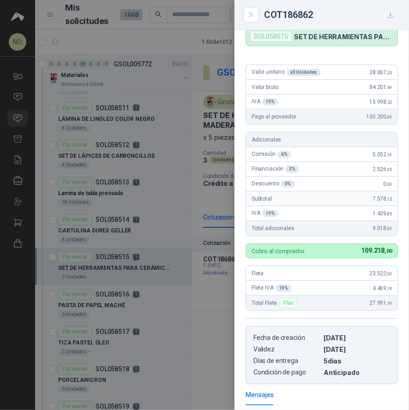
scroll to position [57, 0]
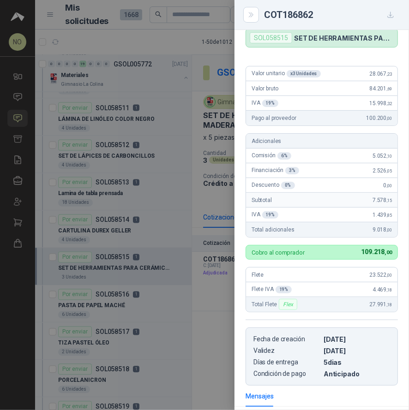
click at [128, 293] on div at bounding box center [204, 205] width 409 height 410
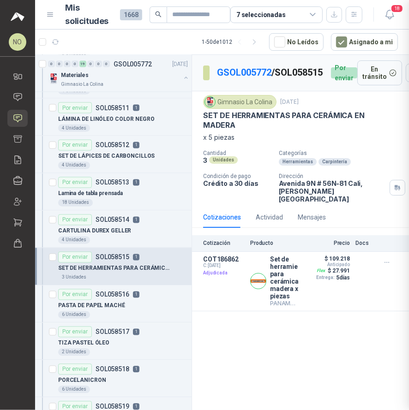
click at [128, 293] on div at bounding box center [204, 205] width 409 height 410
click at [128, 293] on div "Por enviar SOL058516 1" at bounding box center [98, 294] width 81 height 11
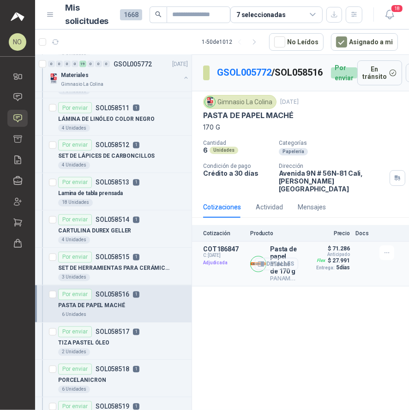
click at [284, 258] on button "Detalles" at bounding box center [276, 264] width 43 height 12
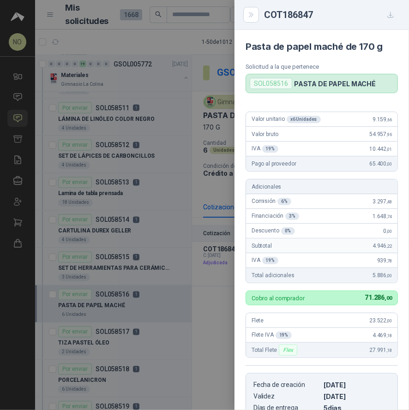
click at [153, 304] on div at bounding box center [204, 205] width 409 height 410
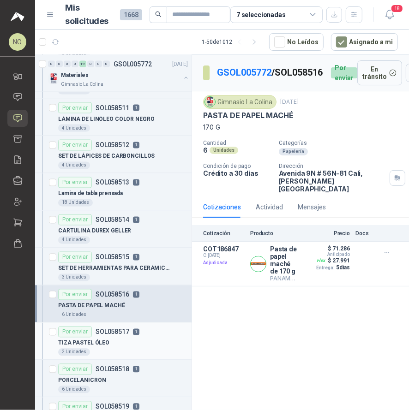
click at [108, 349] on div "2 Unidades" at bounding box center [123, 352] width 130 height 7
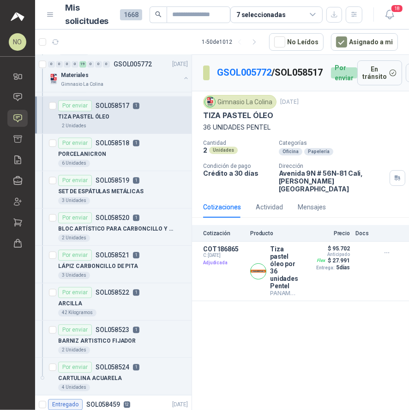
scroll to position [965, 0]
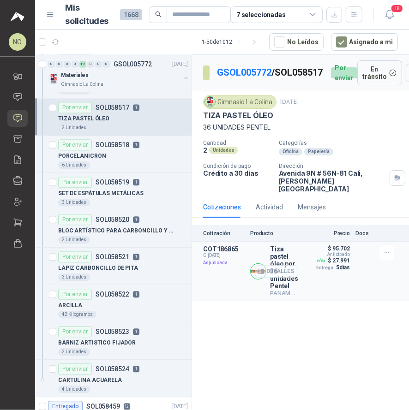
click at [280, 265] on button "Detalles" at bounding box center [276, 271] width 43 height 12
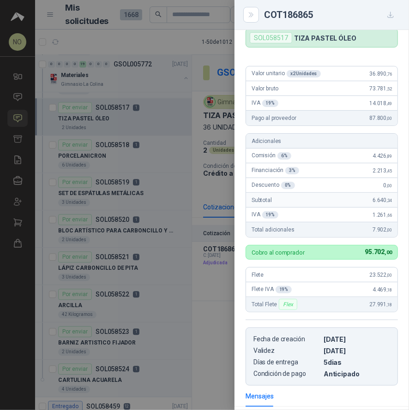
scroll to position [54, 0]
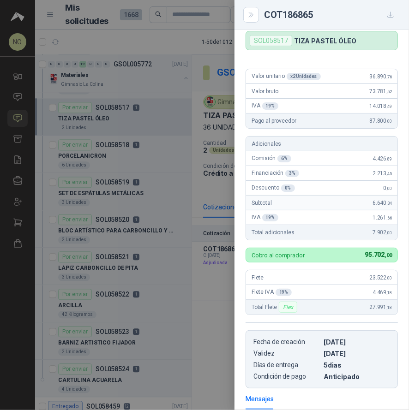
click at [131, 152] on div at bounding box center [204, 205] width 409 height 410
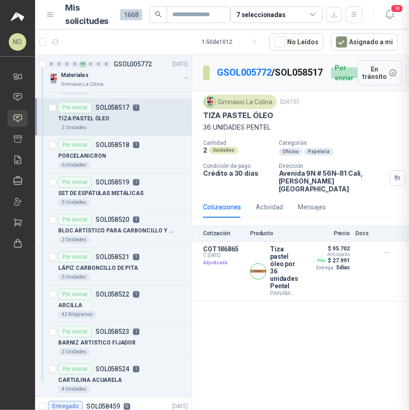
click at [131, 152] on div at bounding box center [204, 205] width 409 height 410
click at [131, 152] on div "PORCELANICRON" at bounding box center [123, 155] width 130 height 11
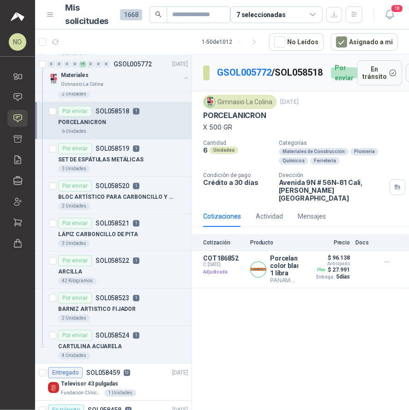
scroll to position [1008, 0]
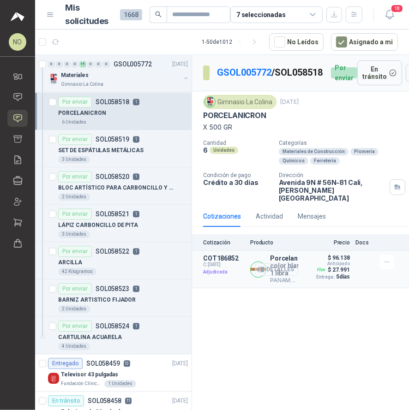
click at [281, 263] on button "Detalles" at bounding box center [276, 269] width 43 height 12
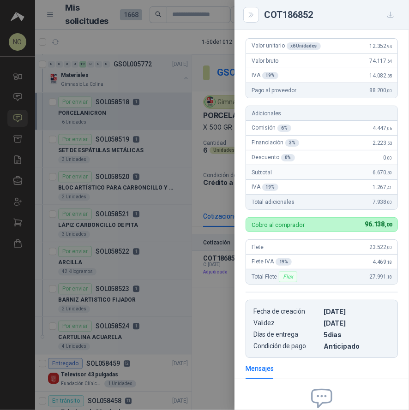
scroll to position [84, 0]
click at [139, 158] on div at bounding box center [204, 205] width 409 height 410
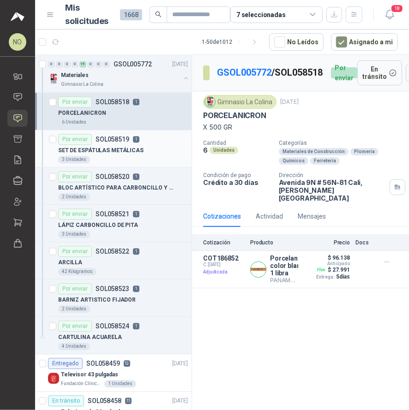
click at [143, 145] on div "SET DE ESPÁTULAS METÁLICAS" at bounding box center [123, 150] width 130 height 11
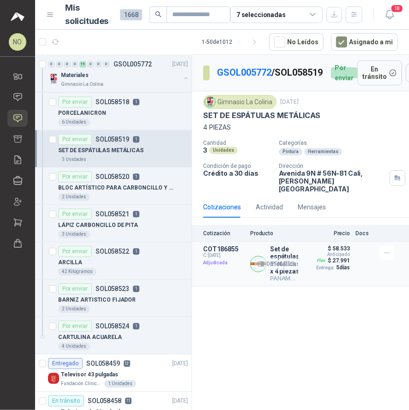
click at [278, 263] on button "Detalles" at bounding box center [276, 264] width 43 height 12
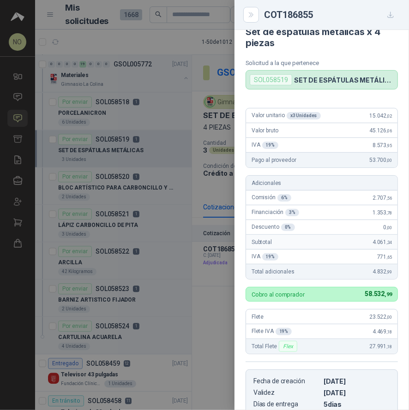
scroll to position [12, 0]
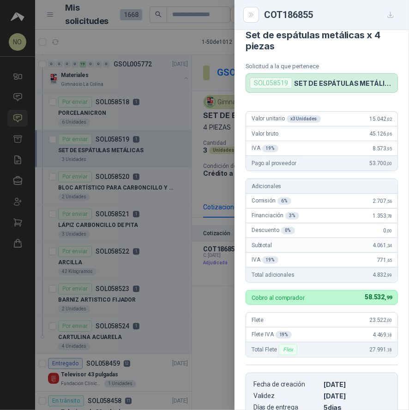
click at [116, 182] on div at bounding box center [204, 205] width 409 height 410
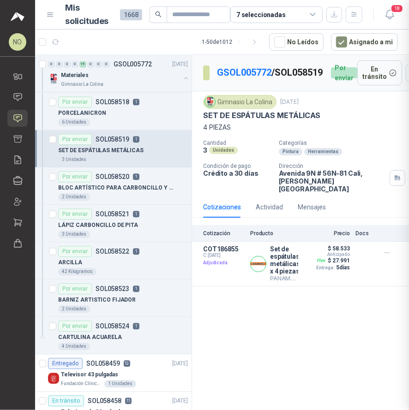
scroll to position [183, 0]
click at [116, 182] on div at bounding box center [204, 205] width 409 height 410
click at [116, 184] on p "BLOC ARTÍSTICO PARA CARBONCILLO Y PASTEL" at bounding box center [115, 188] width 115 height 9
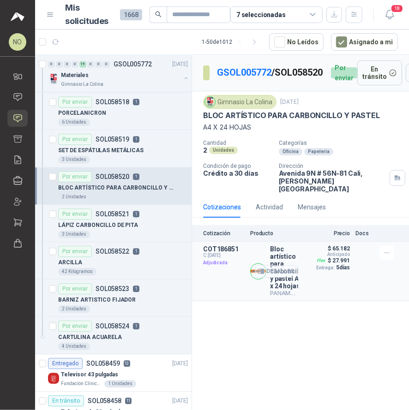
click at [278, 266] on button "Detalles" at bounding box center [276, 271] width 43 height 12
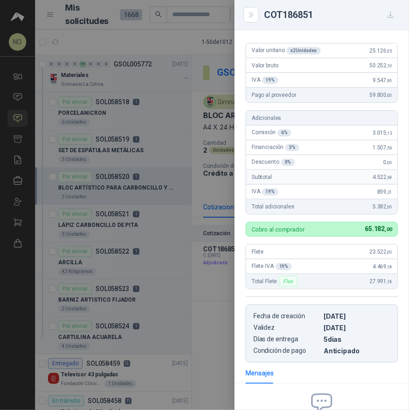
scroll to position [47, 0]
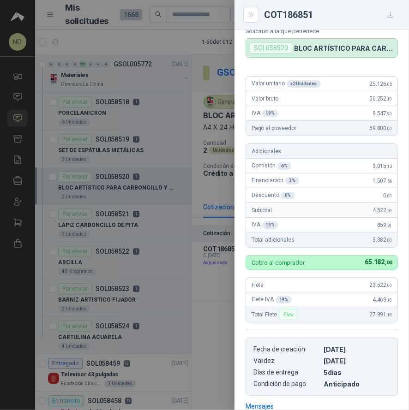
click at [139, 204] on div at bounding box center [204, 205] width 409 height 410
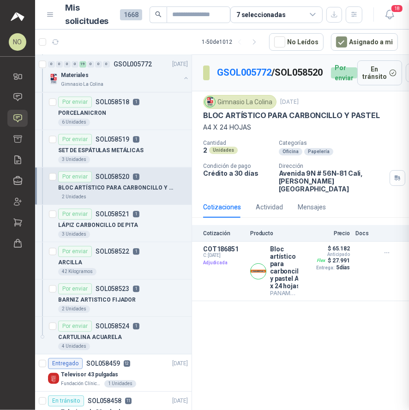
scroll to position [183, 0]
click at [135, 212] on div "Por enviar SOL058521 1" at bounding box center [98, 213] width 81 height 11
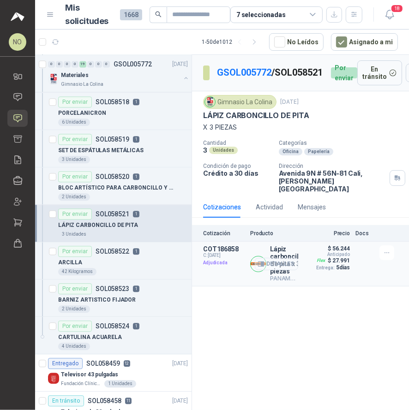
click at [289, 258] on button "Detalles" at bounding box center [276, 264] width 43 height 12
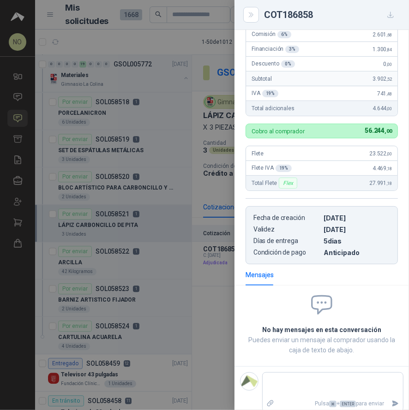
scroll to position [36, 0]
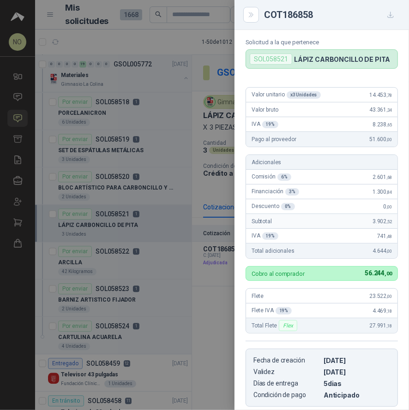
click at [168, 259] on div at bounding box center [204, 205] width 409 height 410
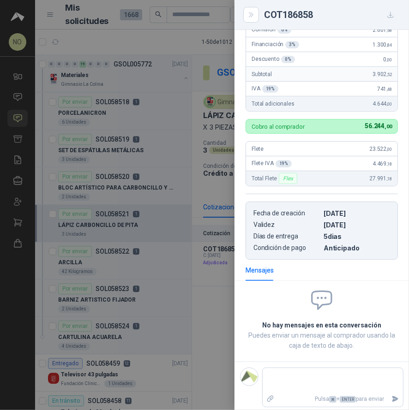
click at [168, 259] on div at bounding box center [204, 205] width 409 height 410
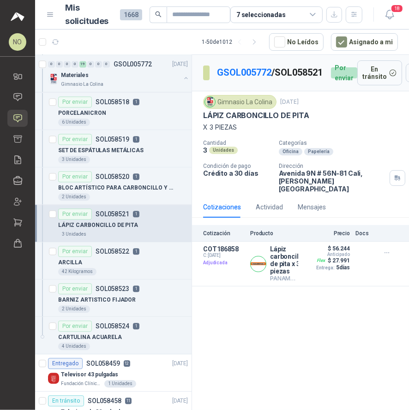
click at [168, 259] on div "ARCILLA" at bounding box center [123, 262] width 130 height 11
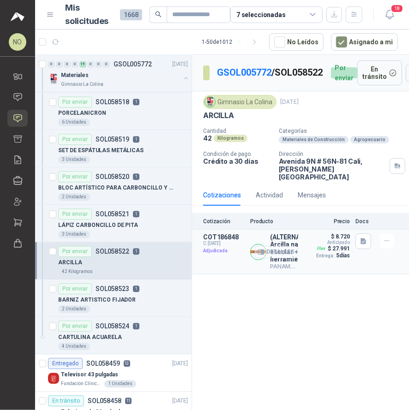
click at [274, 246] on button "Detalles" at bounding box center [276, 252] width 43 height 12
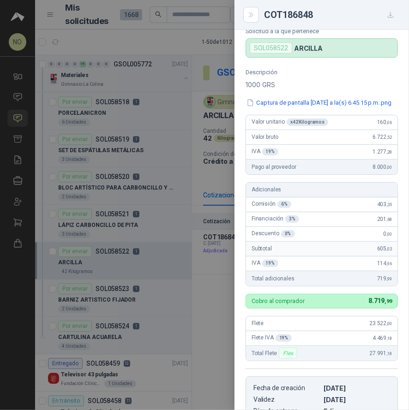
scroll to position [46, 0]
click at [129, 304] on div at bounding box center [204, 205] width 409 height 410
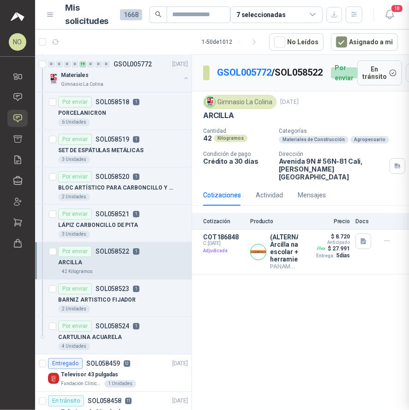
scroll to position [228, 0]
click at [129, 304] on div at bounding box center [204, 205] width 409 height 410
click at [123, 305] on div "2 Unidades" at bounding box center [123, 308] width 130 height 7
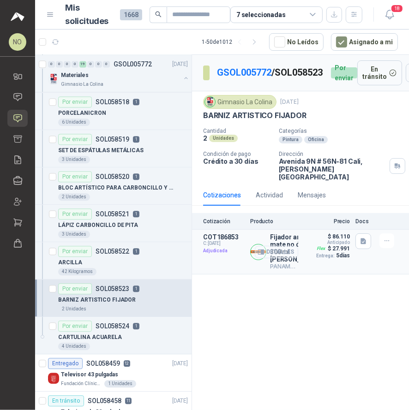
click at [279, 258] on button "Detalles" at bounding box center [276, 252] width 43 height 12
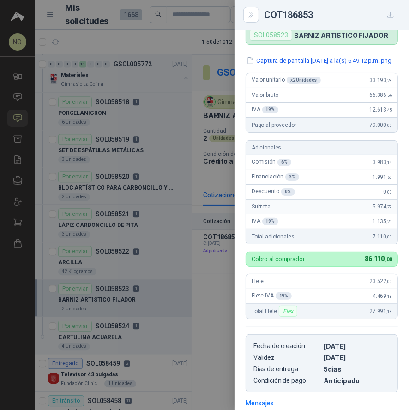
scroll to position [58, 0]
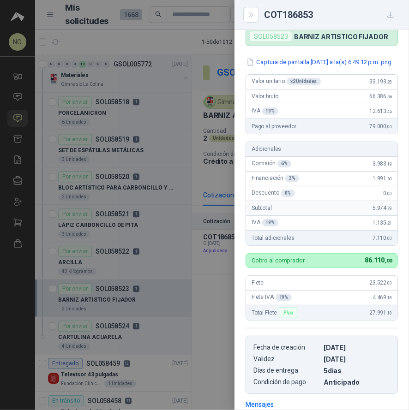
click at [119, 323] on div at bounding box center [204, 205] width 409 height 410
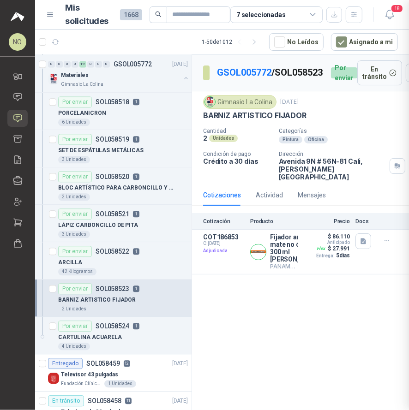
scroll to position [199, 0]
click at [119, 323] on div at bounding box center [204, 205] width 409 height 410
click at [119, 323] on div "Por enviar SOL058524 1" at bounding box center [98, 326] width 81 height 11
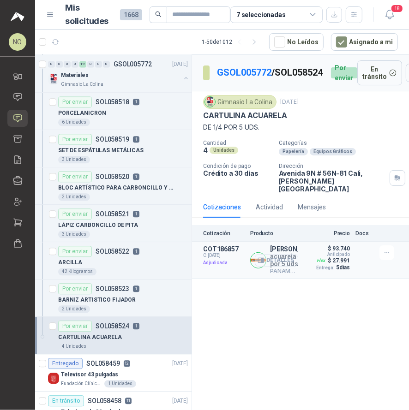
click at [281, 261] on button "Detalles" at bounding box center [276, 260] width 43 height 12
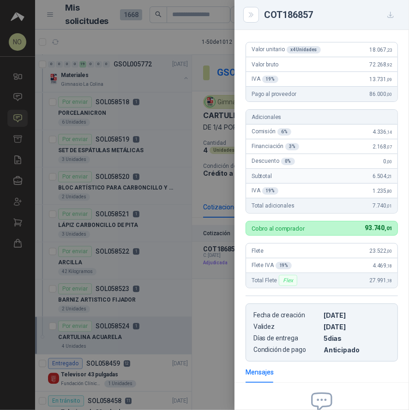
scroll to position [79, 0]
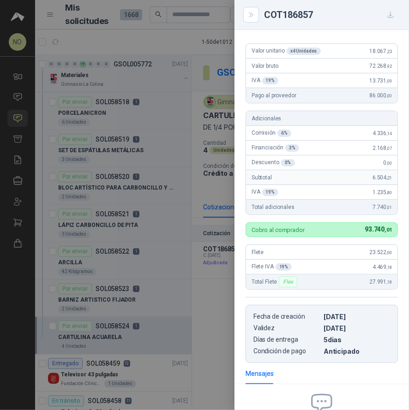
click at [90, 128] on div at bounding box center [204, 205] width 409 height 410
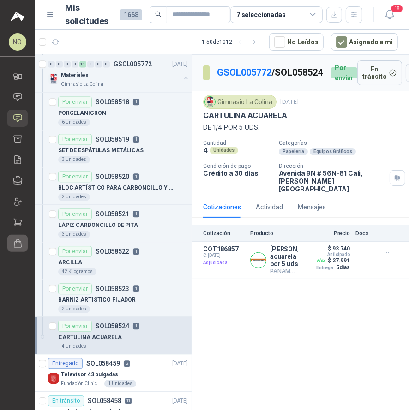
click at [15, 245] on icon at bounding box center [18, 243] width 10 height 10
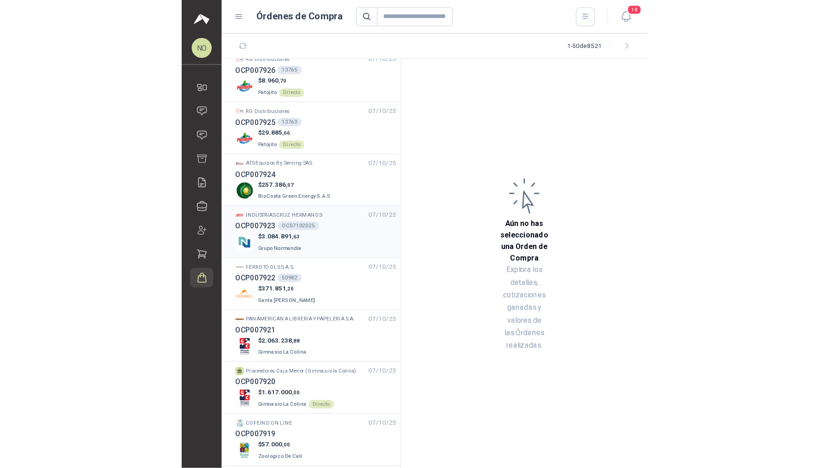
scroll to position [695, 0]
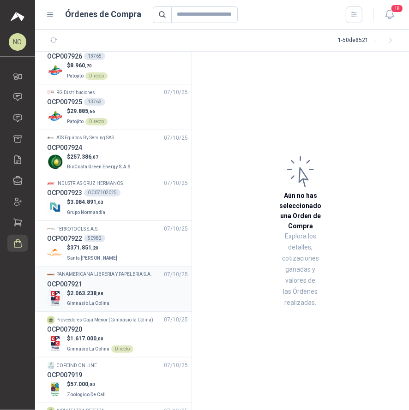
click at [125, 279] on div "OCP007921" at bounding box center [117, 284] width 141 height 10
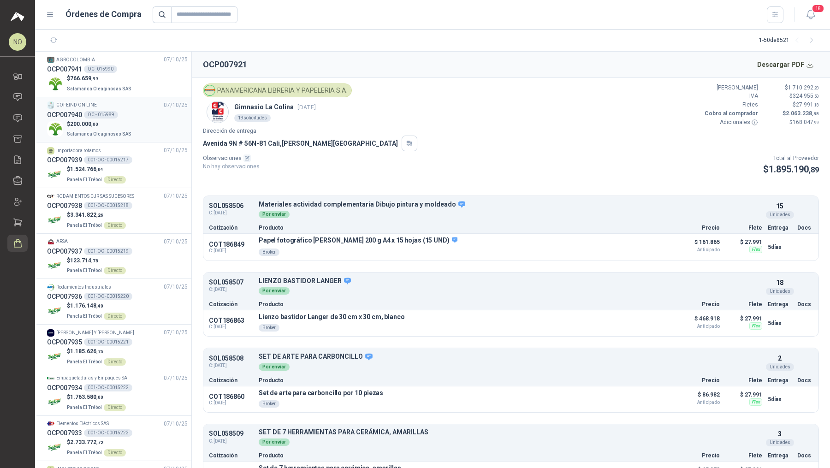
click at [139, 110] on div "OCP007940 OC - 015989" at bounding box center [117, 115] width 141 height 10
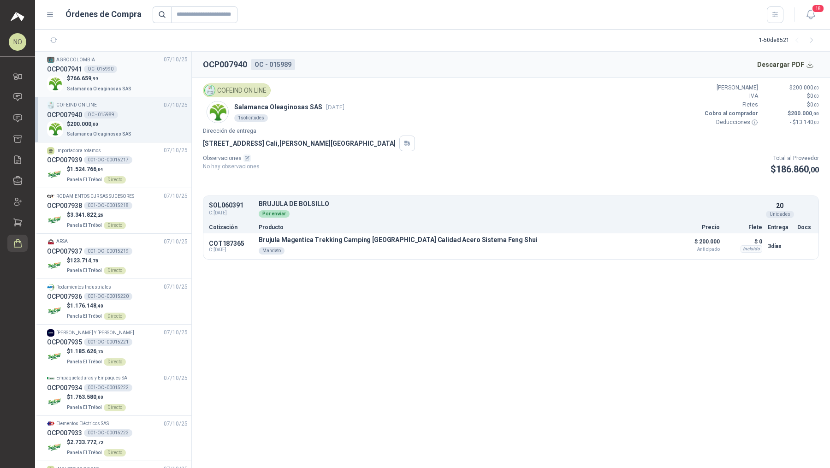
click at [143, 77] on div "$ 766.659 ,99 Salamanca Oleaginosas SAS" at bounding box center [117, 83] width 141 height 19
click at [140, 115] on div "OCP007940 OC - 015989" at bounding box center [117, 115] width 141 height 10
click at [23, 119] on link "Solicitudes" at bounding box center [17, 118] width 20 height 17
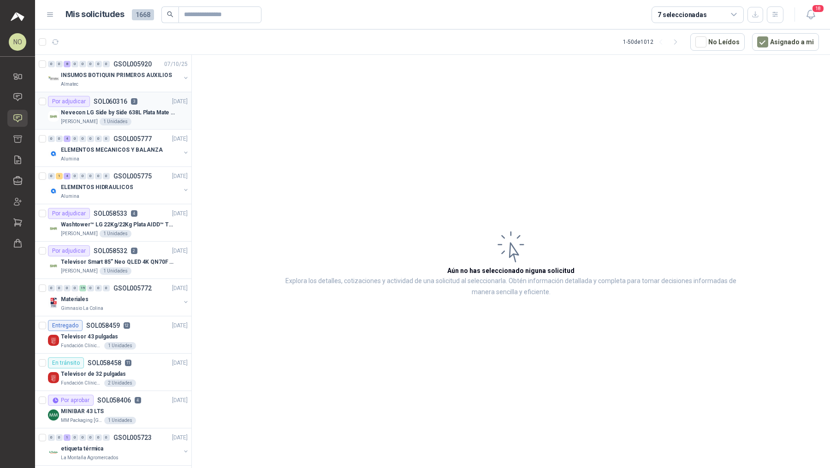
click at [155, 103] on div "Por adjudicar SOL060316 3 [DATE]" at bounding box center [118, 101] width 140 height 11
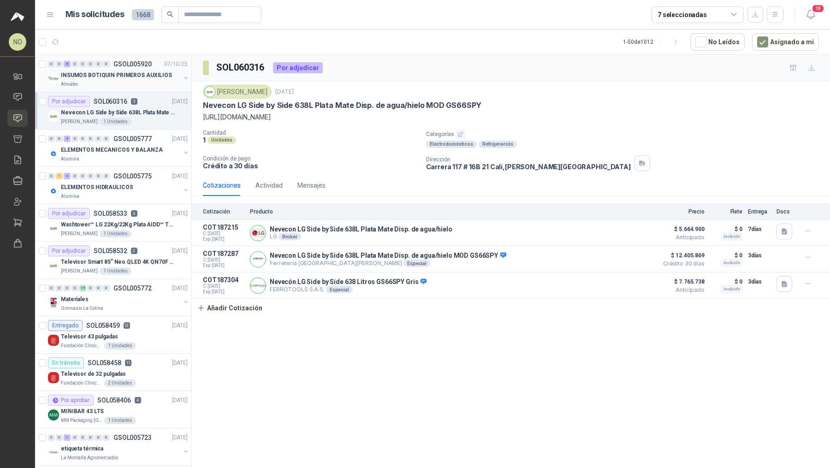
click at [142, 76] on p "INSUMOS BOTIQUIN PRIMEROS AUXILIOS" at bounding box center [116, 75] width 111 height 9
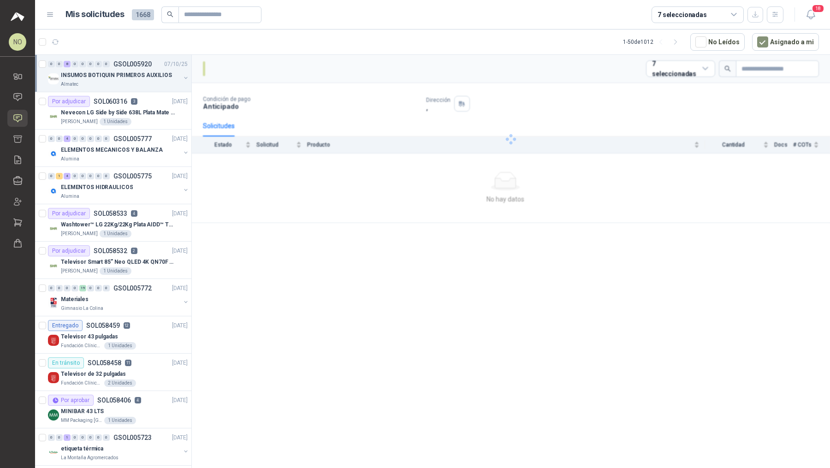
click at [142, 76] on p "INSUMOS BOTIQUIN PRIMEROS AUXILIOS" at bounding box center [116, 75] width 111 height 9
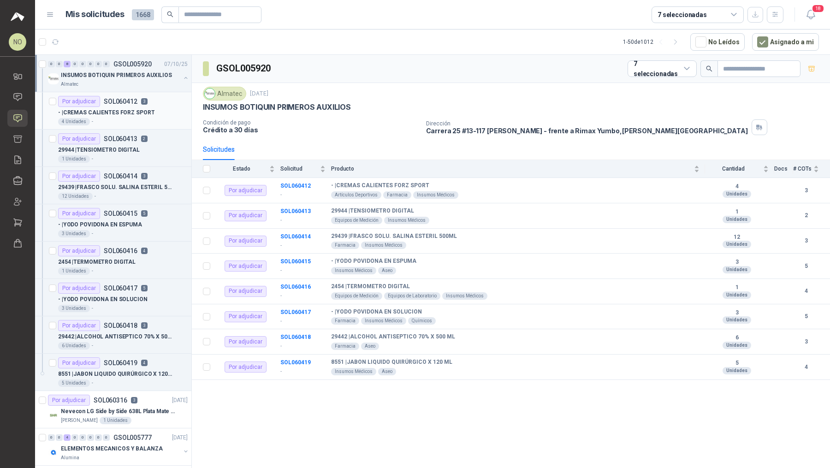
click at [131, 110] on p "- | CREMAS CALIENTES FORZ SPORT" at bounding box center [106, 112] width 96 height 9
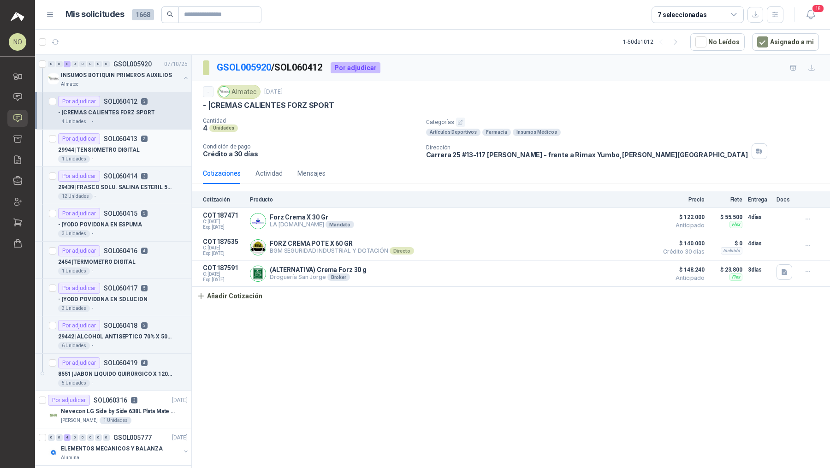
click at [131, 152] on p "29944 | TENSIOMETRO DIGITAL" at bounding box center [99, 150] width 82 height 9
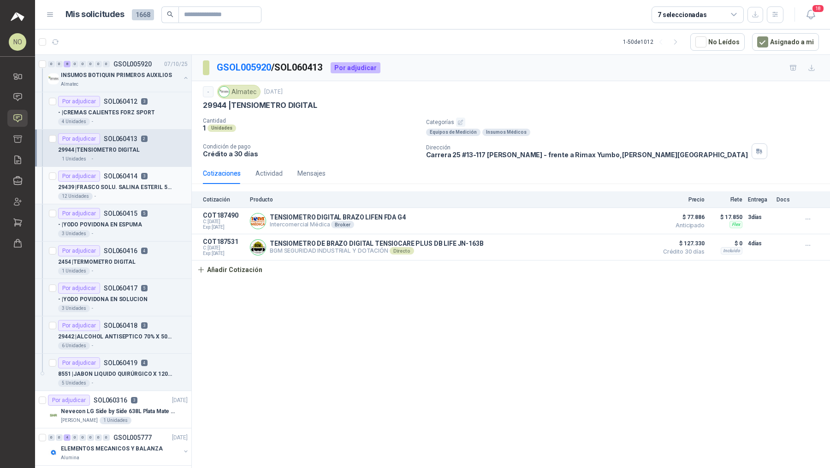
click at [126, 182] on div "29439 | FRASCO SOLU. SALINA ESTERIL 500ML" at bounding box center [123, 187] width 130 height 11
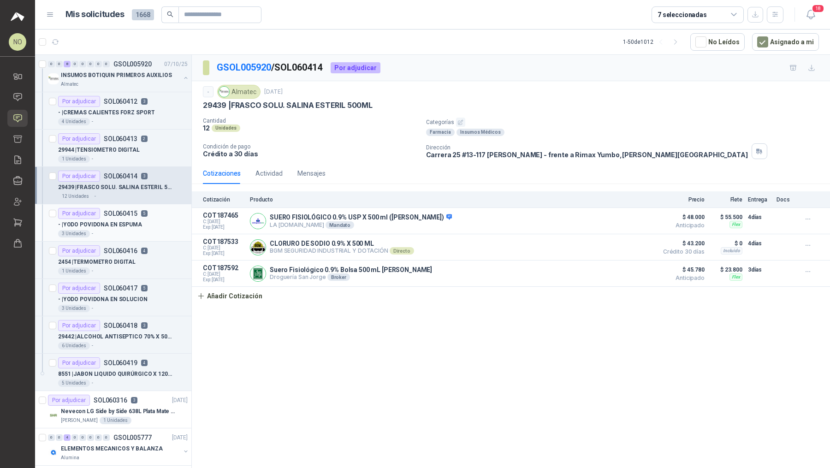
click at [122, 204] on article "Por adjudicar SOL060415 5 - | YODO [MEDICAL_DATA] EN ESPUMA 3 Unidades -" at bounding box center [113, 222] width 156 height 37
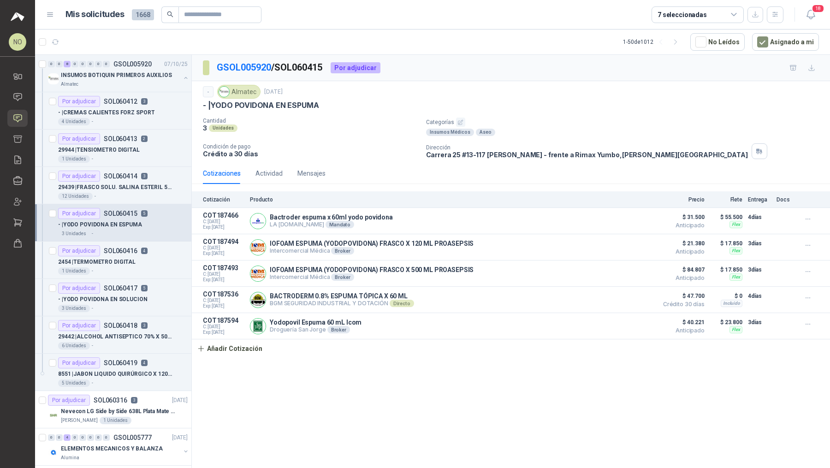
click at [120, 224] on p "- | YODO POVIDONA EN ESPUMA" at bounding box center [100, 224] width 84 height 9
click at [122, 235] on div "3 Unidades -" at bounding box center [123, 233] width 130 height 7
click at [124, 256] on div "2454 | TERMOMETRO DIGITAL" at bounding box center [123, 261] width 130 height 11
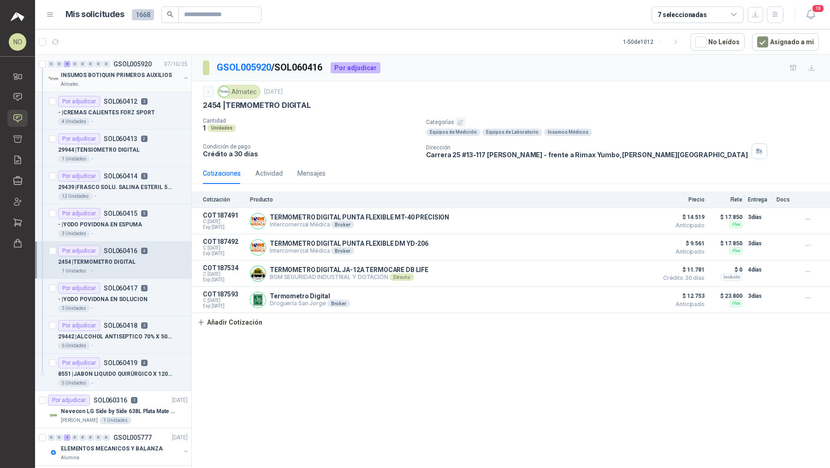
click at [132, 75] on p "INSUMOS BOTIQUIN PRIMEROS AUXILIOS" at bounding box center [116, 75] width 111 height 9
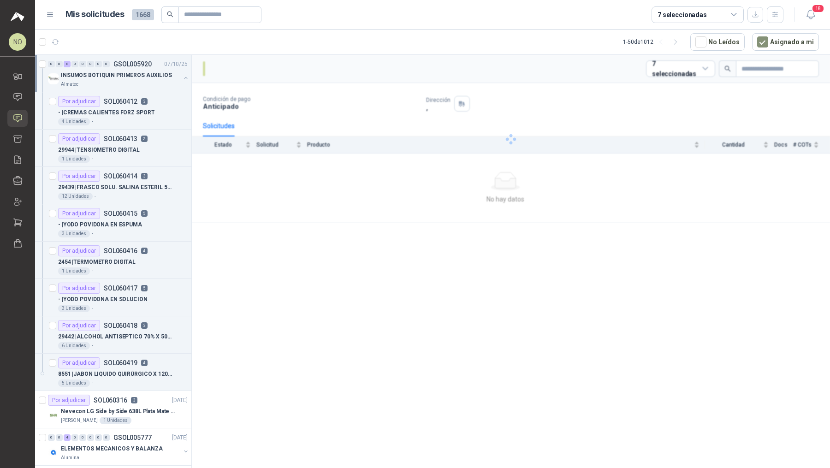
click at [132, 75] on p "INSUMOS BOTIQUIN PRIMEROS AUXILIOS" at bounding box center [116, 75] width 111 height 9
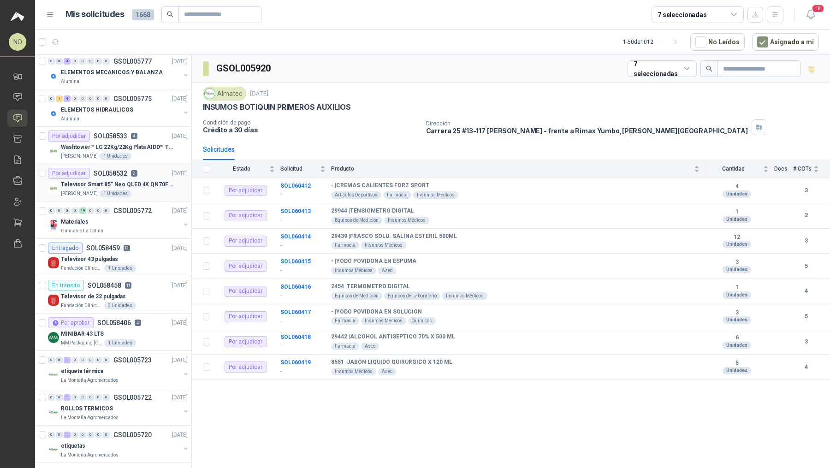
scroll to position [81, 0]
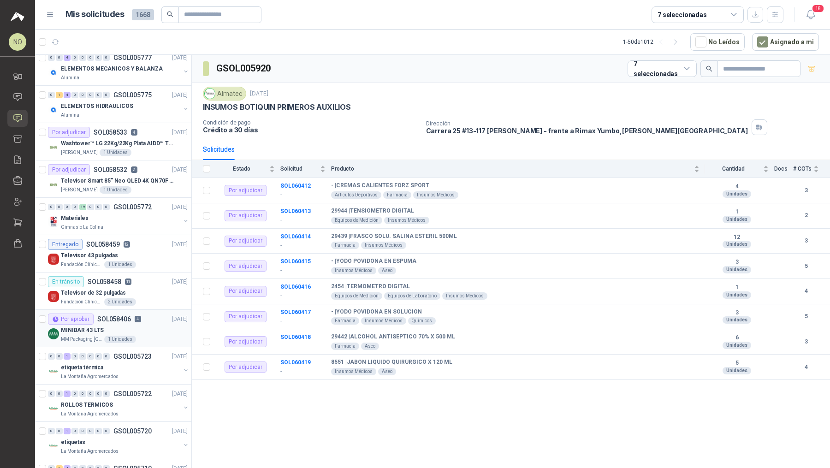
click at [129, 316] on p "SOL058406" at bounding box center [114, 319] width 34 height 6
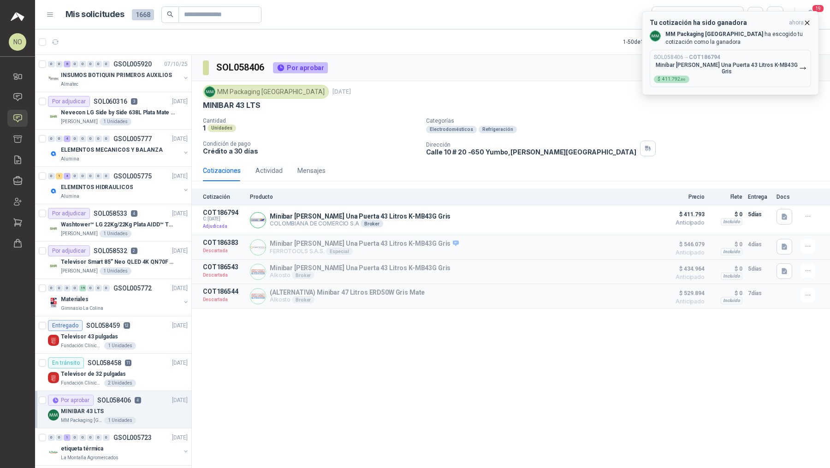
click at [408, 23] on icon "button" at bounding box center [807, 23] width 8 height 8
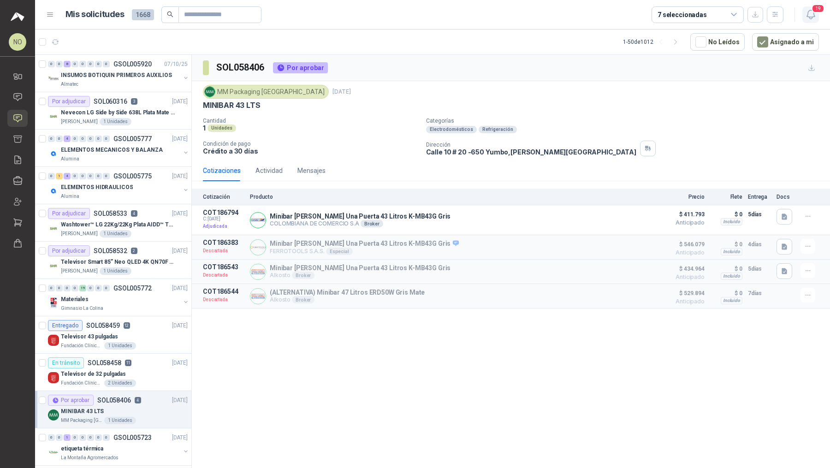
click at [408, 12] on icon "button" at bounding box center [811, 15] width 12 height 12
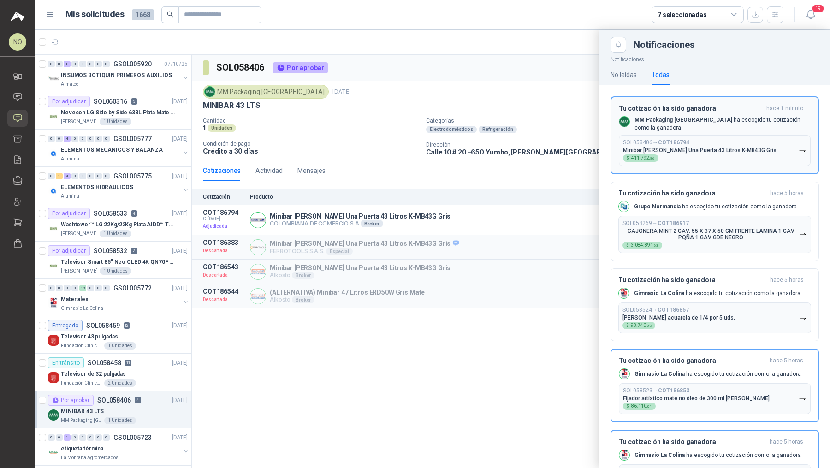
click at [408, 136] on button "SOL058406 → COT186794 Minibar [PERSON_NAME] Una Puerta 43 Litros K-MB43G Gris $…" at bounding box center [715, 150] width 192 height 31
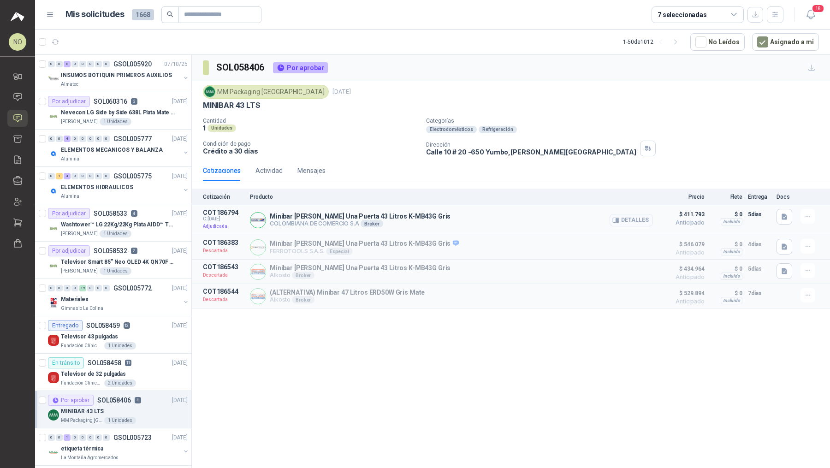
click at [408, 220] on button "Detalles" at bounding box center [631, 220] width 43 height 12
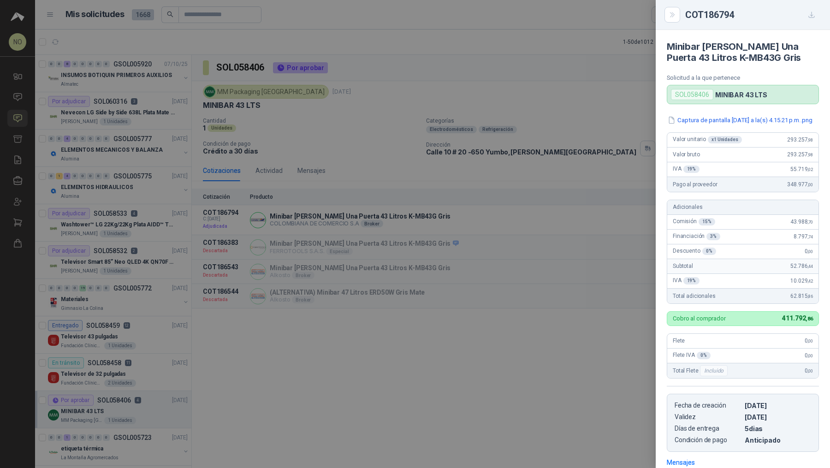
click at [408, 302] on div at bounding box center [415, 234] width 830 height 468
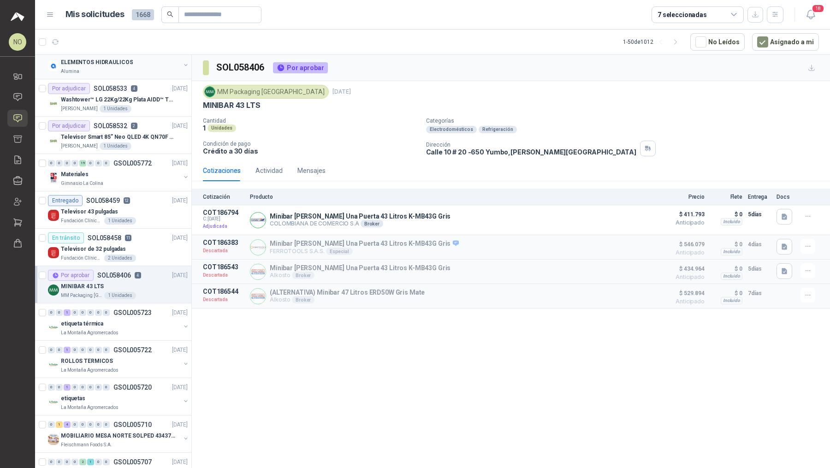
scroll to position [132, 0]
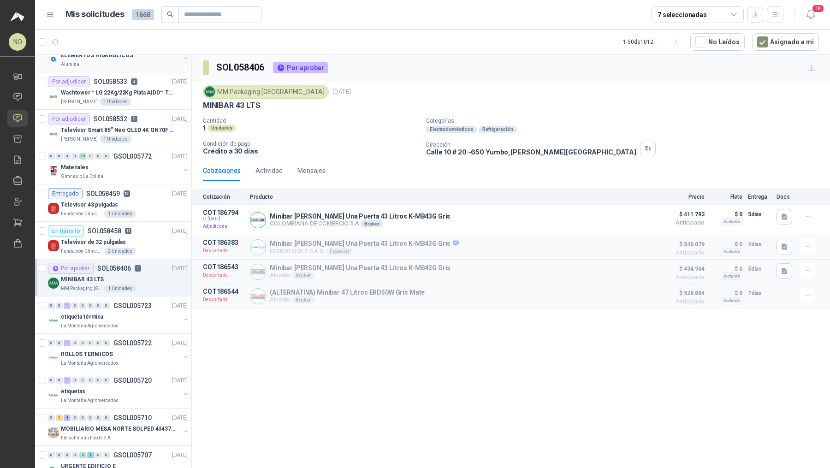
click at [152, 166] on div "Materiales" at bounding box center [120, 167] width 119 height 11
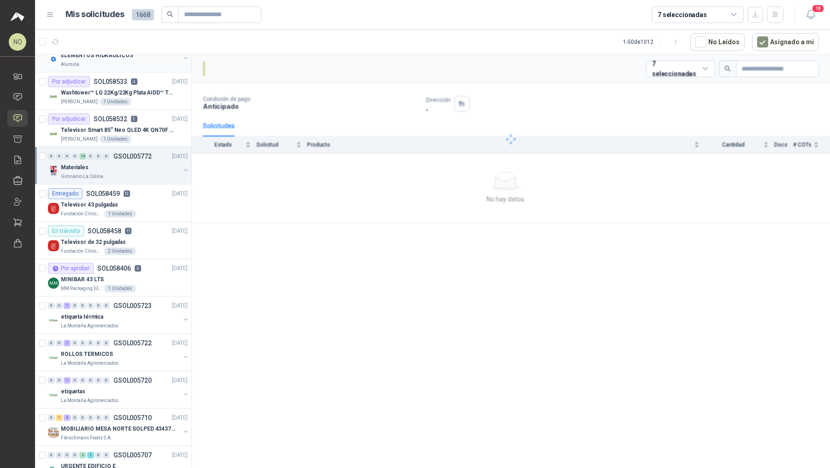
click at [152, 166] on div "Materiales" at bounding box center [120, 167] width 119 height 11
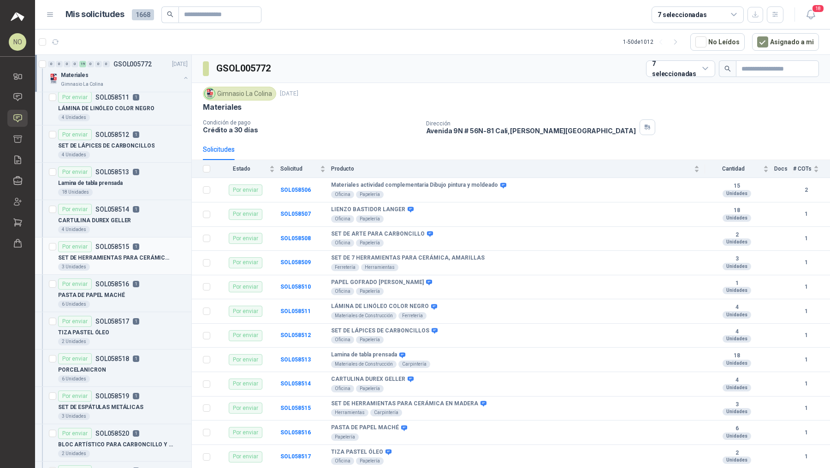
scroll to position [403, 0]
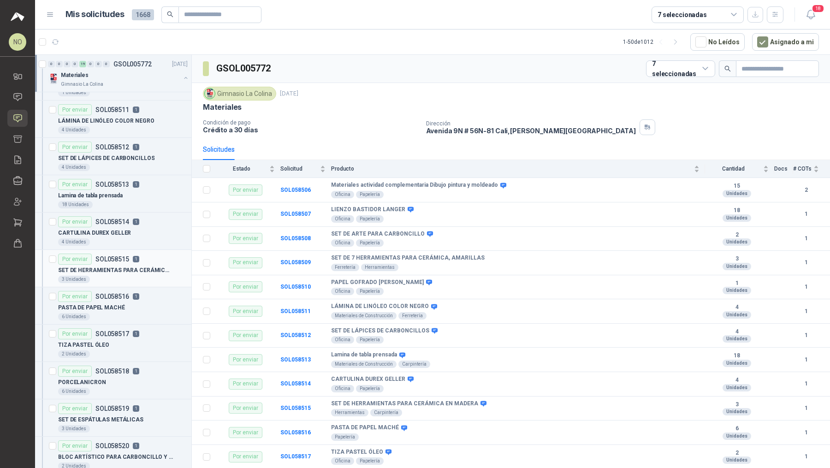
click at [123, 166] on div "4 Unidades" at bounding box center [123, 167] width 130 height 7
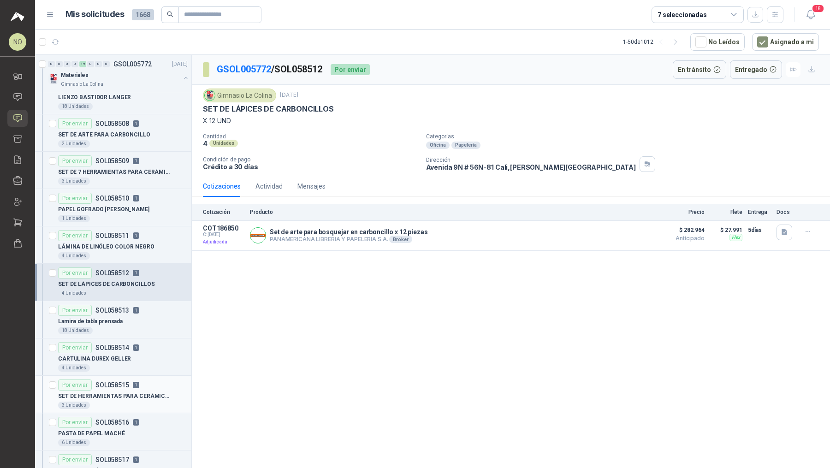
scroll to position [276, 0]
click at [148, 141] on div "2 Unidades" at bounding box center [123, 144] width 130 height 7
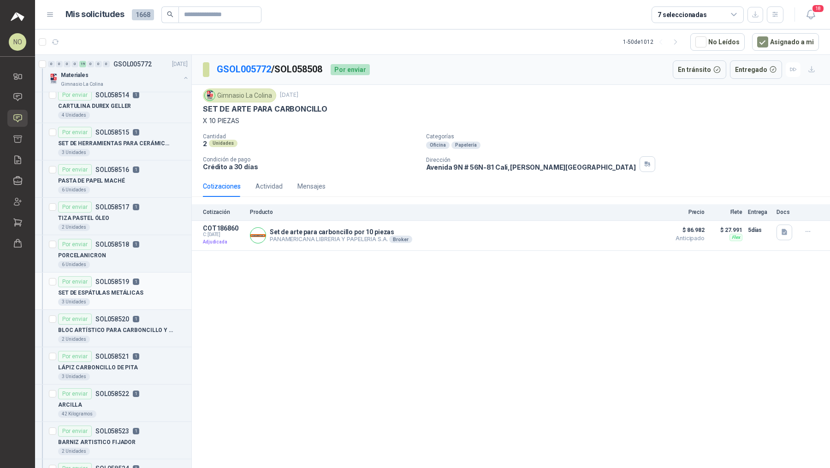
scroll to position [534, 0]
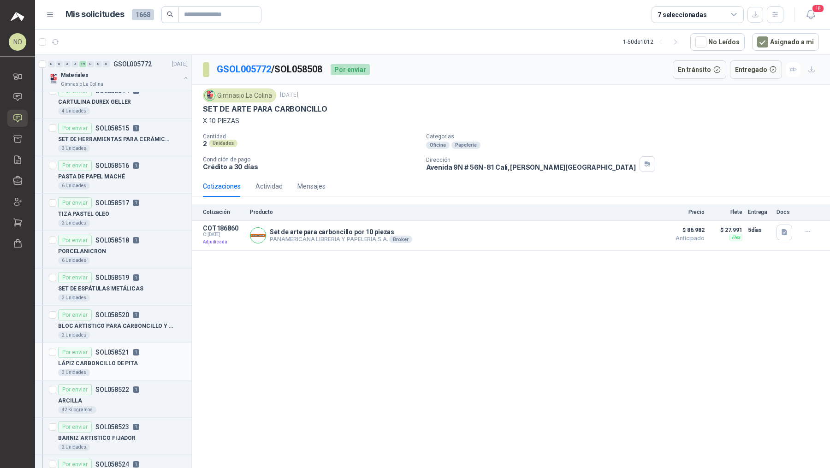
click at [134, 351] on div "Por enviar SOL058521 1" at bounding box center [98, 352] width 81 height 11
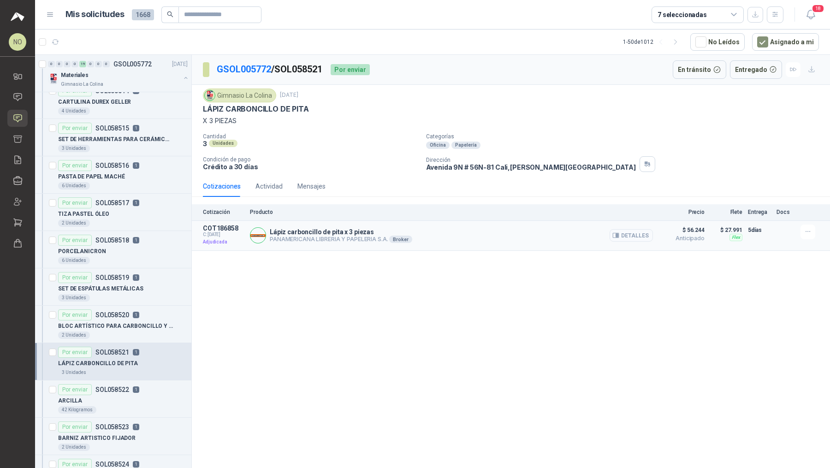
click at [408, 232] on button "Detalles" at bounding box center [631, 235] width 43 height 12
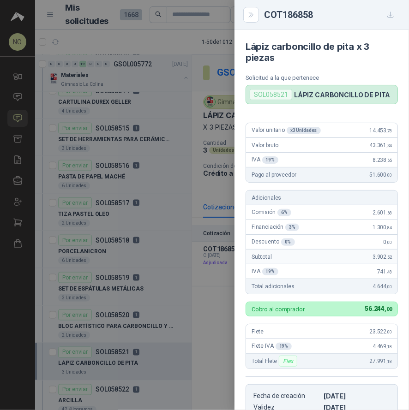
click at [125, 220] on div at bounding box center [204, 205] width 409 height 410
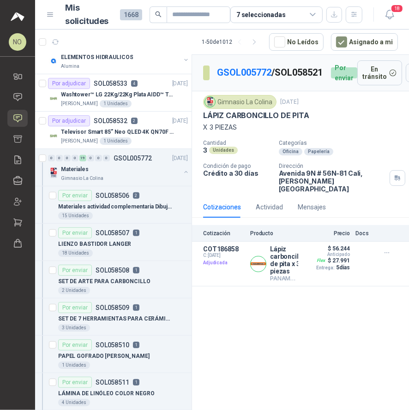
scroll to position [127, 0]
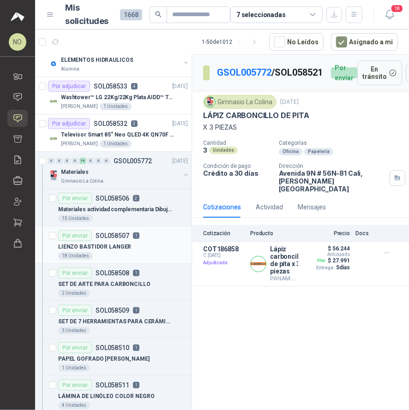
click at [139, 238] on div "Por enviar SOL058507 1" at bounding box center [123, 235] width 130 height 11
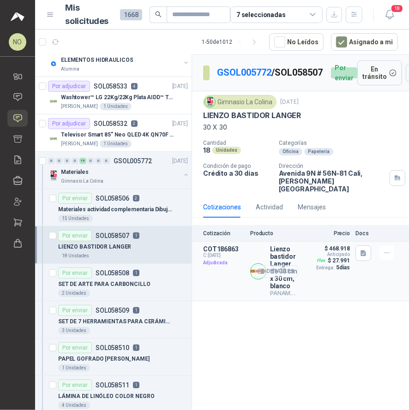
click at [286, 265] on button "Detalles" at bounding box center [276, 271] width 43 height 12
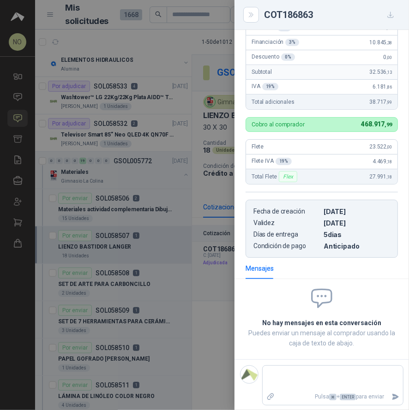
scroll to position [94, 0]
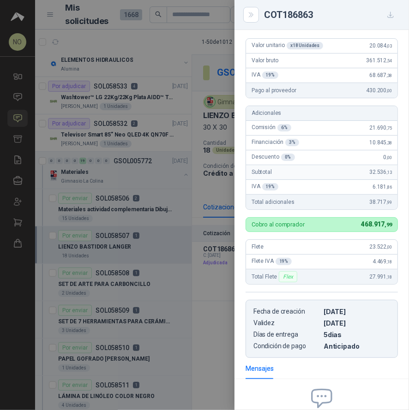
click at [205, 119] on div at bounding box center [204, 205] width 409 height 410
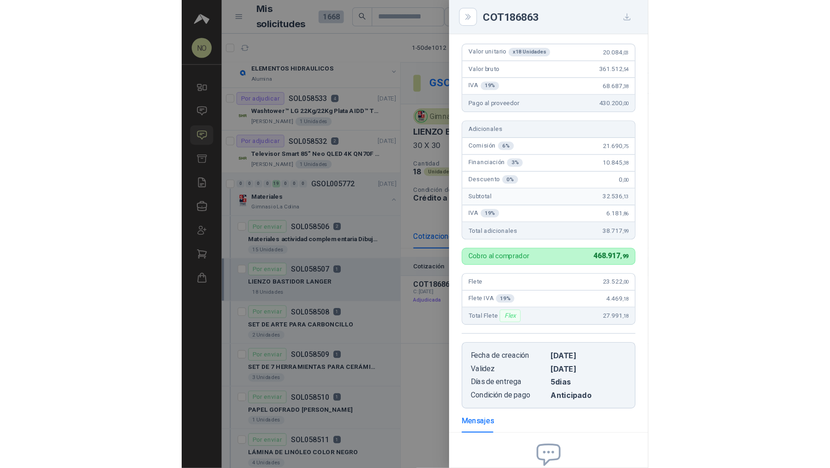
scroll to position [199, 0]
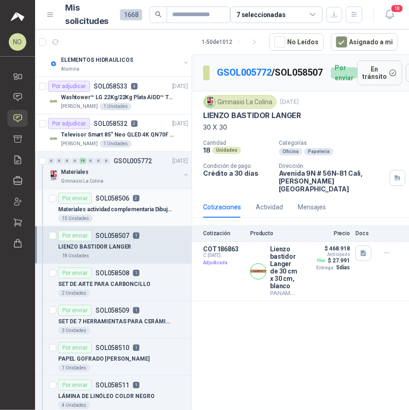
click at [120, 210] on p "Materiales actividad complementaria Dibujo pintura y moldeado" at bounding box center [115, 209] width 115 height 9
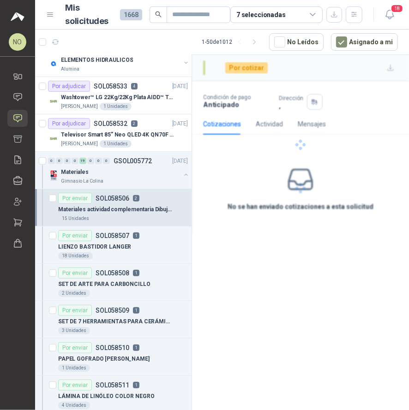
click at [120, 210] on p "Materiales actividad complementaria Dibujo pintura y moldeado" at bounding box center [115, 209] width 115 height 9
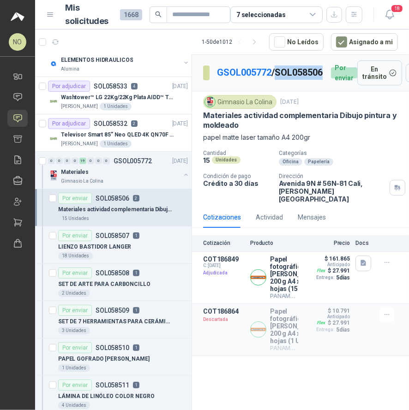
drag, startPoint x: 221, startPoint y: 82, endPoint x: 272, endPoint y: 81, distance: 50.3
click at [272, 80] on p "GSOL005772 / SOL058506" at bounding box center [270, 72] width 107 height 14
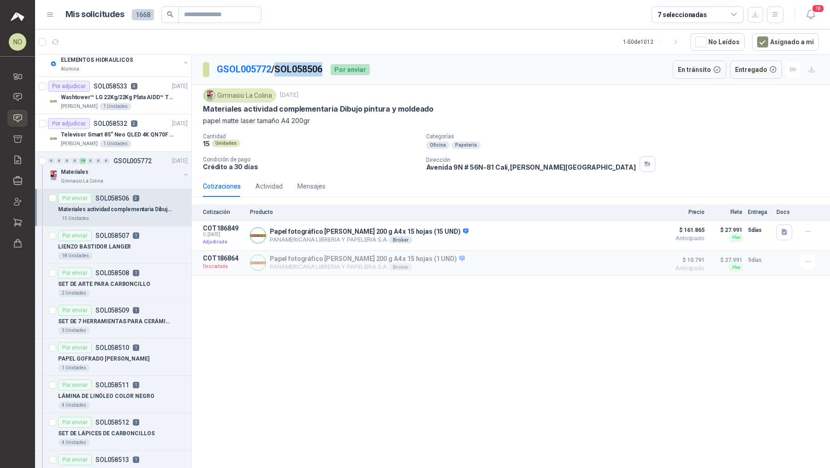
click at [284, 69] on p "GSOL005772 / SOL058506" at bounding box center [270, 69] width 107 height 14
drag, startPoint x: 281, startPoint y: 68, endPoint x: 329, endPoint y: 68, distance: 48.4
click at [323, 68] on p "GSOL005772 / SOL058506" at bounding box center [270, 69] width 107 height 14
click at [119, 245] on p "LIENZO BASTIDOR LANGER" at bounding box center [94, 247] width 73 height 9
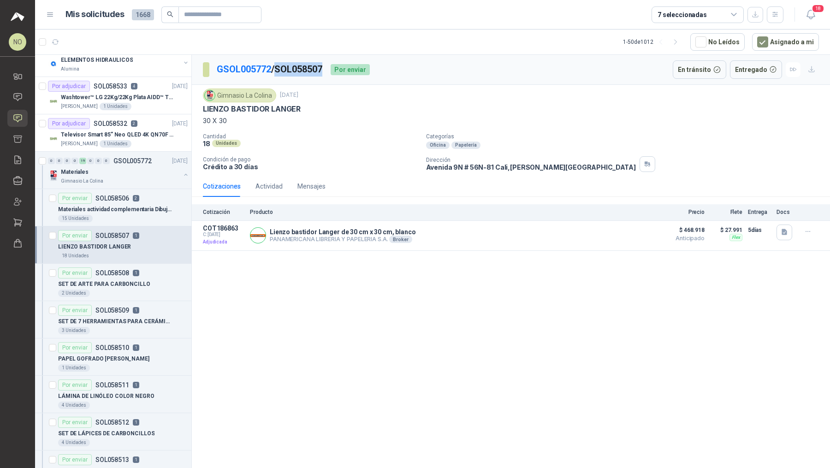
drag, startPoint x: 280, startPoint y: 69, endPoint x: 328, endPoint y: 72, distance: 48.0
click at [323, 72] on p "GSOL005772 / SOL058507" at bounding box center [270, 69] width 107 height 14
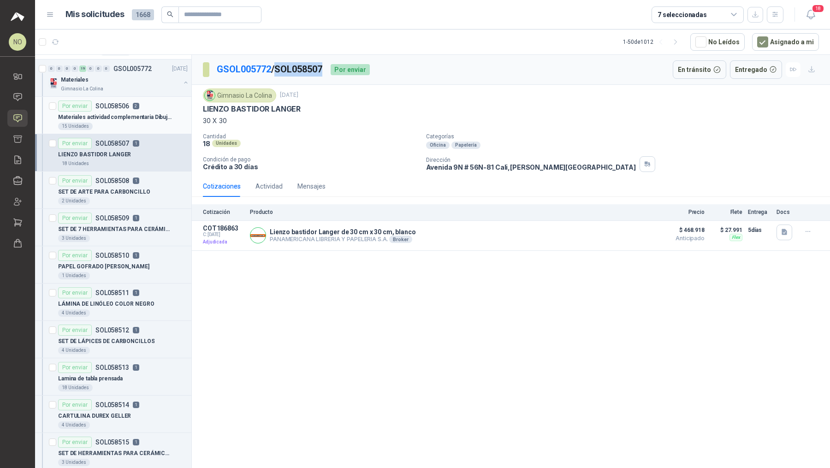
scroll to position [220, 0]
click at [146, 197] on div "2 Unidades" at bounding box center [123, 200] width 130 height 7
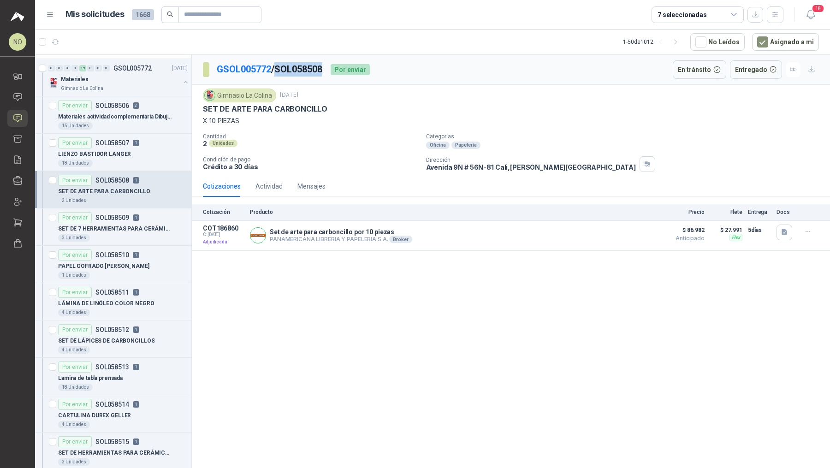
drag, startPoint x: 280, startPoint y: 71, endPoint x: 326, endPoint y: 77, distance: 46.1
click at [326, 76] on div "GSOL005772 / SOL058508 Por enviar" at bounding box center [286, 69] width 167 height 18
click at [133, 227] on p "SET DE 7 HERRAMIENTAS PARA CERÁMICA, AMARILLAS" at bounding box center [115, 229] width 115 height 9
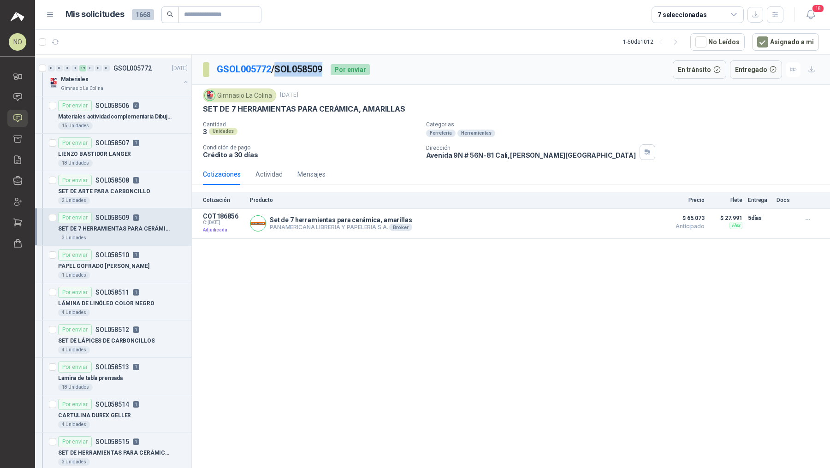
drag, startPoint x: 281, startPoint y: 70, endPoint x: 327, endPoint y: 70, distance: 46.1
click at [323, 70] on p "GSOL005772 / SOL058509" at bounding box center [270, 69] width 107 height 14
click at [129, 262] on p "PAPEL GOFRADO [PERSON_NAME]" at bounding box center [103, 266] width 91 height 9
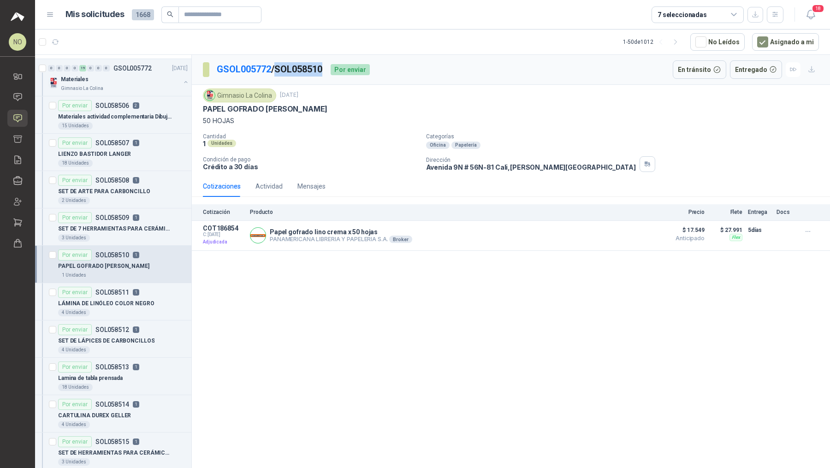
drag, startPoint x: 279, startPoint y: 70, endPoint x: 327, endPoint y: 72, distance: 47.1
click at [323, 72] on p "GSOL005772 / SOL058510" at bounding box center [270, 69] width 107 height 14
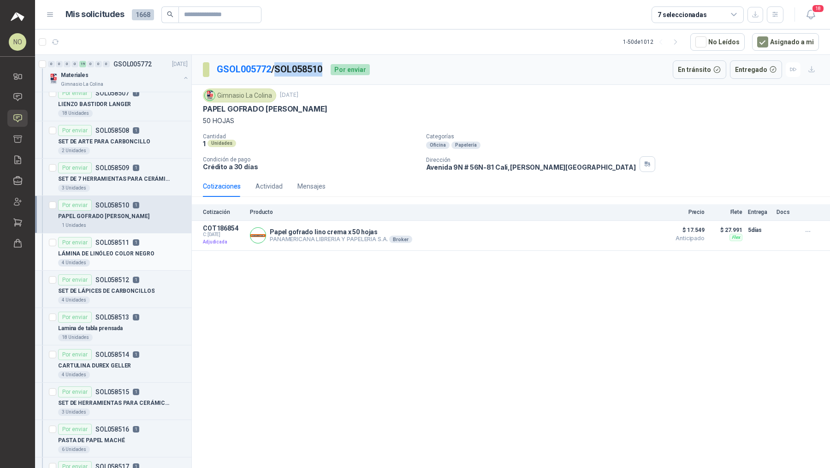
scroll to position [270, 0]
click at [125, 259] on div "4 Unidades" at bounding box center [123, 262] width 130 height 7
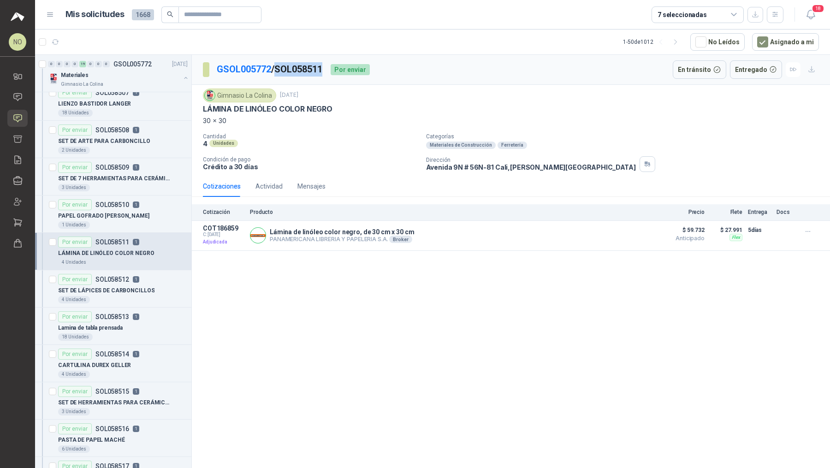
drag, startPoint x: 280, startPoint y: 67, endPoint x: 327, endPoint y: 68, distance: 46.6
click at [323, 68] on p "GSOL005772 / SOL058511" at bounding box center [270, 69] width 107 height 14
click at [136, 287] on p "SET DE LÁPICES DE CARBONCILLOS" at bounding box center [106, 290] width 96 height 9
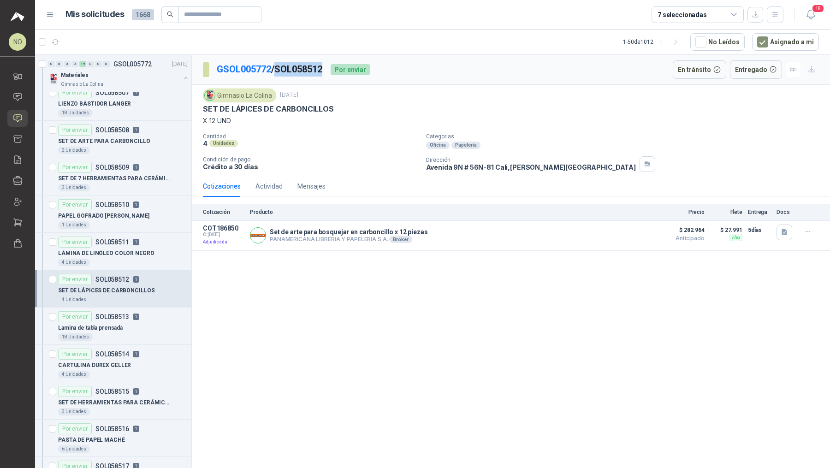
drag, startPoint x: 282, startPoint y: 71, endPoint x: 327, endPoint y: 71, distance: 45.2
click at [323, 71] on p "GSOL005772 / SOL058512" at bounding box center [270, 69] width 107 height 14
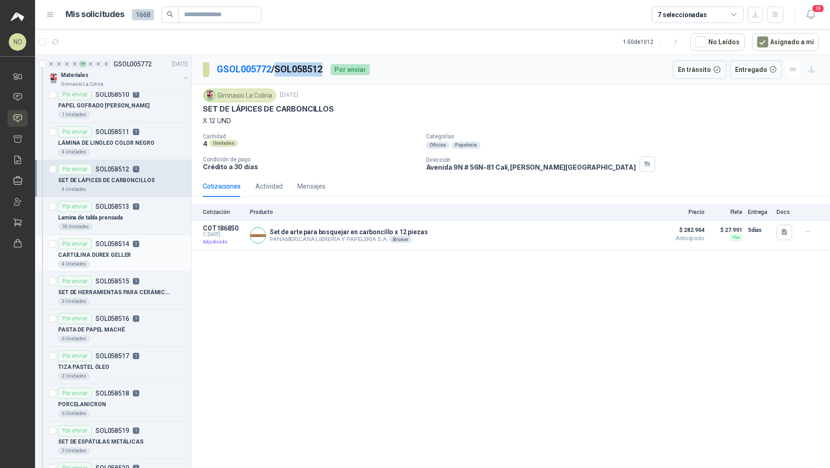
scroll to position [404, 0]
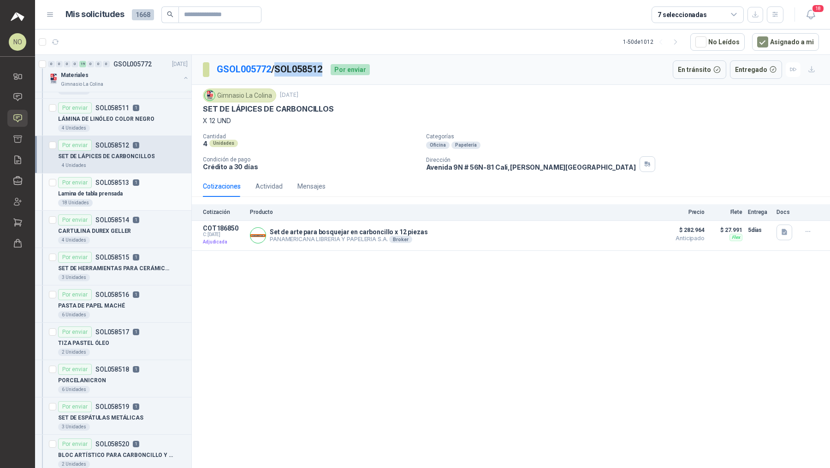
click at [139, 199] on div "18 Unidades" at bounding box center [123, 202] width 130 height 7
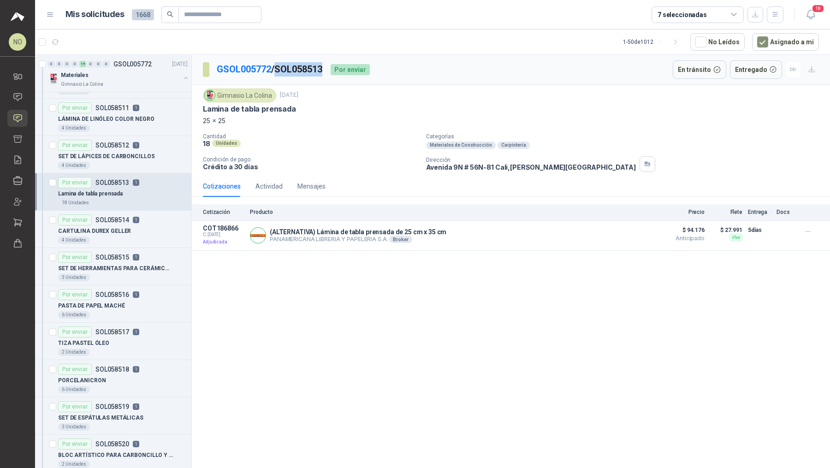
drag, startPoint x: 279, startPoint y: 68, endPoint x: 331, endPoint y: 69, distance: 51.2
click at [331, 69] on div "GSOL005772 / SOL058513 Por enviar" at bounding box center [286, 69] width 167 height 18
click at [143, 229] on div "CARTULINA DUREX GELLER" at bounding box center [123, 231] width 130 height 11
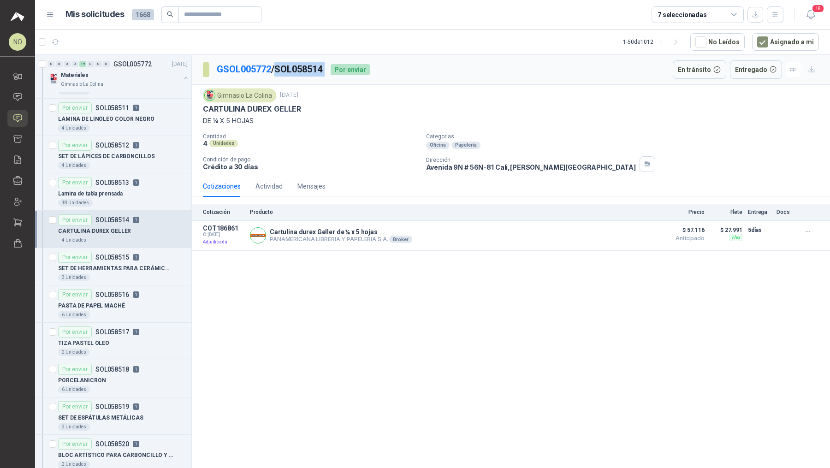
drag, startPoint x: 282, startPoint y: 70, endPoint x: 338, endPoint y: 70, distance: 56.3
click at [338, 70] on div "GSOL005772 / SOL058514 Por enviar" at bounding box center [286, 69] width 167 height 18
click at [140, 258] on div "Por enviar SOL058515 1" at bounding box center [123, 257] width 130 height 11
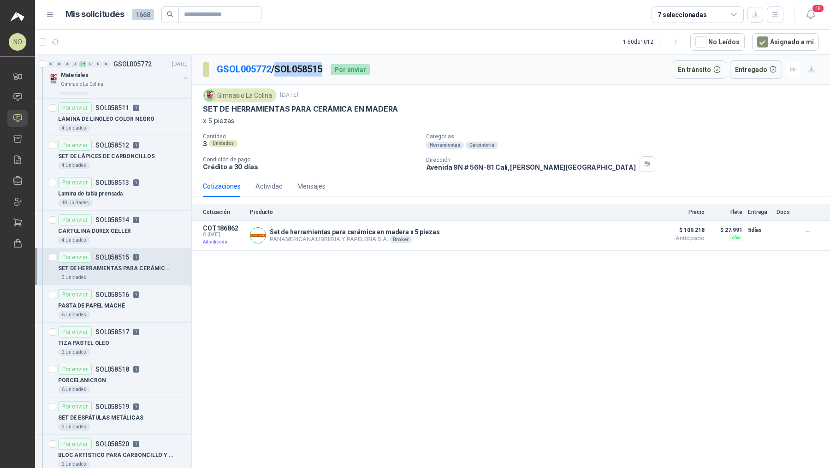
drag, startPoint x: 283, startPoint y: 70, endPoint x: 327, endPoint y: 69, distance: 44.7
click at [323, 69] on p "GSOL005772 / SOL058515" at bounding box center [270, 69] width 107 height 14
click at [141, 293] on div "Por enviar SOL058516 1" at bounding box center [123, 294] width 130 height 11
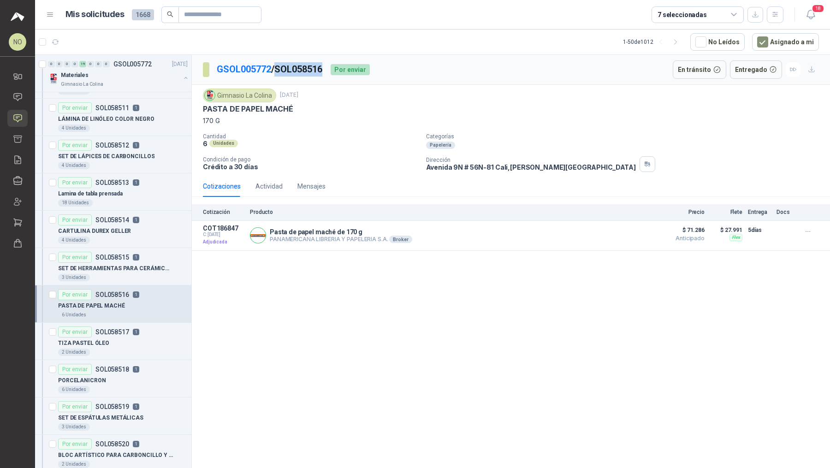
drag, startPoint x: 281, startPoint y: 67, endPoint x: 331, endPoint y: 68, distance: 49.8
click at [331, 68] on div "GSOL005772 / SOL058516 Por enviar" at bounding box center [286, 69] width 167 height 18
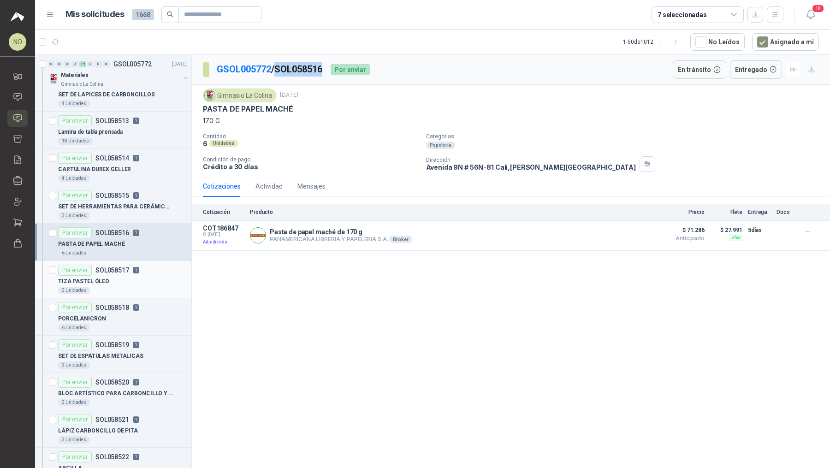
scroll to position [505, 0]
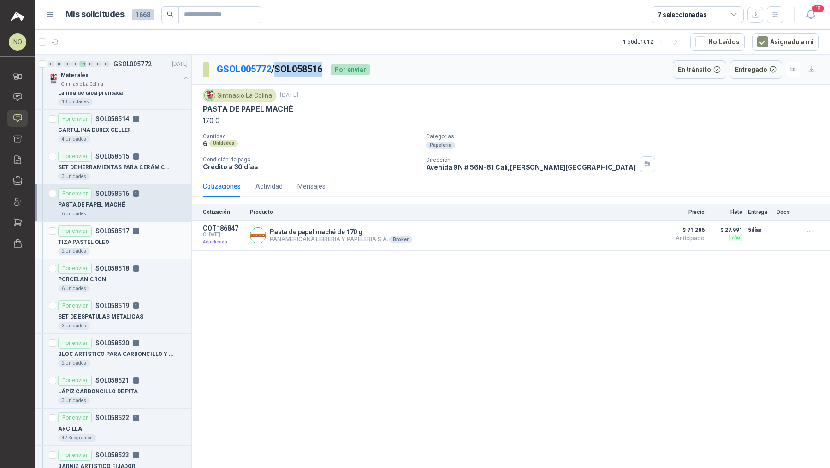
click at [146, 237] on div "TIZA PASTEL ÓLEO" at bounding box center [123, 242] width 130 height 11
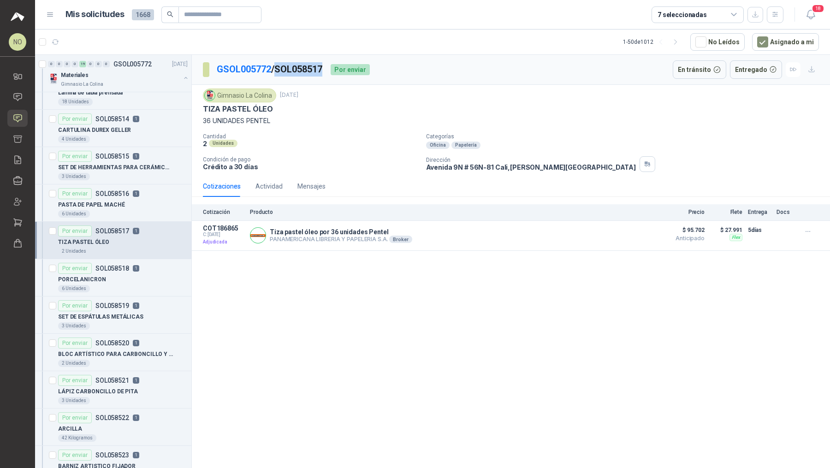
drag, startPoint x: 280, startPoint y: 69, endPoint x: 329, endPoint y: 70, distance: 48.4
click at [323, 70] on p "GSOL005772 / SOL058517" at bounding box center [270, 69] width 107 height 14
click at [137, 268] on div "Por enviar SOL058518 1" at bounding box center [98, 268] width 81 height 11
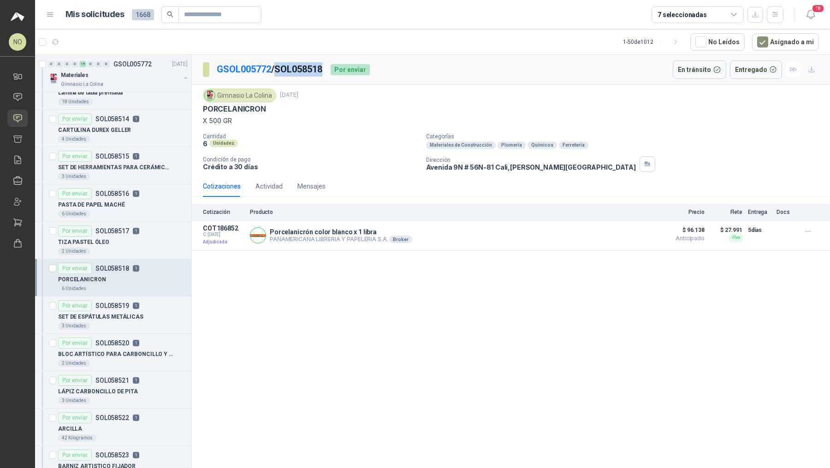
drag, startPoint x: 280, startPoint y: 66, endPoint x: 327, endPoint y: 67, distance: 47.5
click at [323, 67] on p "GSOL005772 / SOL058518" at bounding box center [270, 69] width 107 height 14
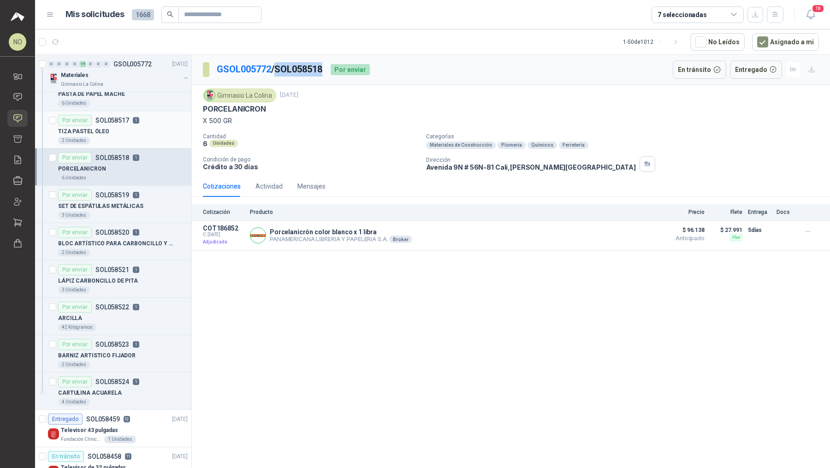
scroll to position [654, 0]
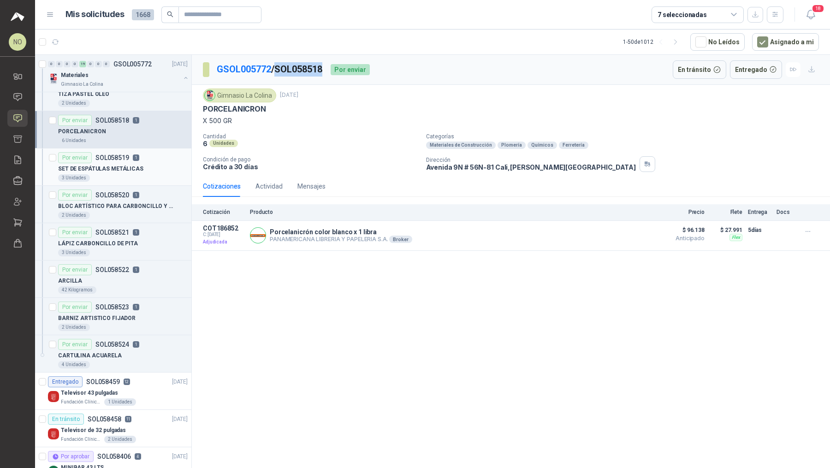
click at [142, 153] on div "Por enviar SOL058519 1" at bounding box center [123, 157] width 130 height 11
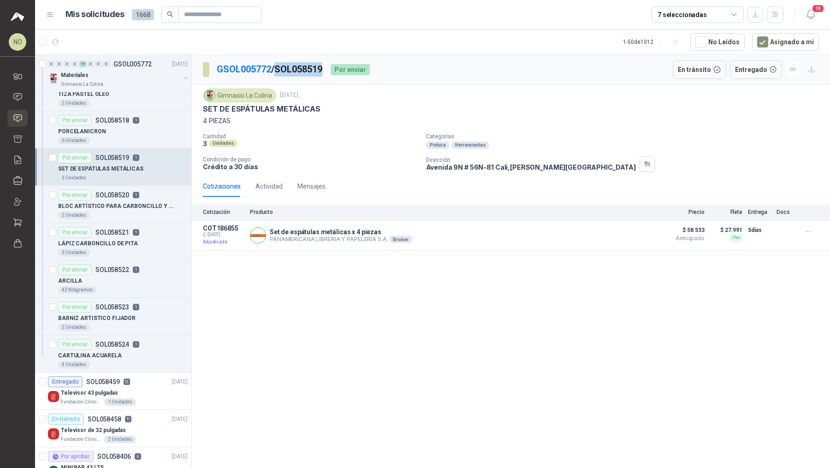
drag, startPoint x: 281, startPoint y: 70, endPoint x: 332, endPoint y: 70, distance: 51.2
click at [332, 70] on div "GSOL005772 / SOL058519 Por enviar" at bounding box center [286, 69] width 167 height 18
click at [145, 202] on p "BLOC ARTÍSTICO PARA CARBONCILLO Y PASTEL" at bounding box center [115, 206] width 115 height 9
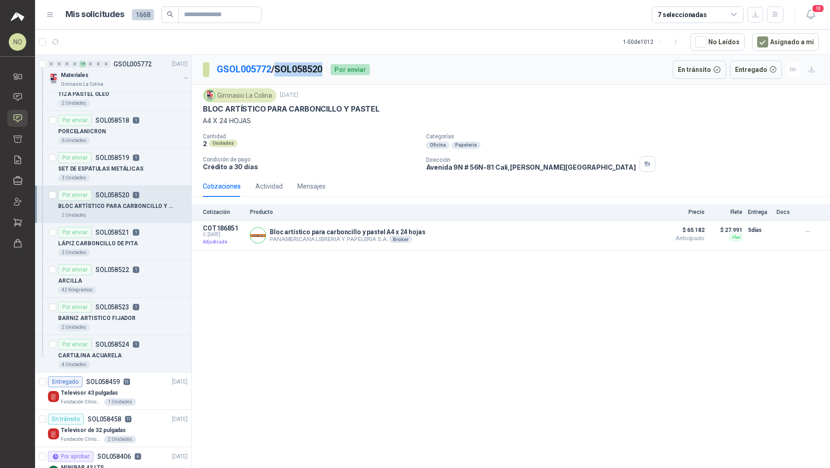
drag, startPoint x: 279, startPoint y: 73, endPoint x: 329, endPoint y: 73, distance: 50.3
click at [330, 73] on div "GSOL005772 / SOL058520 Por enviar" at bounding box center [286, 69] width 167 height 18
click at [129, 240] on p "LÁPIZ CARBONCILLO DE PITA" at bounding box center [98, 243] width 80 height 9
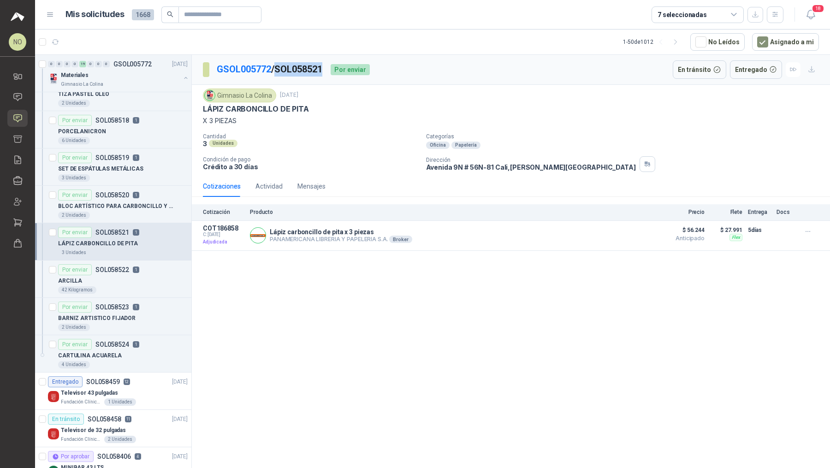
drag, startPoint x: 280, startPoint y: 70, endPoint x: 329, endPoint y: 70, distance: 49.4
click at [330, 70] on div "GSOL005772 / SOL058521 Por enviar" at bounding box center [286, 69] width 167 height 18
click at [129, 280] on div "ARCILLA" at bounding box center [123, 280] width 130 height 11
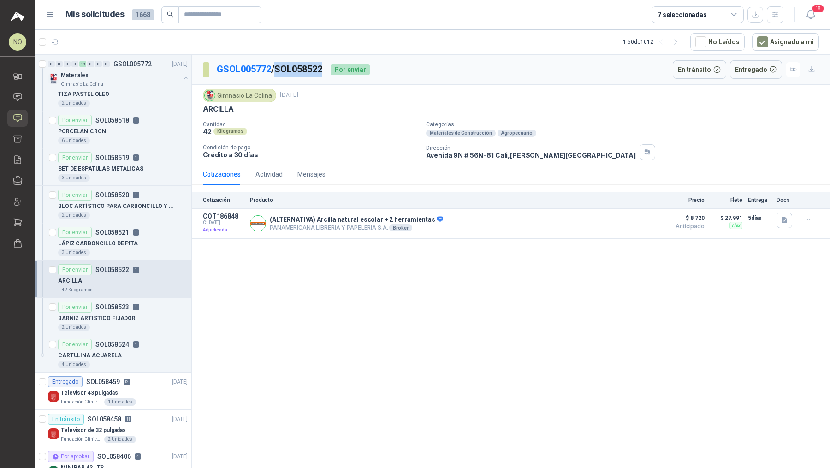
drag, startPoint x: 281, startPoint y: 68, endPoint x: 327, endPoint y: 69, distance: 45.7
click at [323, 69] on p "GSOL005772 / SOL058522" at bounding box center [270, 69] width 107 height 14
click at [125, 307] on div "Por enviar SOL058523 1" at bounding box center [98, 307] width 81 height 11
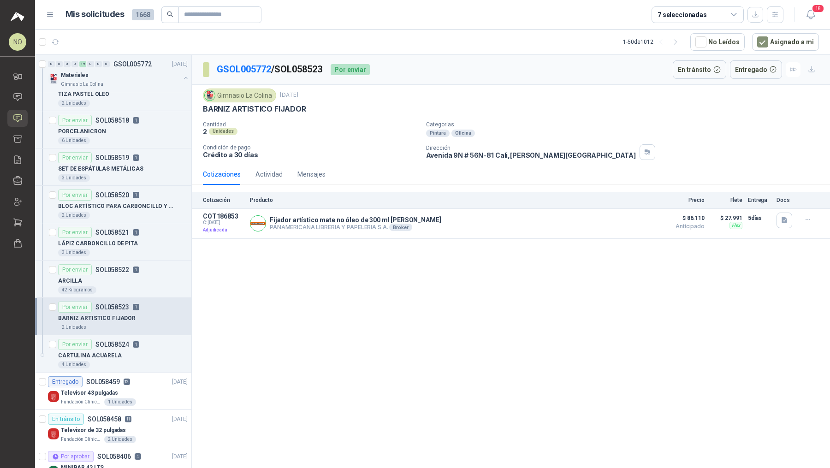
drag, startPoint x: 277, startPoint y: 70, endPoint x: 331, endPoint y: 70, distance: 53.5
click at [331, 70] on div "GSOL005772 / SOL058523 Por enviar" at bounding box center [286, 69] width 167 height 18
click at [148, 350] on div "CARTULINA ACUARELA" at bounding box center [123, 355] width 130 height 11
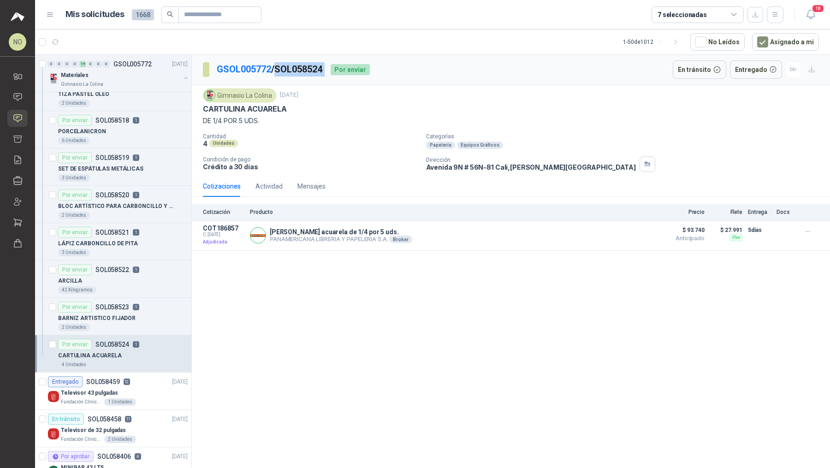
drag, startPoint x: 282, startPoint y: 71, endPoint x: 333, endPoint y: 71, distance: 50.7
click at [333, 71] on div "GSOL005772 / SOL058524 Por enviar" at bounding box center [286, 69] width 167 height 18
